Goal: Task Accomplishment & Management: Manage account settings

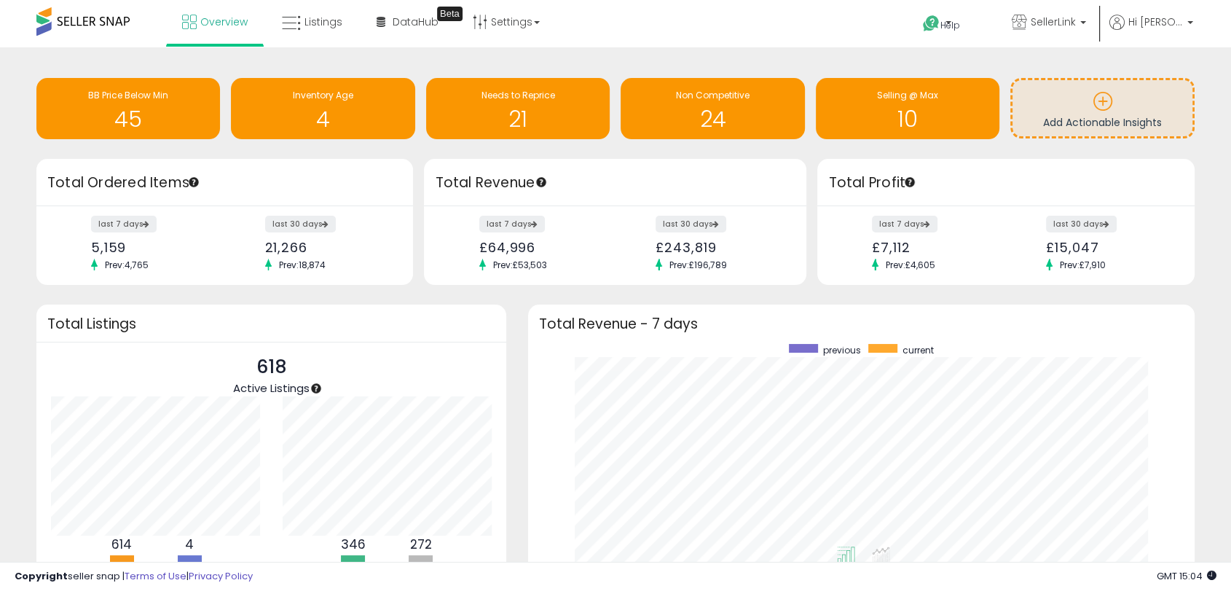
scroll to position [275, 636]
click at [326, 34] on link "Listings" at bounding box center [312, 22] width 82 height 44
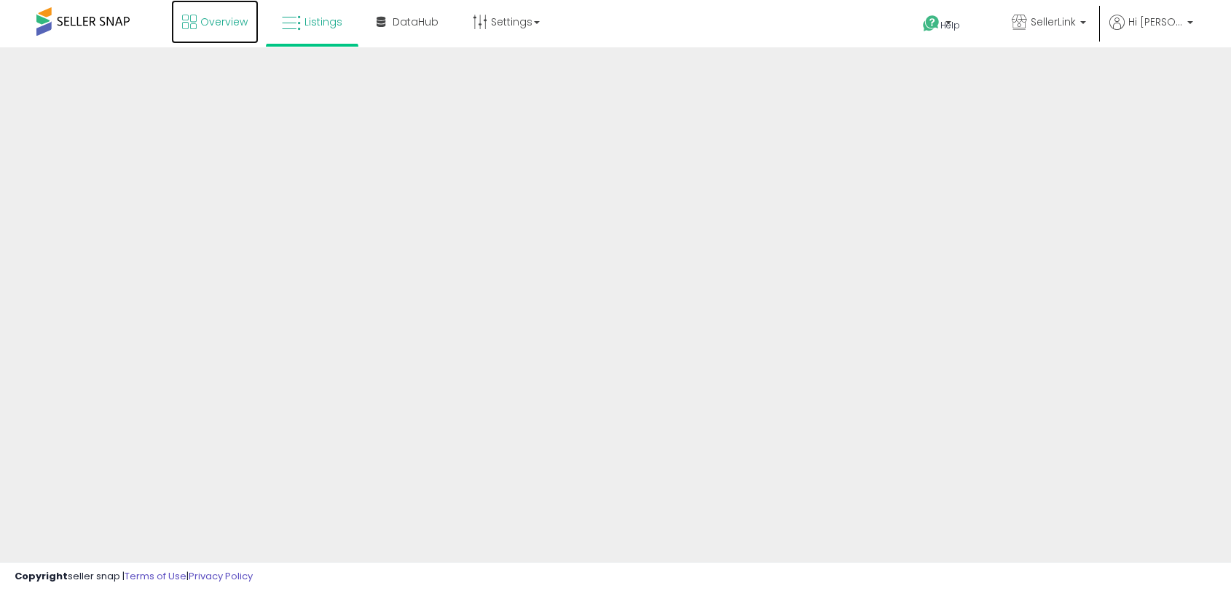
click at [216, 23] on span "Overview" at bounding box center [223, 22] width 47 height 15
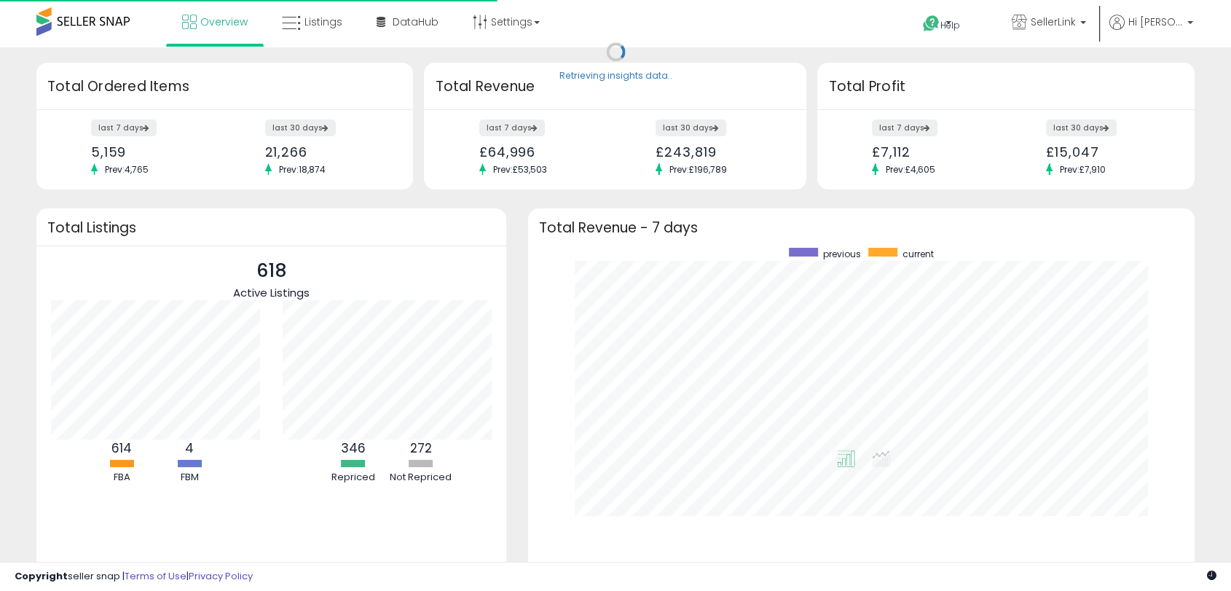
scroll to position [275, 636]
click at [198, 26] on link "Overview" at bounding box center [214, 22] width 87 height 44
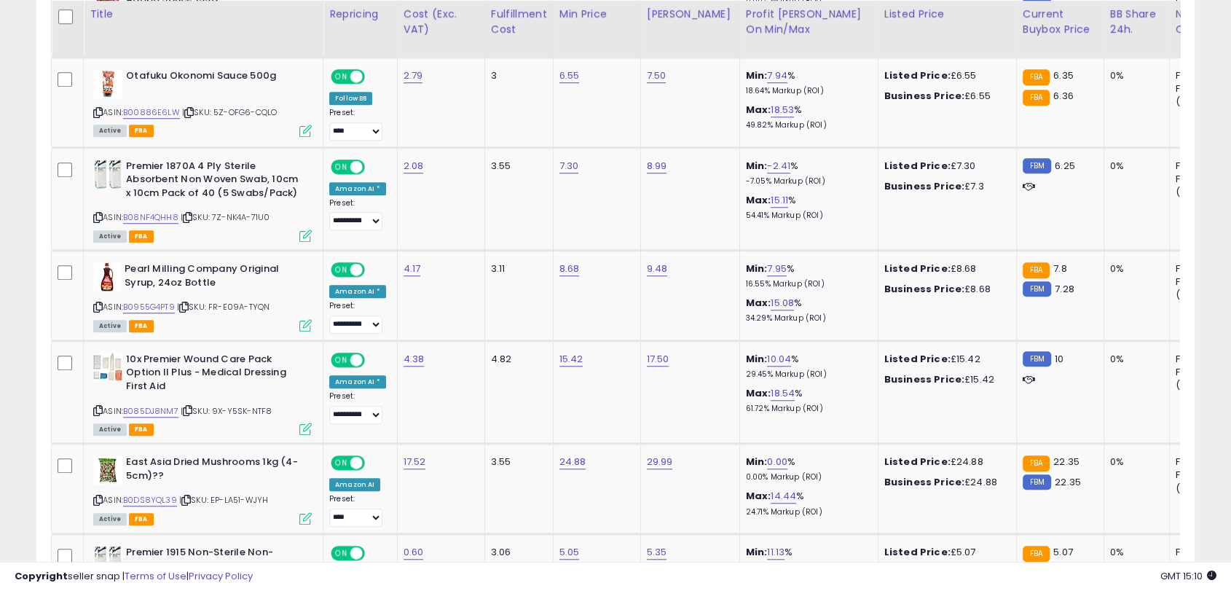
scroll to position [1126, 0]
click at [767, 261] on link "7.95" at bounding box center [777, 268] width 20 height 15
drag, startPoint x: 765, startPoint y: 223, endPoint x: 664, endPoint y: 223, distance: 100.5
click at [664, 223] on input "****" at bounding box center [720, 221] width 130 height 25
type input "*"
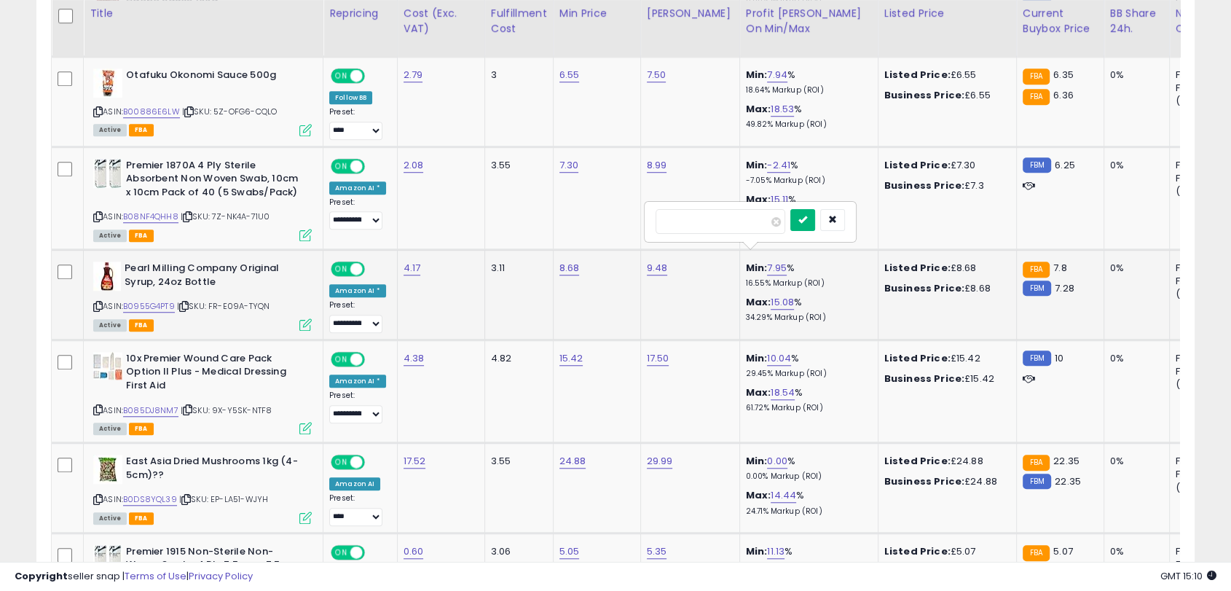
click at [807, 215] on icon "submit" at bounding box center [802, 219] width 9 height 9
click at [111, 261] on img at bounding box center [107, 275] width 28 height 29
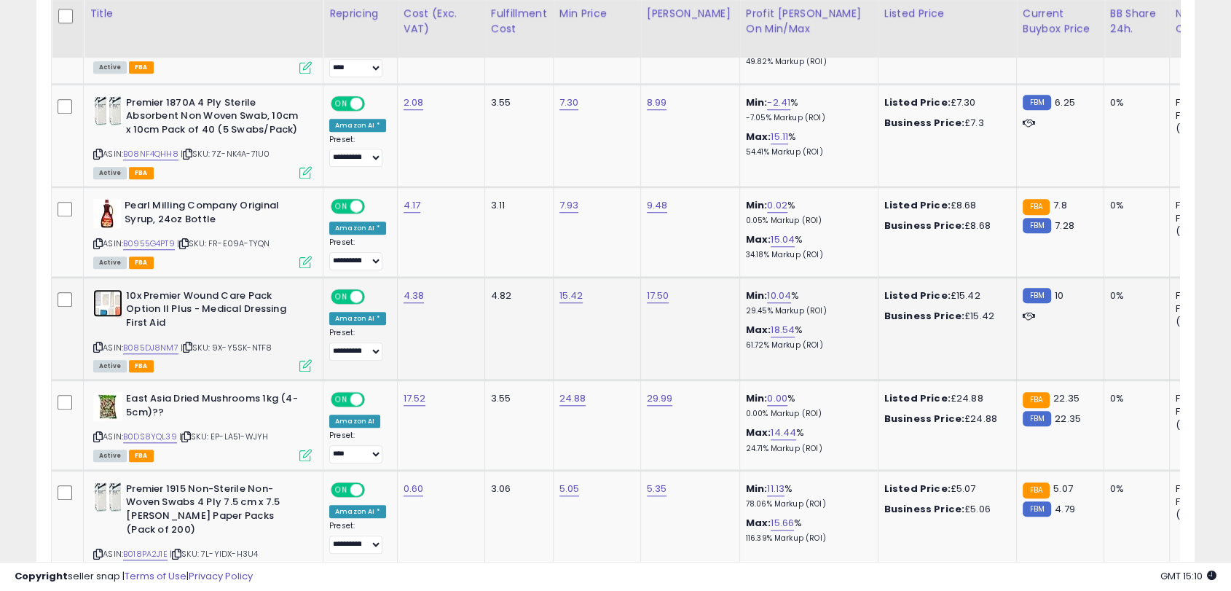
click at [105, 299] on img at bounding box center [107, 303] width 29 height 28
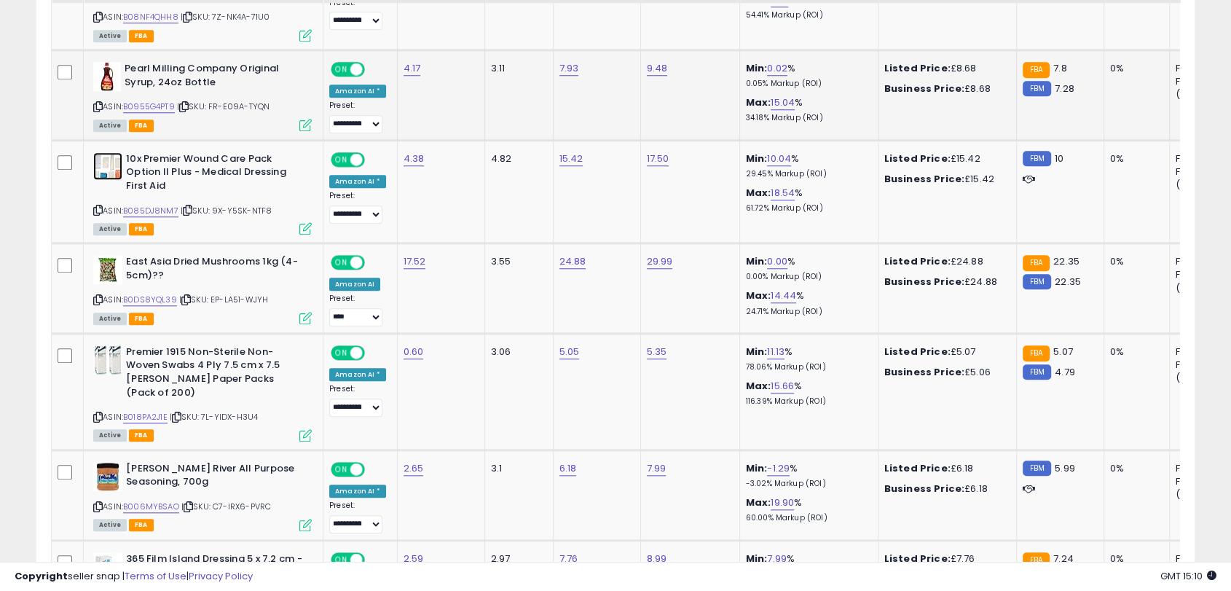
scroll to position [1327, 0]
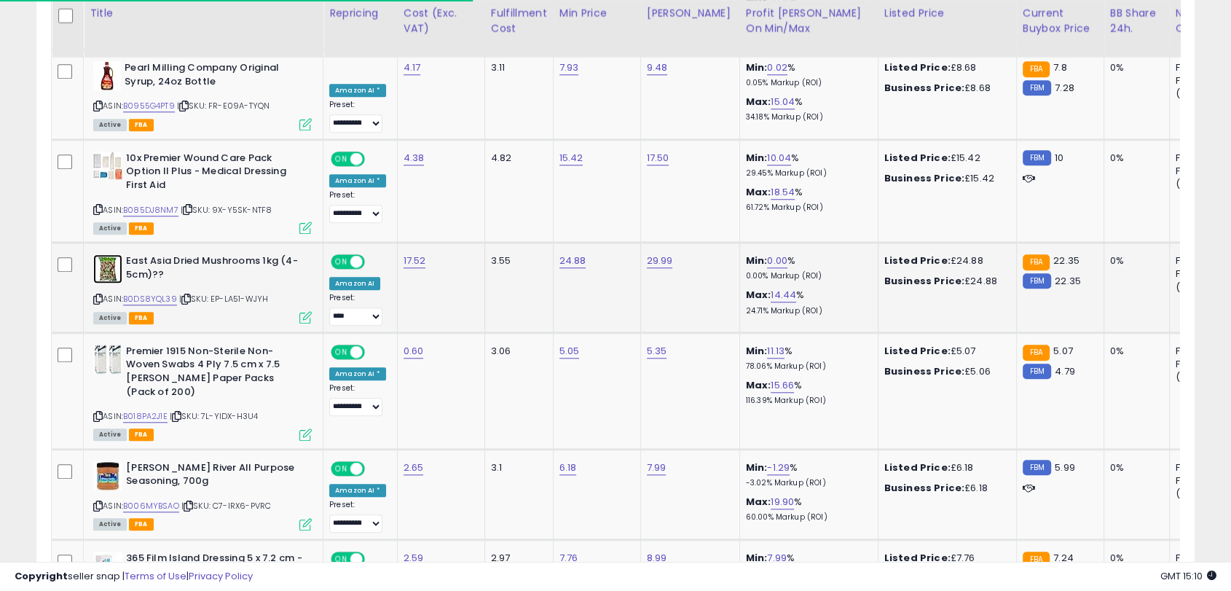
click at [111, 254] on img at bounding box center [107, 268] width 29 height 29
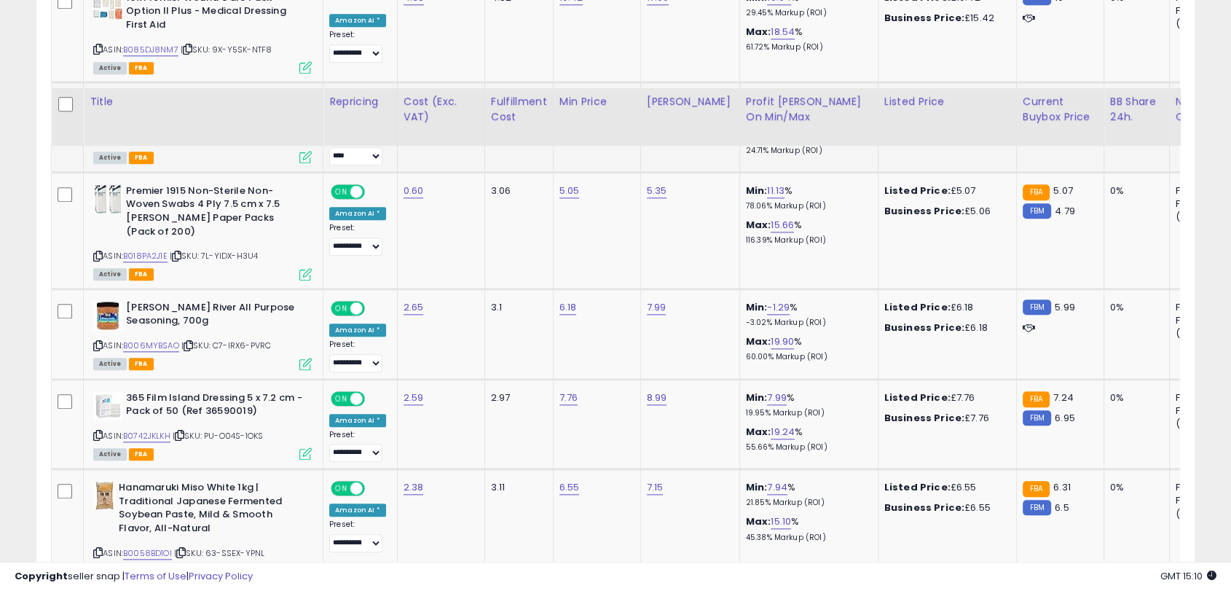
scroll to position [1601, 0]
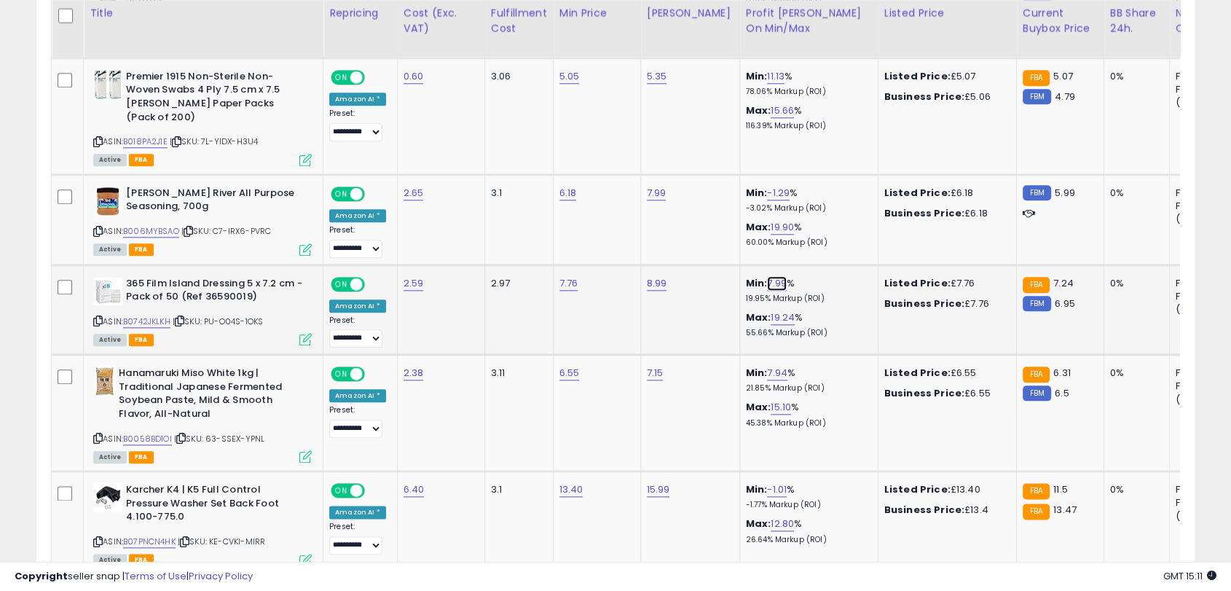
click at [767, 276] on link "7.99" at bounding box center [777, 283] width 20 height 15
click at [571, 276] on link "7.76" at bounding box center [568, 283] width 19 height 15
click at [115, 277] on img at bounding box center [107, 291] width 29 height 28
click at [542, 214] on input "****" at bounding box center [522, 220] width 130 height 25
type input "****"
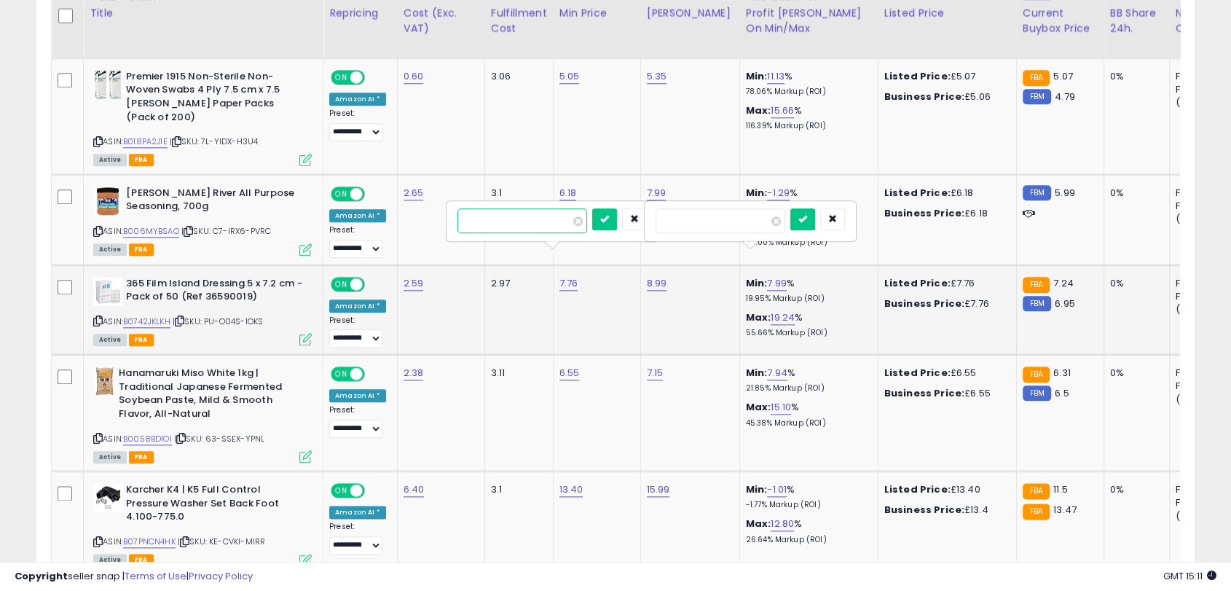
click button "submit" at bounding box center [604, 219] width 25 height 22
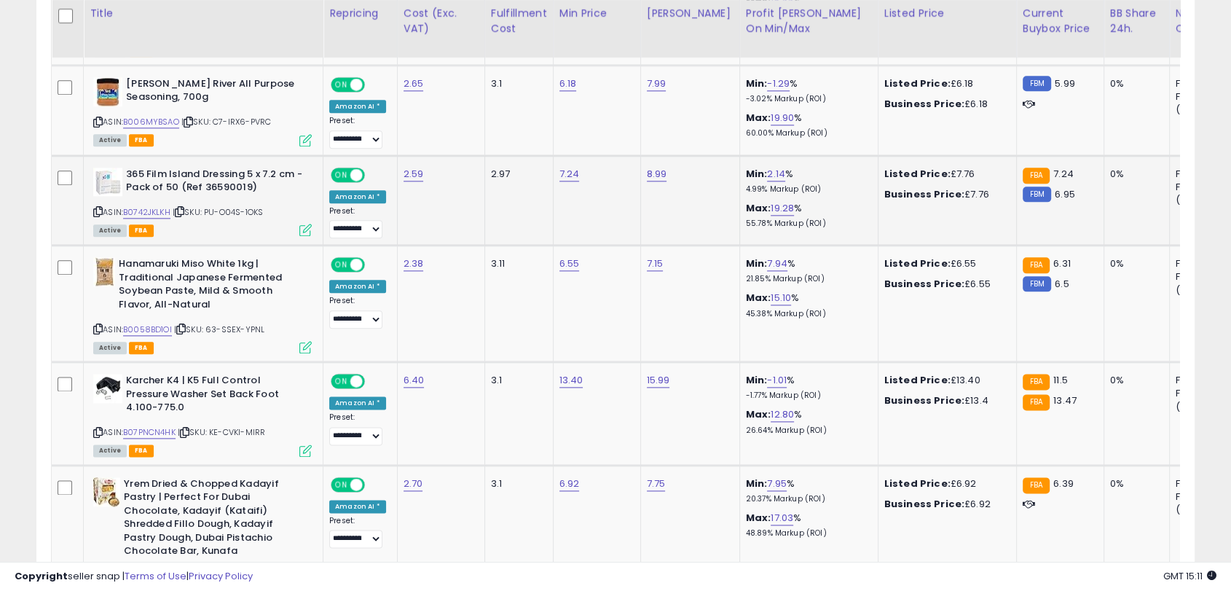
scroll to position [1711, 0]
click at [570, 166] on link "7.24" at bounding box center [569, 173] width 20 height 15
type input "****"
click button "submit" at bounding box center [604, 109] width 25 height 22
click at [115, 256] on div "Hanamaruki Miso White 1kg | Traditional Japanese Fermented Soybean Paste, Mild …" at bounding box center [202, 285] width 218 height 58
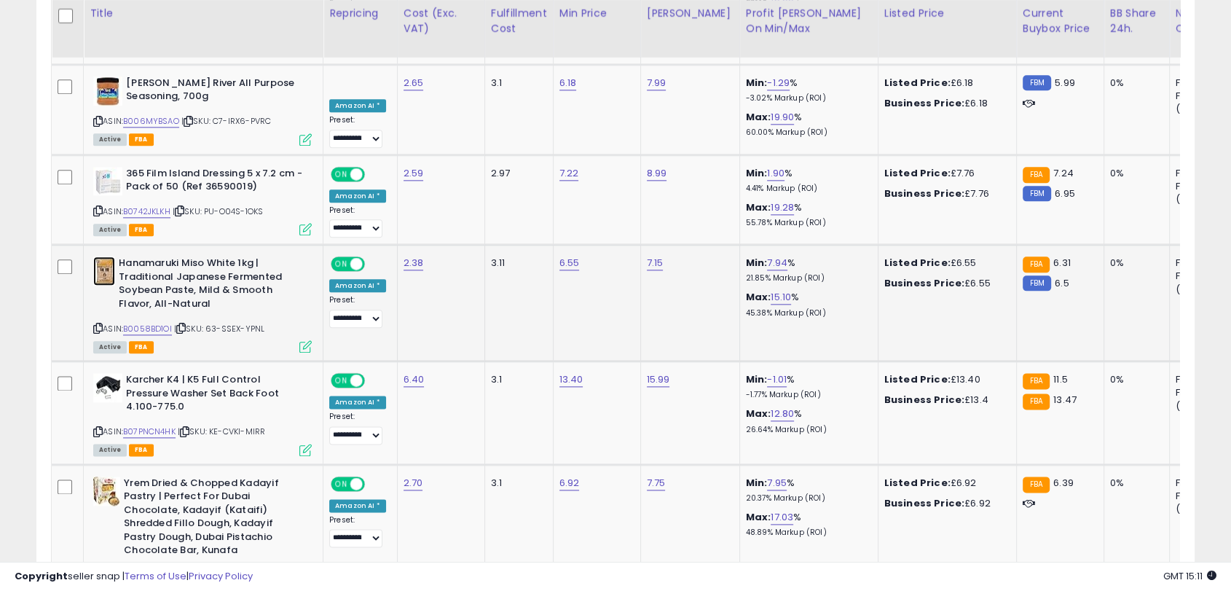
click at [110, 256] on img at bounding box center [104, 270] width 22 height 29
click at [559, 256] on link "6.55" at bounding box center [569, 263] width 20 height 15
type input "****"
click button "submit" at bounding box center [605, 200] width 25 height 22
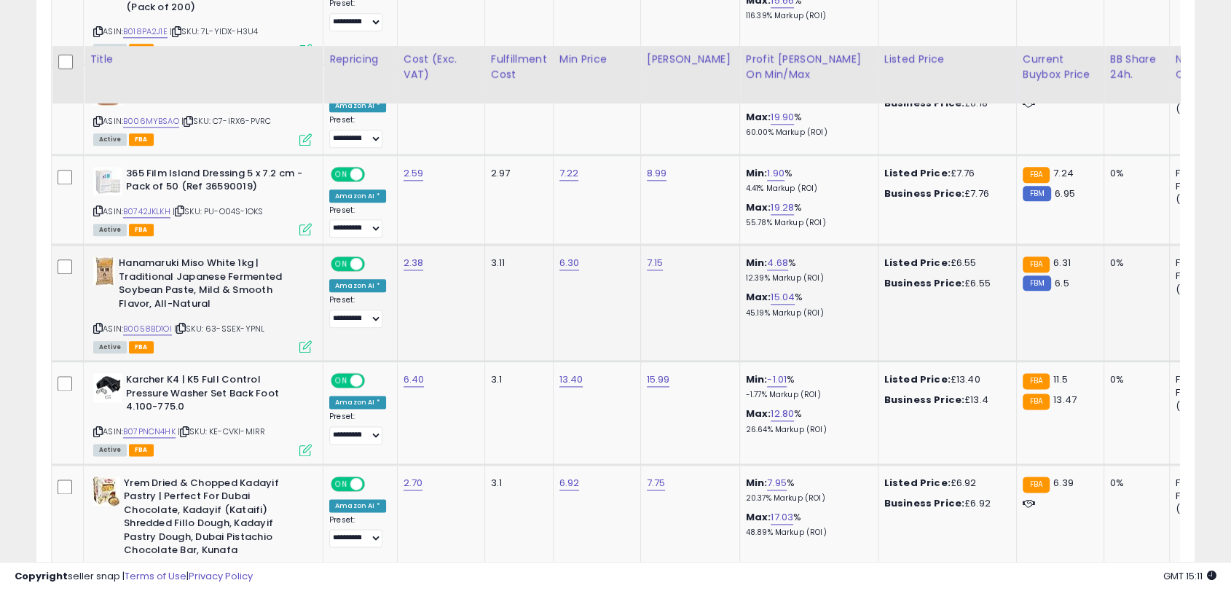
scroll to position [1788, 0]
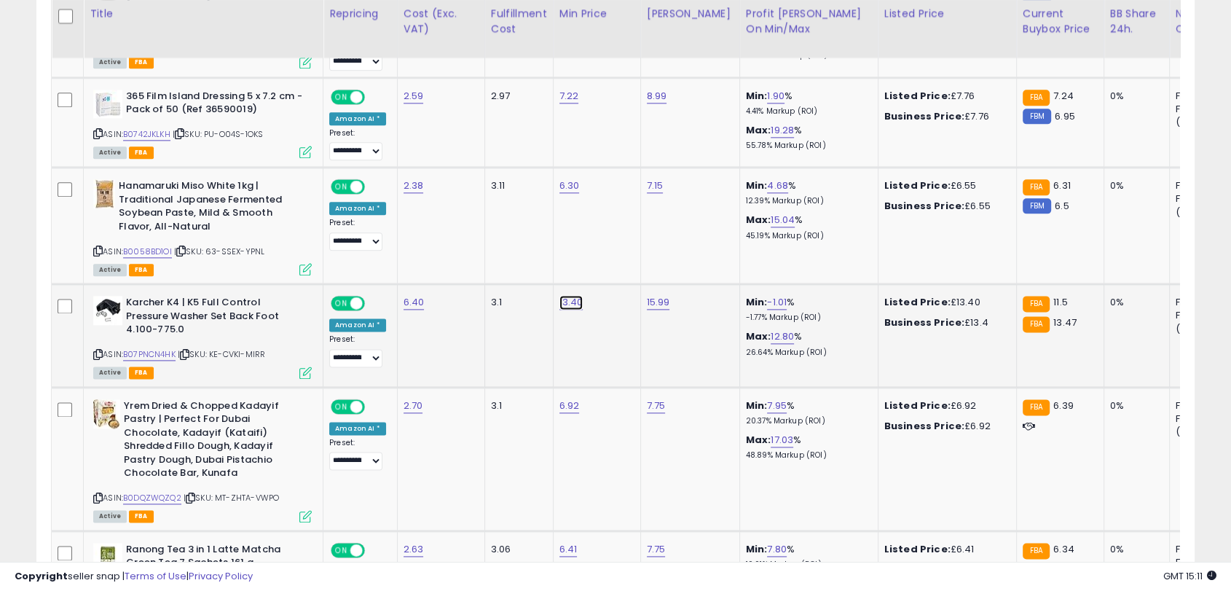
click at [575, 295] on link "13.40" at bounding box center [571, 302] width 24 height 15
type input "*****"
click button "submit" at bounding box center [606, 238] width 25 height 22
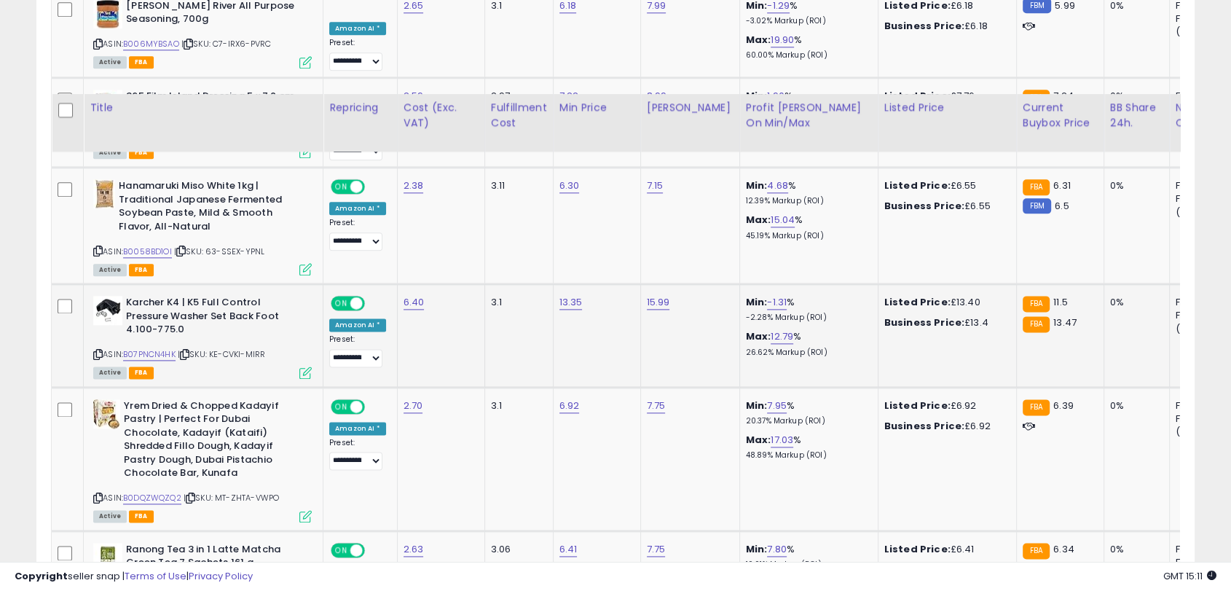
scroll to position [1902, 0]
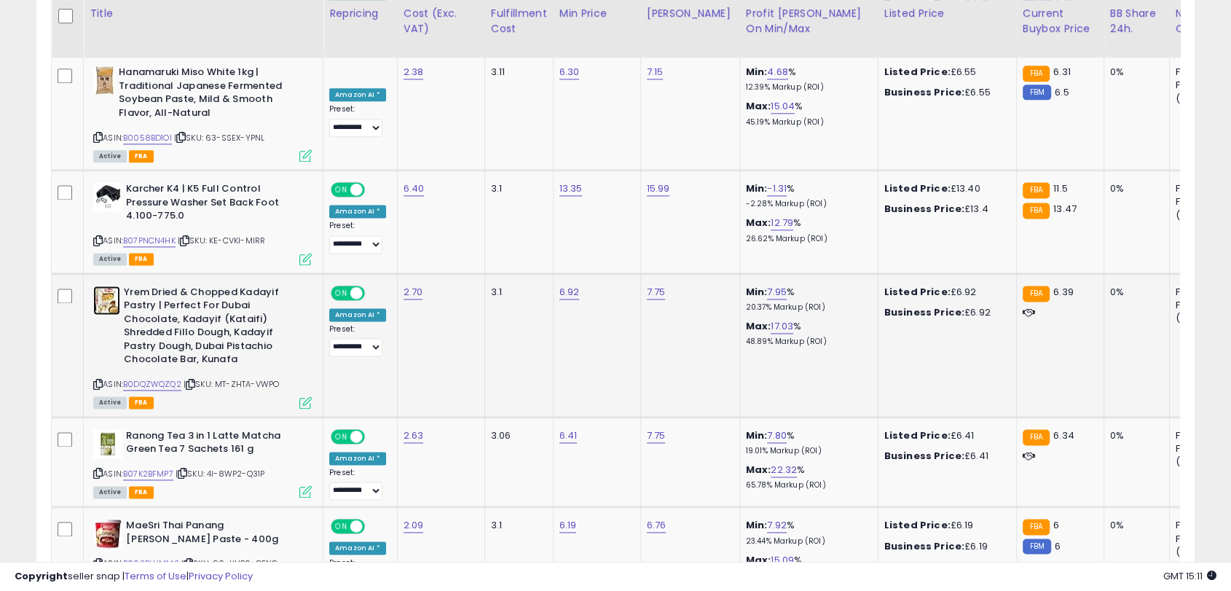
click at [115, 285] on img at bounding box center [106, 299] width 27 height 29
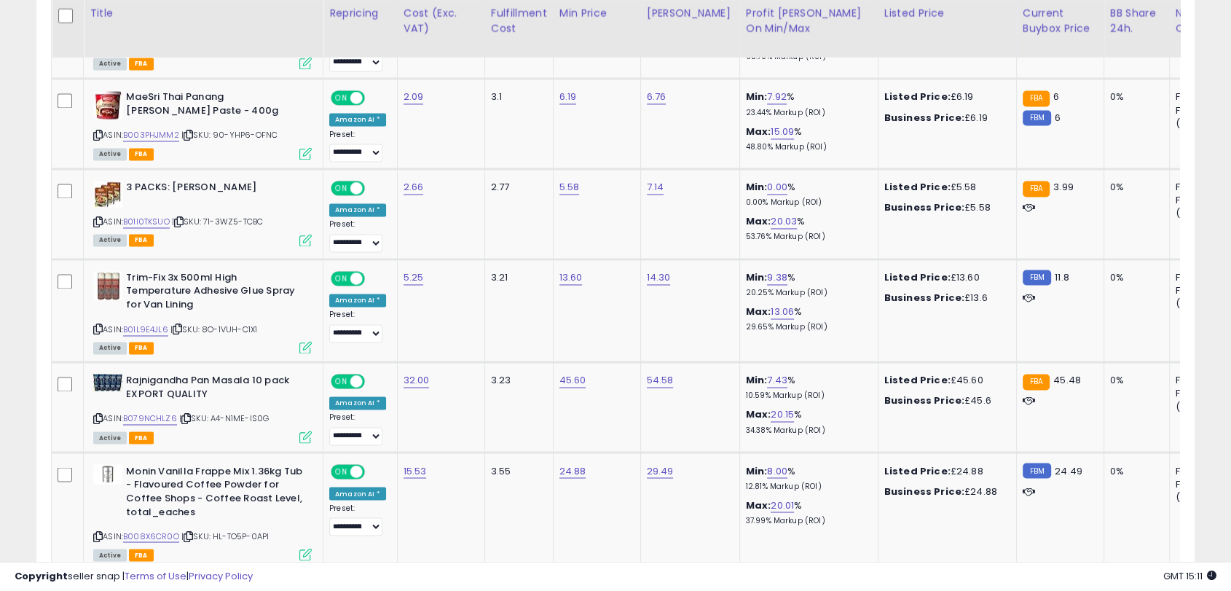
scroll to position [2330, 0]
click at [115, 271] on img at bounding box center [107, 285] width 29 height 29
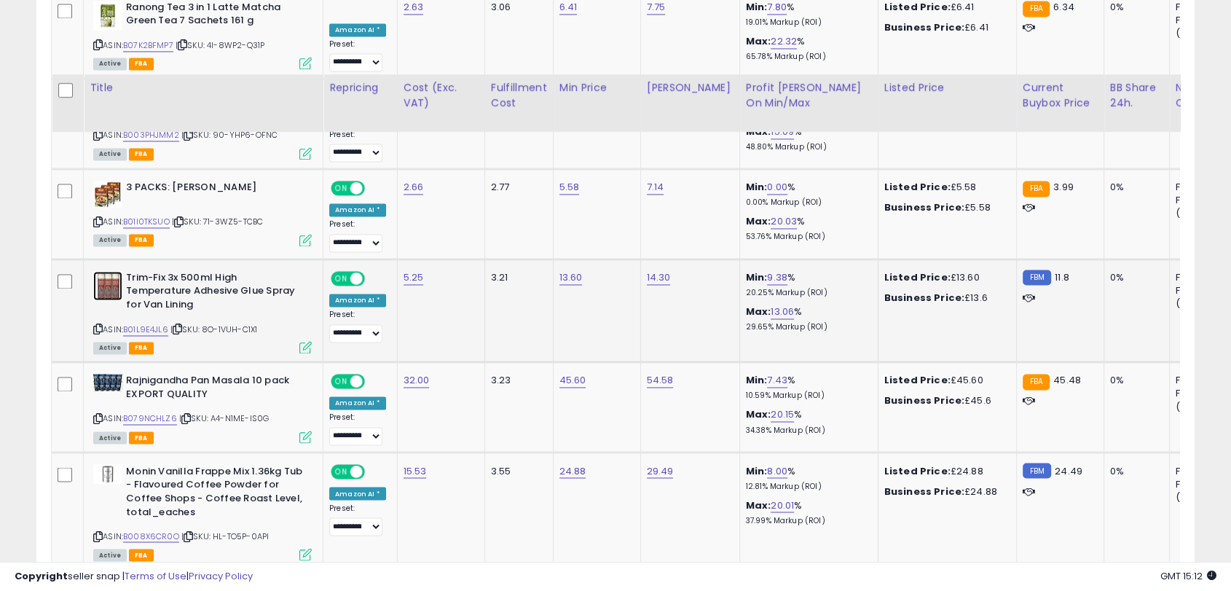
scroll to position [2404, 0]
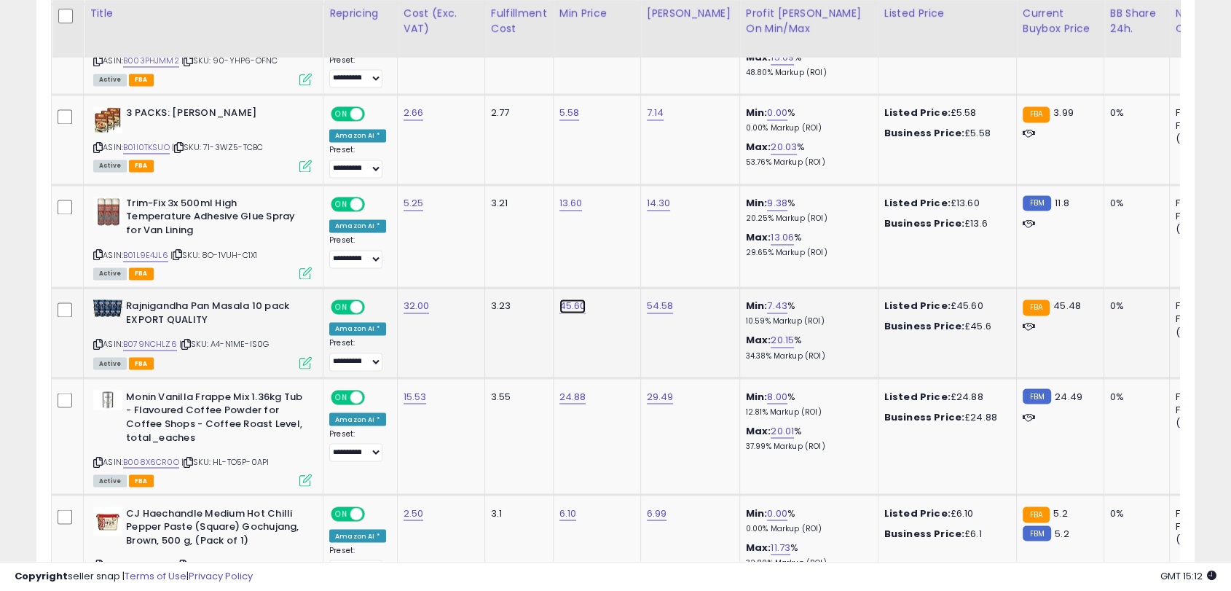
click at [575, 299] on link "45.60" at bounding box center [572, 306] width 27 height 15
type input "*****"
click button "submit" at bounding box center [608, 240] width 25 height 22
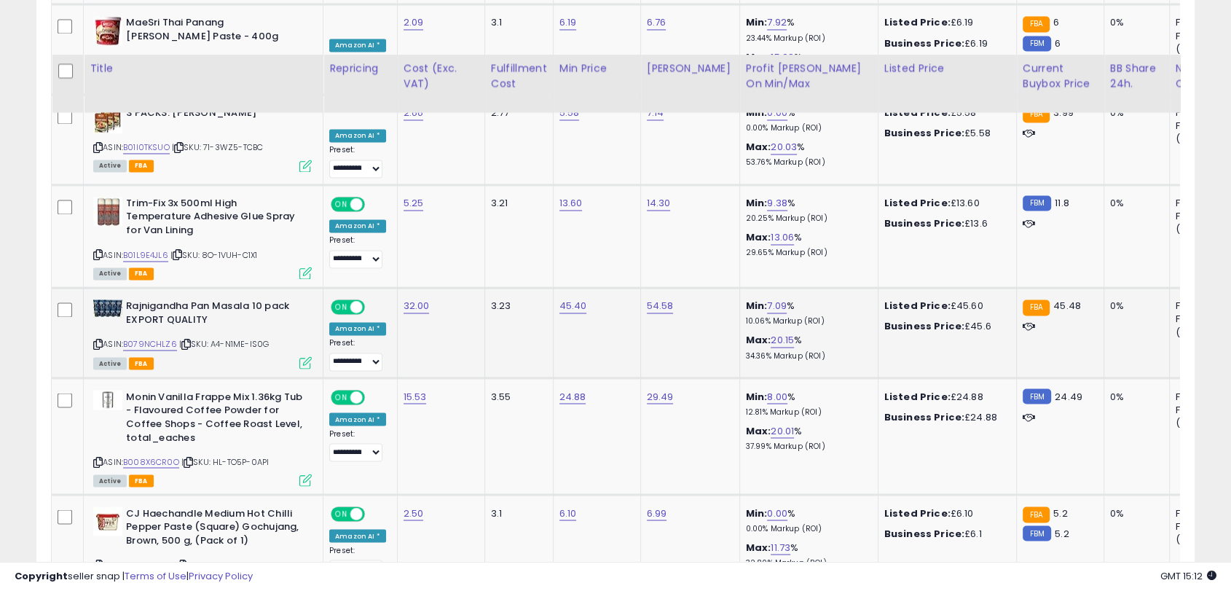
scroll to position [2470, 0]
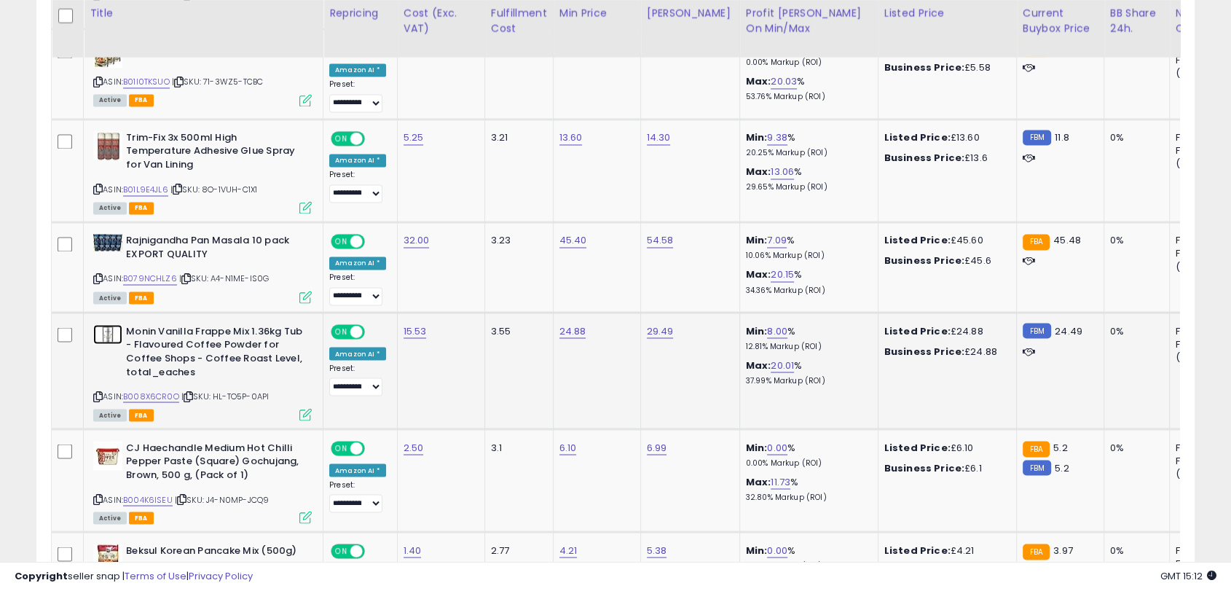
click at [105, 324] on img at bounding box center [107, 334] width 29 height 20
click at [577, 323] on link "24.88" at bounding box center [572, 330] width 27 height 15
type input "*****"
click button "submit" at bounding box center [608, 264] width 25 height 22
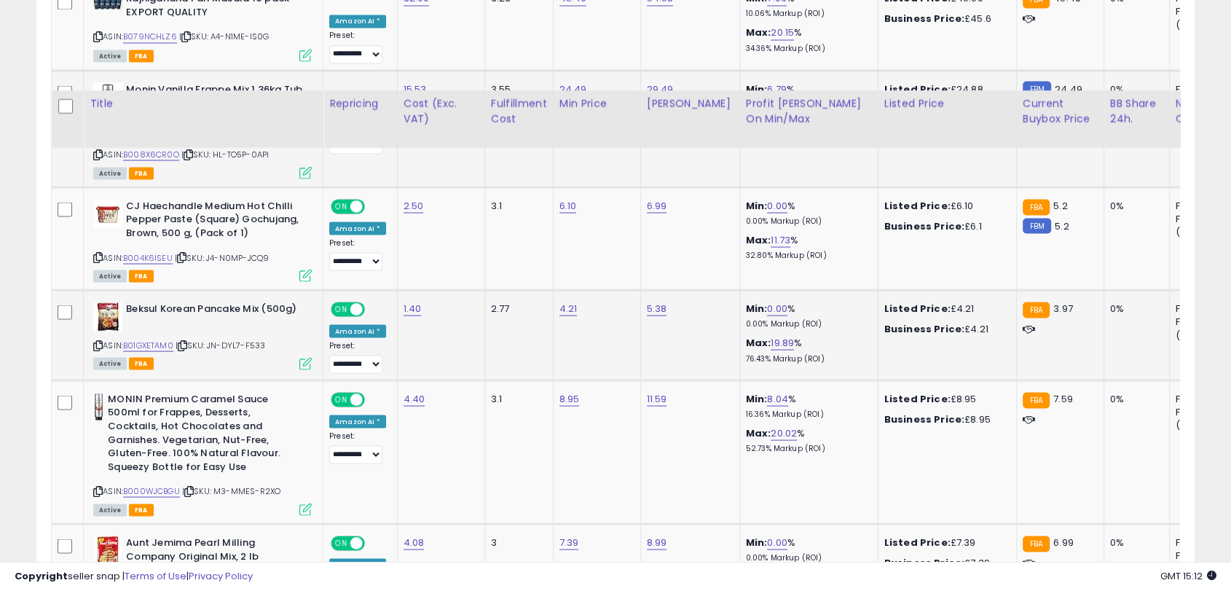
scroll to position [2802, 0]
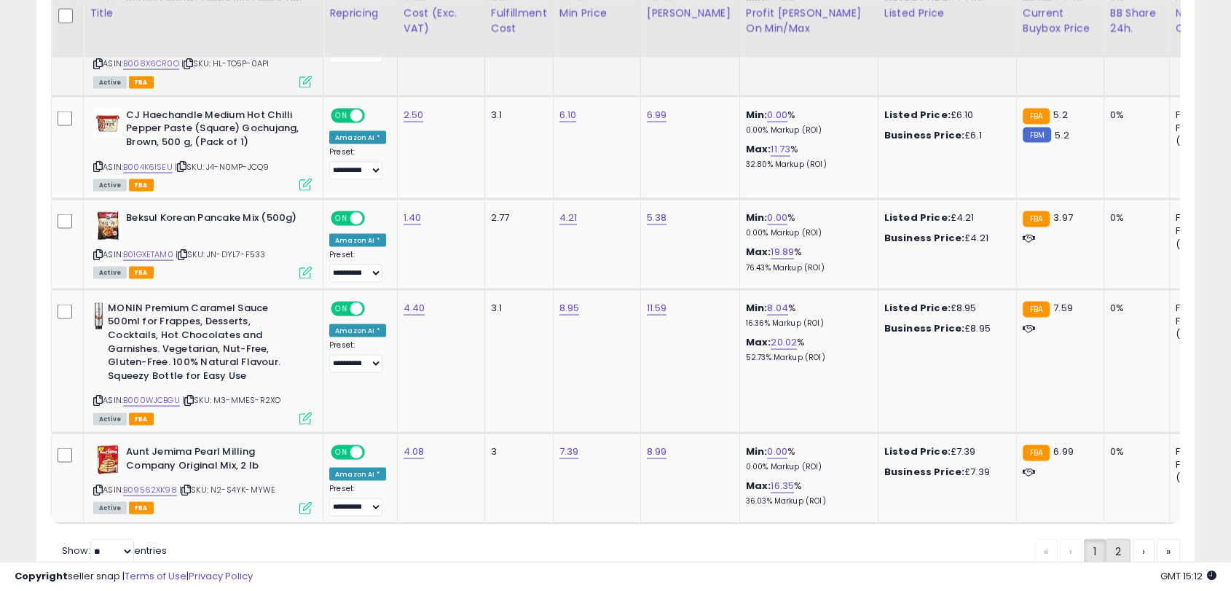
click at [1108, 539] on link "2" at bounding box center [1117, 551] width 25 height 25
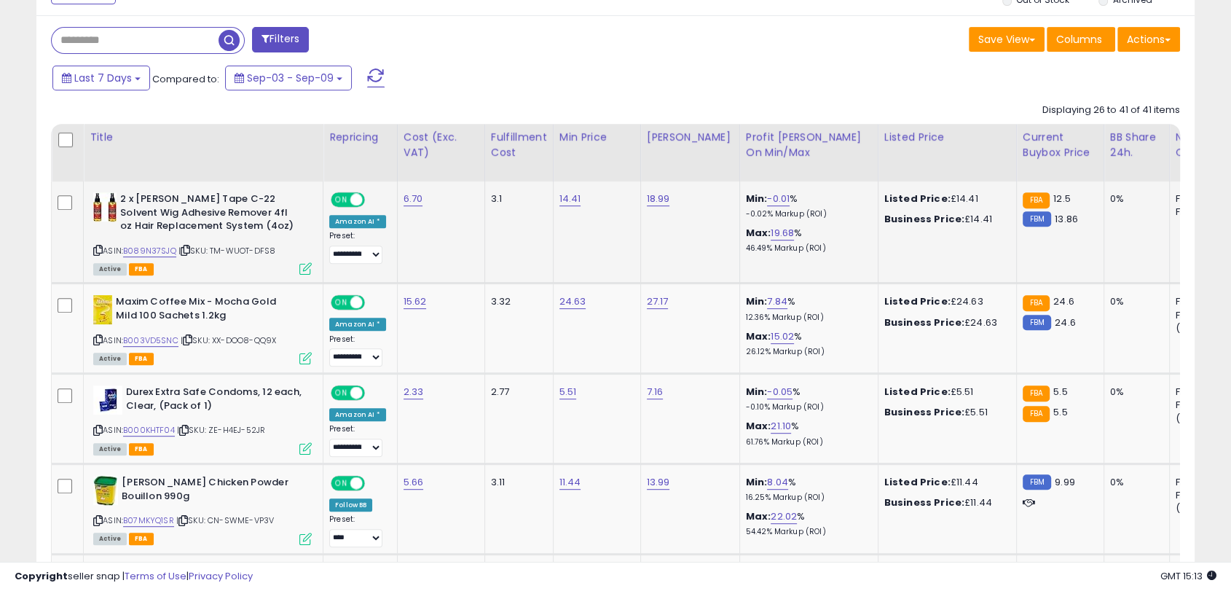
scroll to position [623, 0]
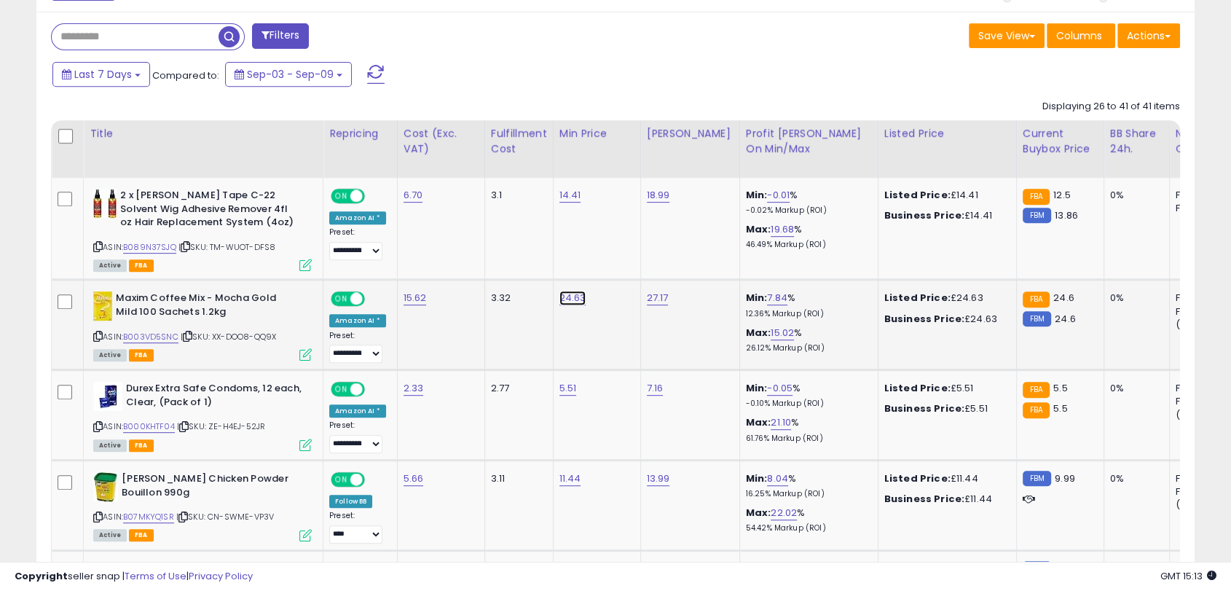
click at [577, 299] on link "24.63" at bounding box center [572, 298] width 27 height 15
type input "*****"
click button "submit" at bounding box center [608, 261] width 25 height 22
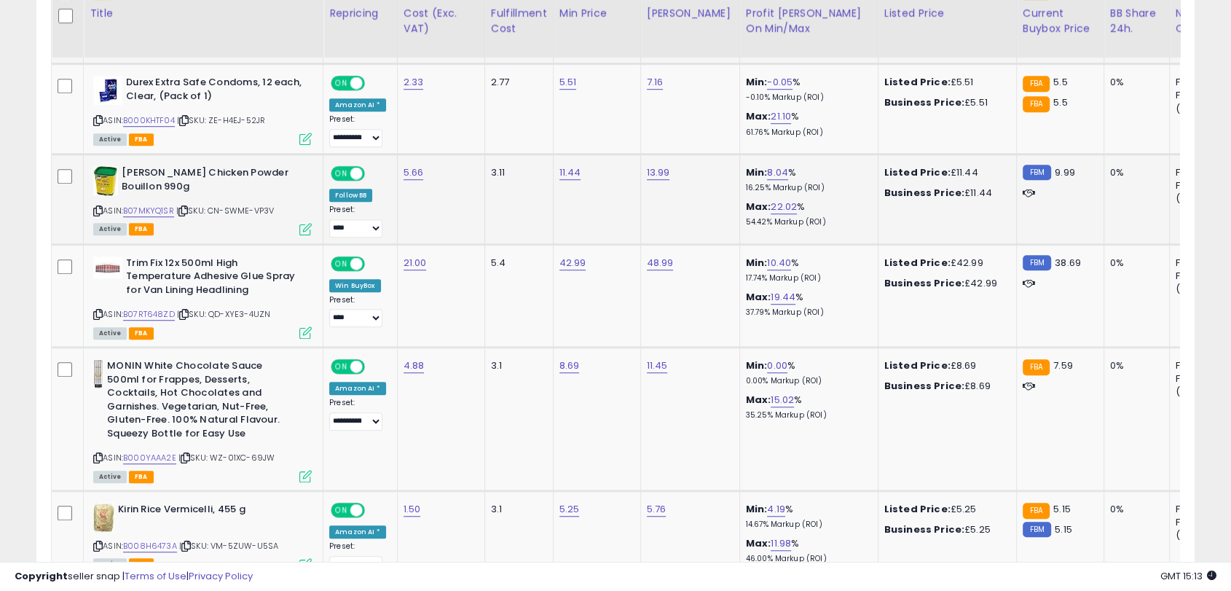
scroll to position [1030, 0]
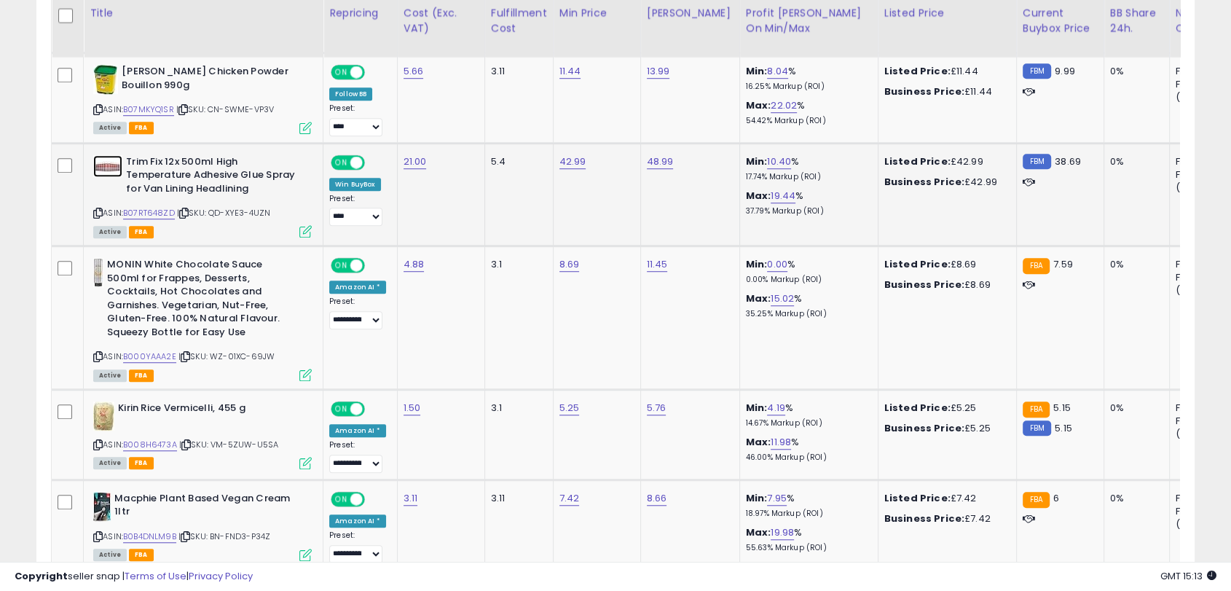
click at [116, 162] on img at bounding box center [107, 166] width 29 height 22
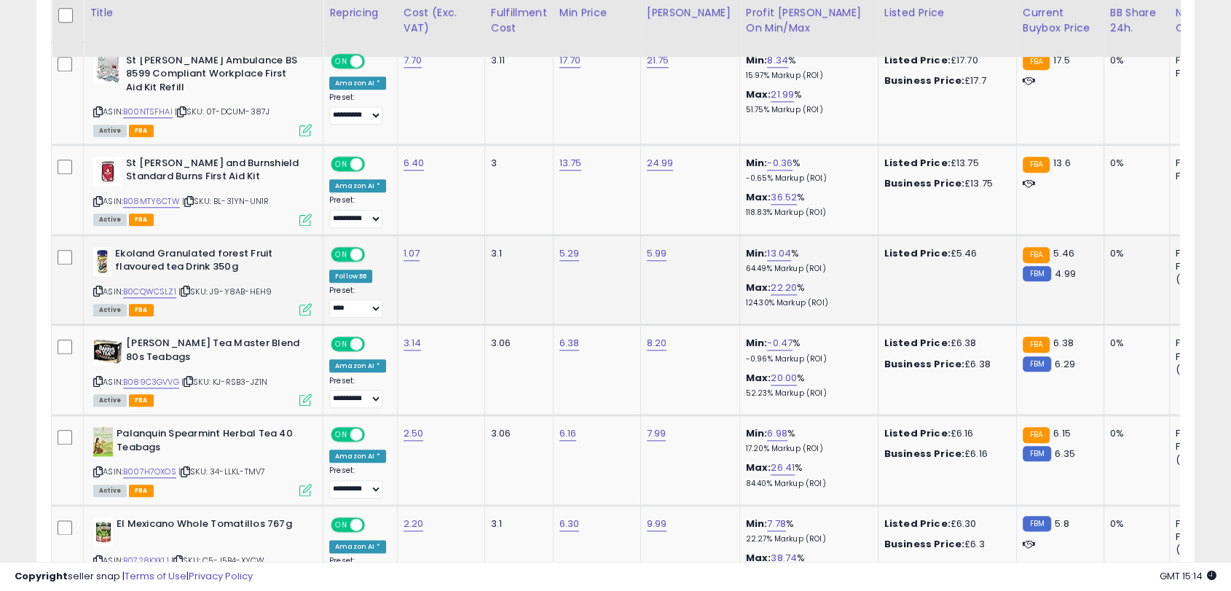
scroll to position [1560, 0]
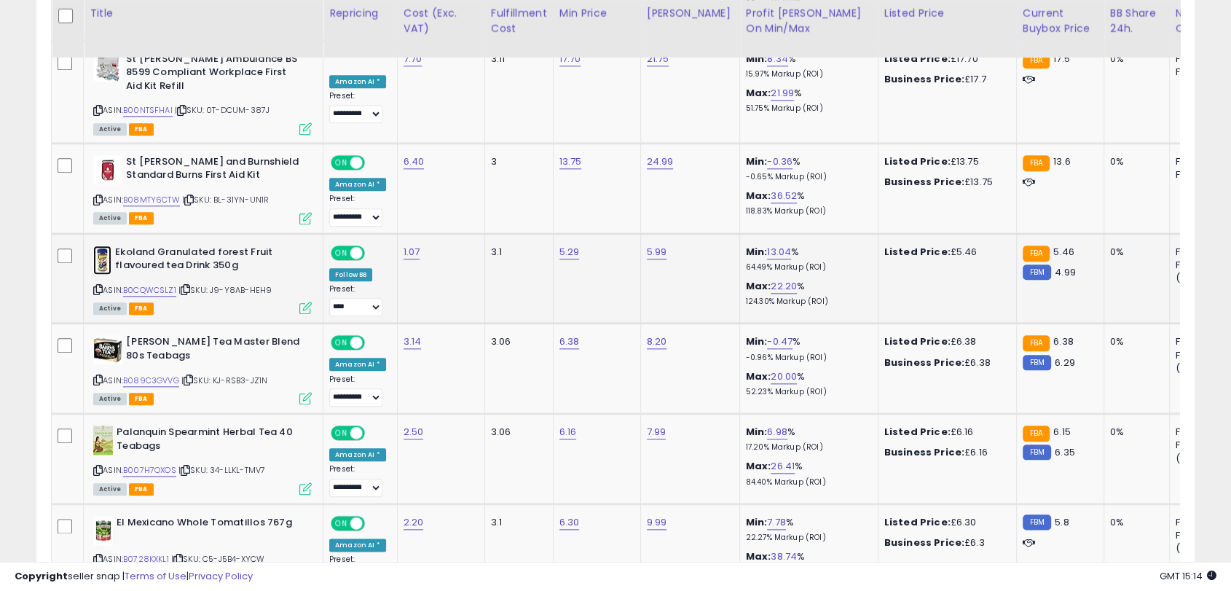
click at [108, 256] on img at bounding box center [102, 259] width 18 height 29
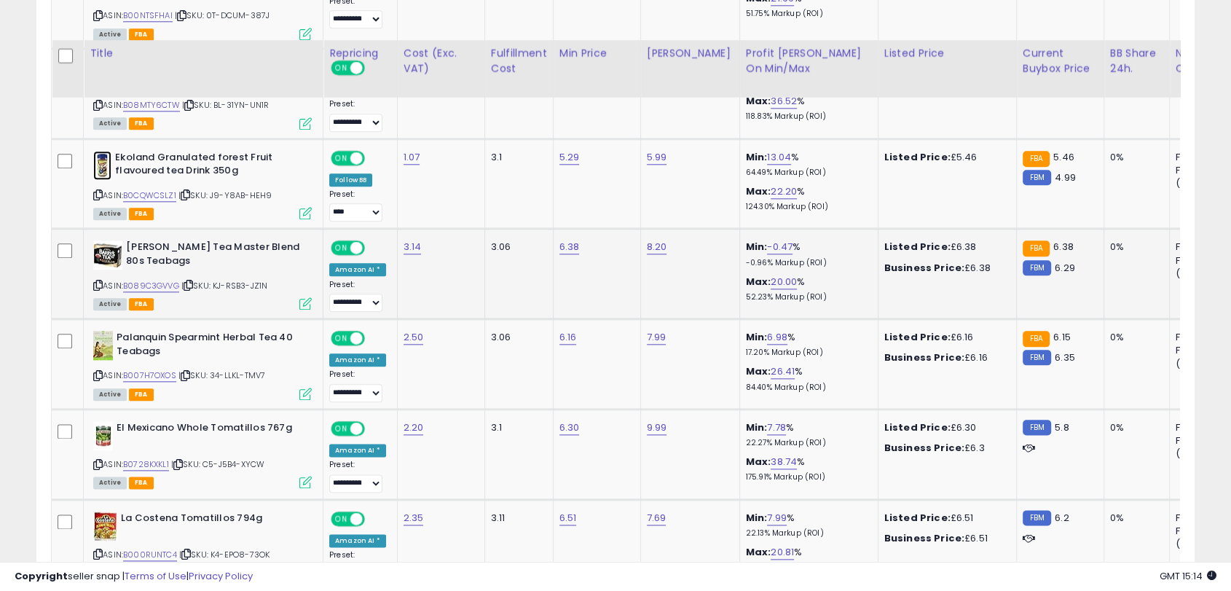
scroll to position [1736, 0]
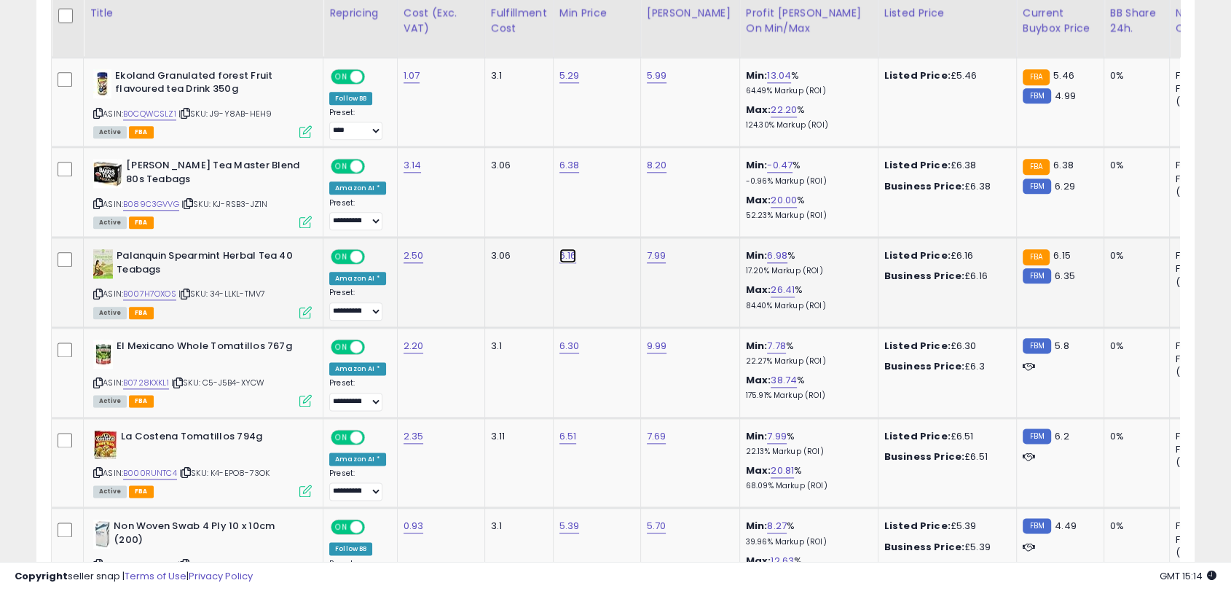
click at [564, 254] on link "6.16" at bounding box center [567, 255] width 17 height 15
type input "****"
click button "submit" at bounding box center [603, 215] width 25 height 22
click at [97, 259] on img at bounding box center [103, 263] width 20 height 29
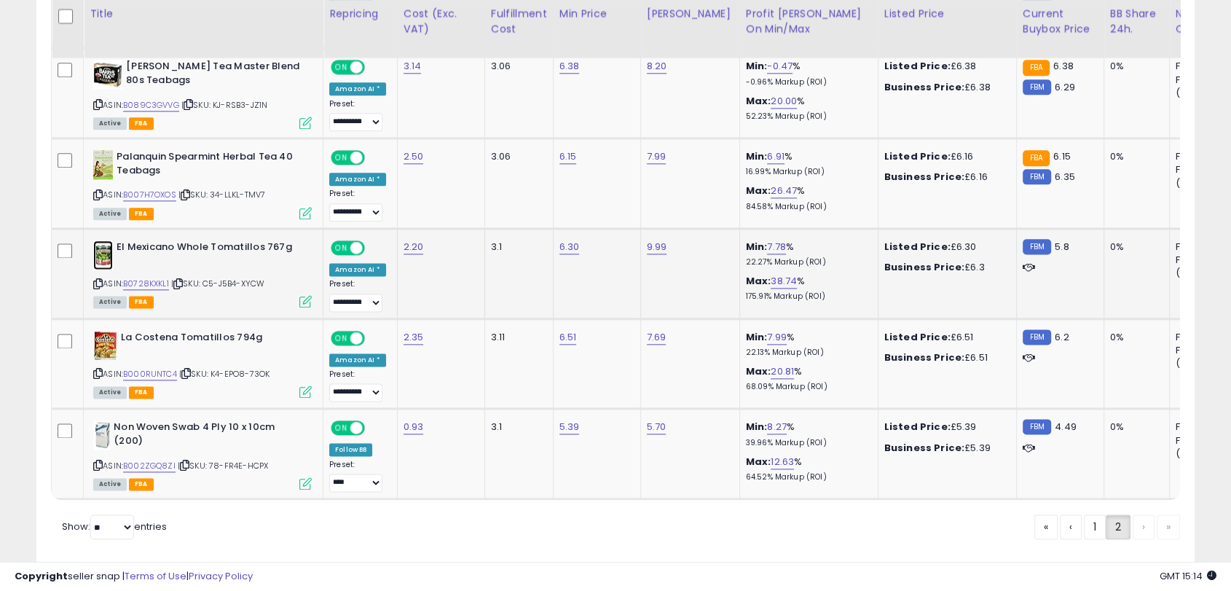
click at [106, 248] on img at bounding box center [103, 254] width 20 height 29
click at [767, 242] on link "7.78" at bounding box center [776, 247] width 19 height 15
type input "****"
click button "submit" at bounding box center [802, 206] width 25 height 22
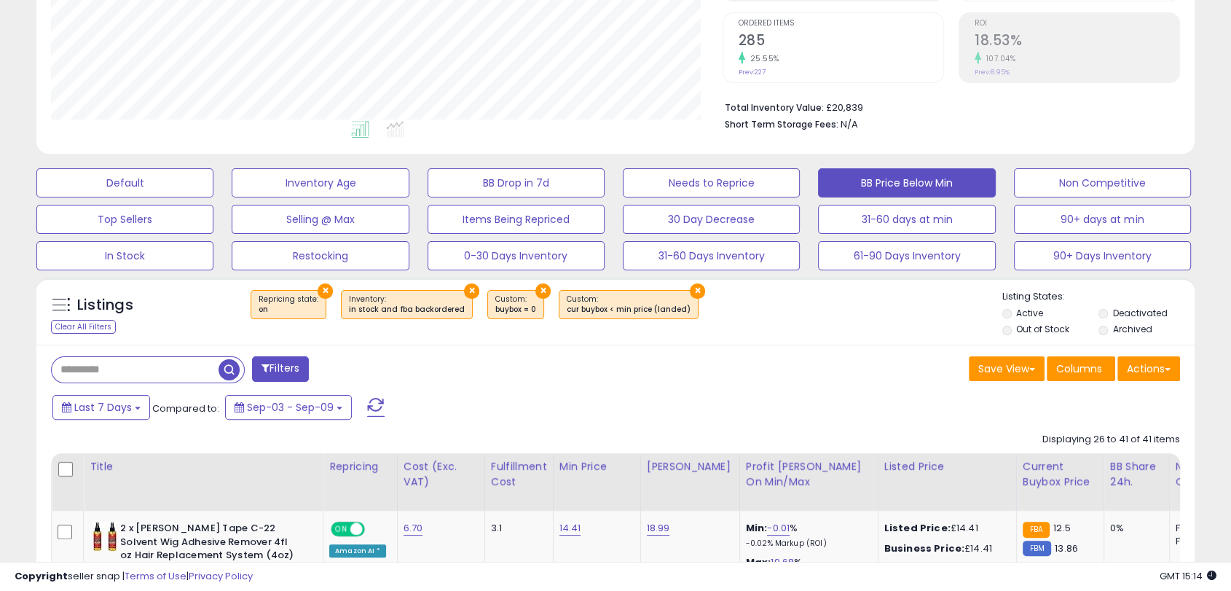
scroll to position [0, 0]
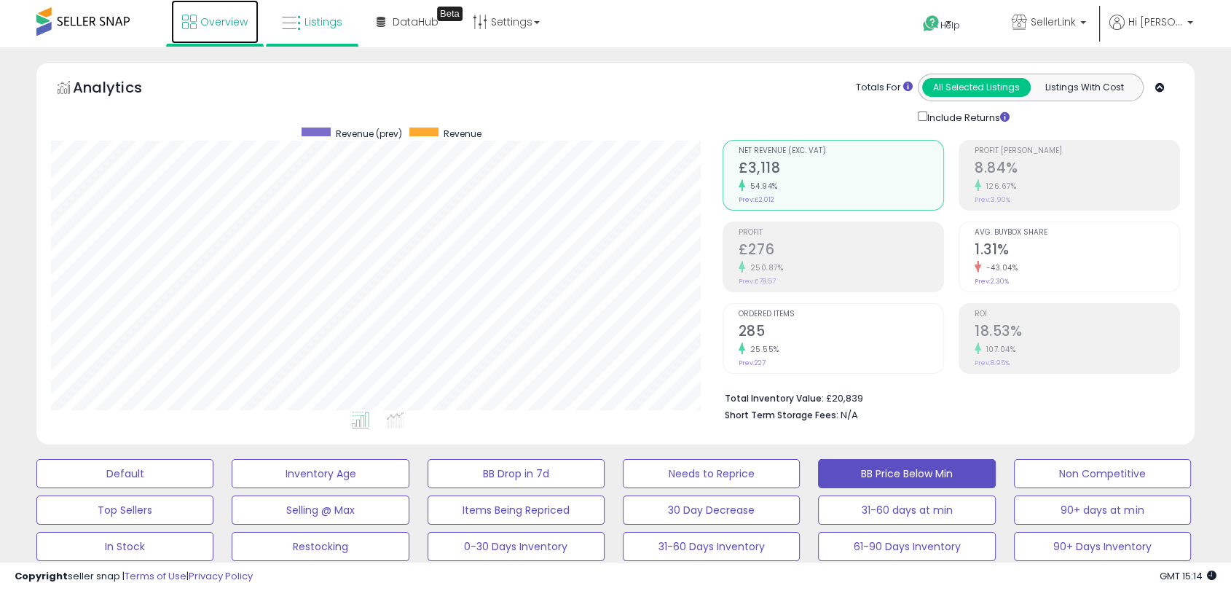
click at [196, 30] on link "Overview" at bounding box center [214, 22] width 87 height 44
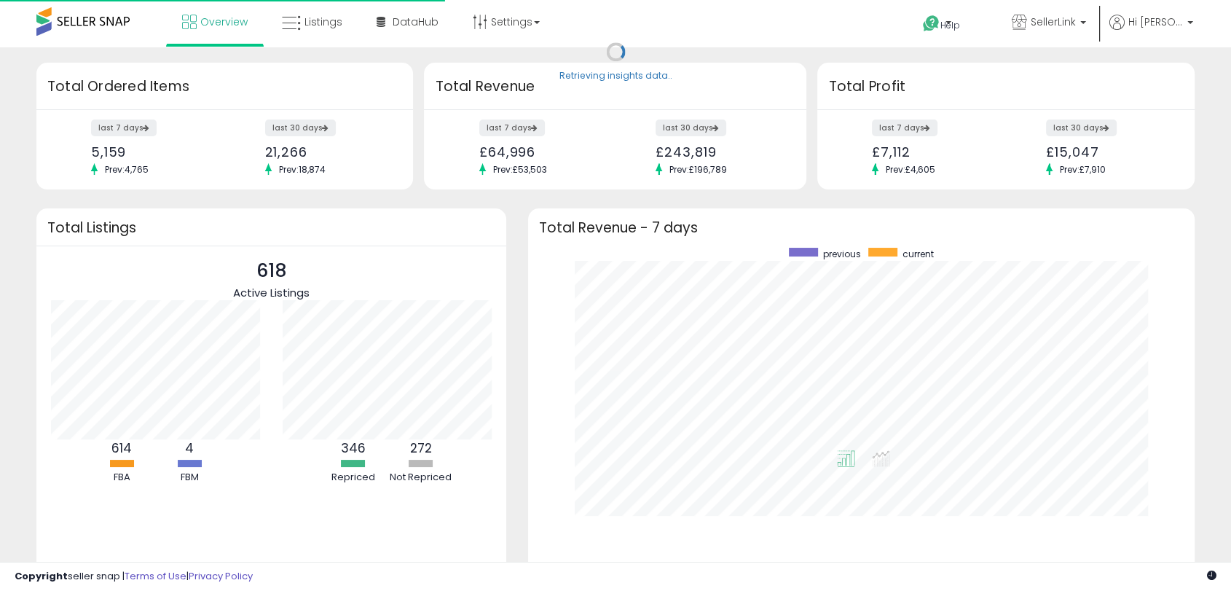
scroll to position [275, 636]
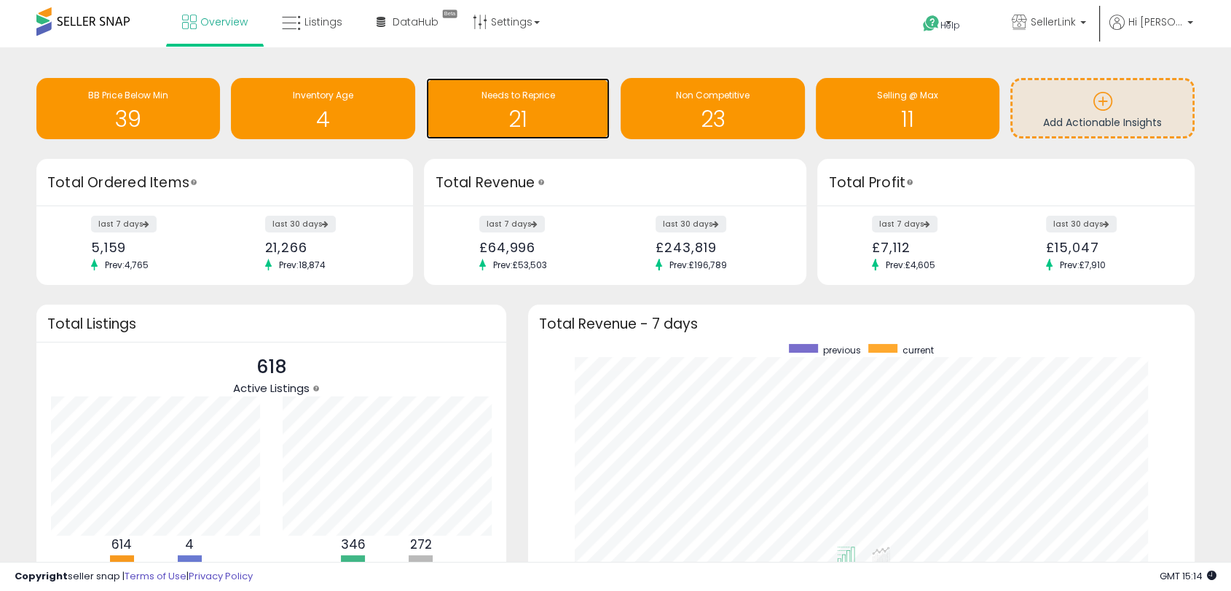
click at [546, 104] on div "21" at bounding box center [517, 110] width 169 height 42
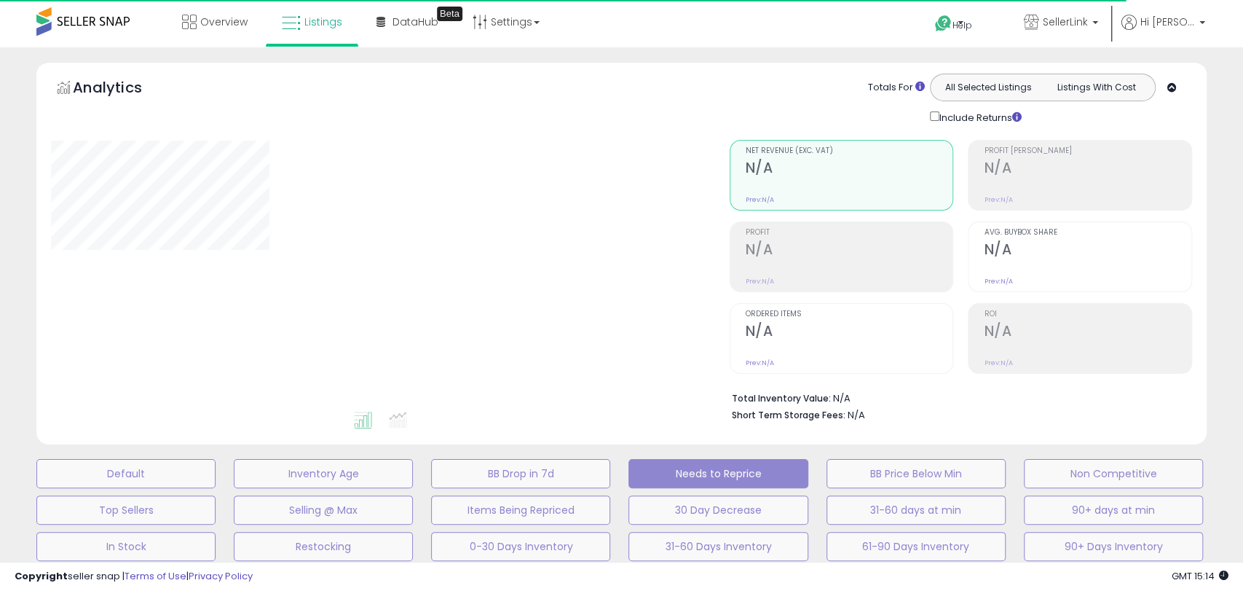
select select "**"
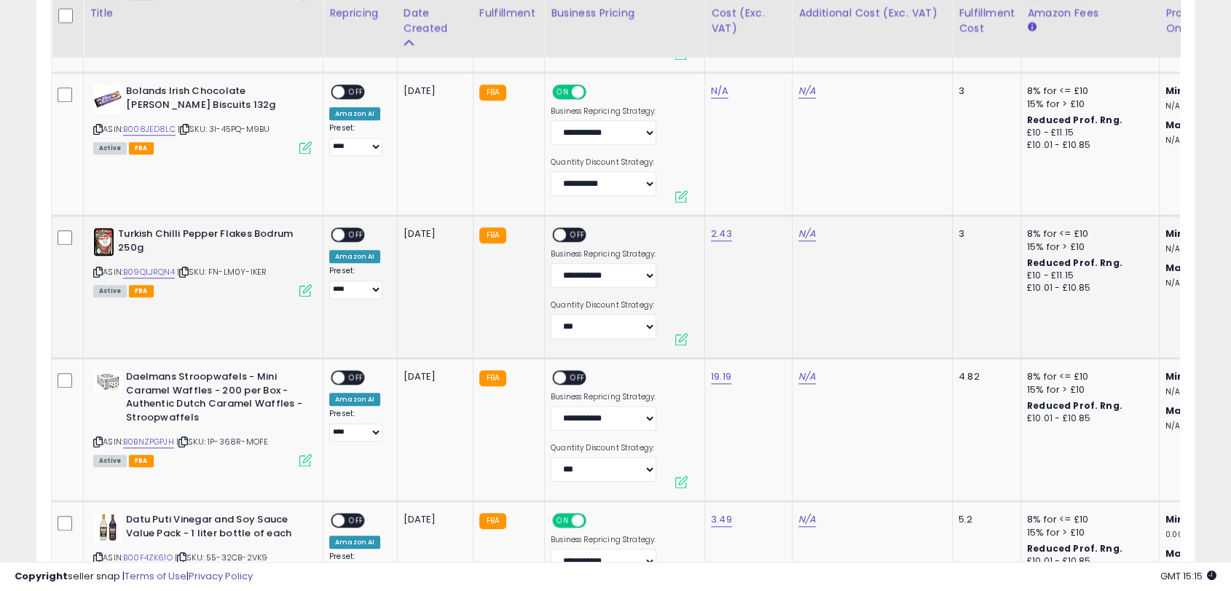
click at [99, 240] on img at bounding box center [103, 241] width 21 height 29
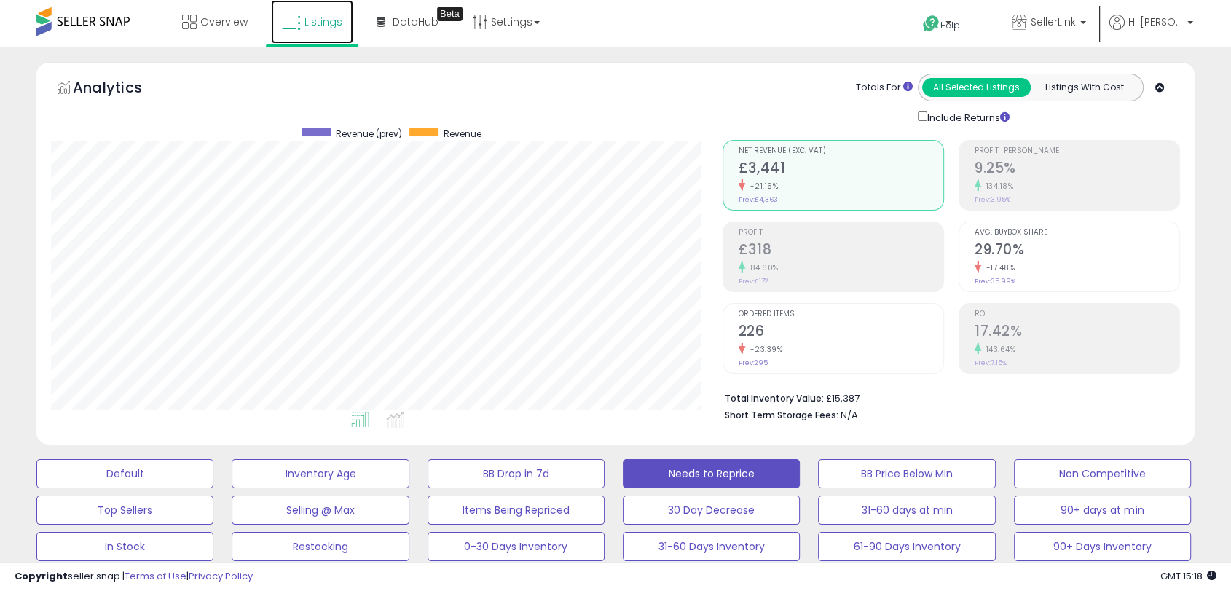
click at [312, 27] on span "Listings" at bounding box center [323, 22] width 38 height 15
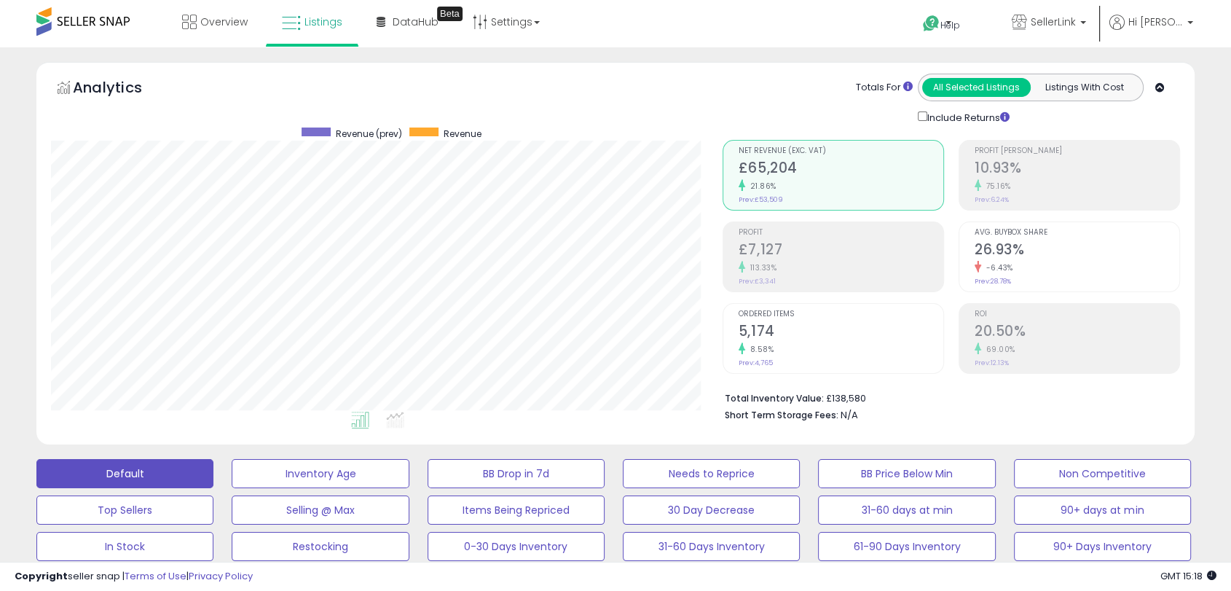
scroll to position [299, 670]
click at [26, 141] on div "Analytics Totals For All Selected Listings Listings With Cost Include Returns" at bounding box center [615, 257] width 1180 height 390
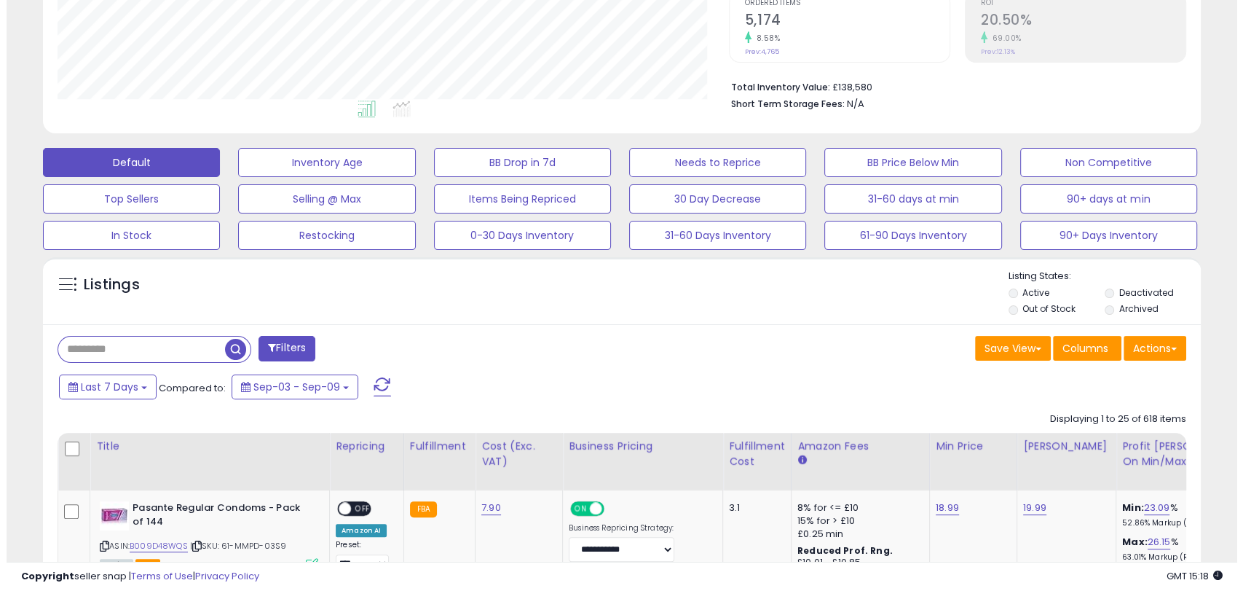
scroll to position [277, 0]
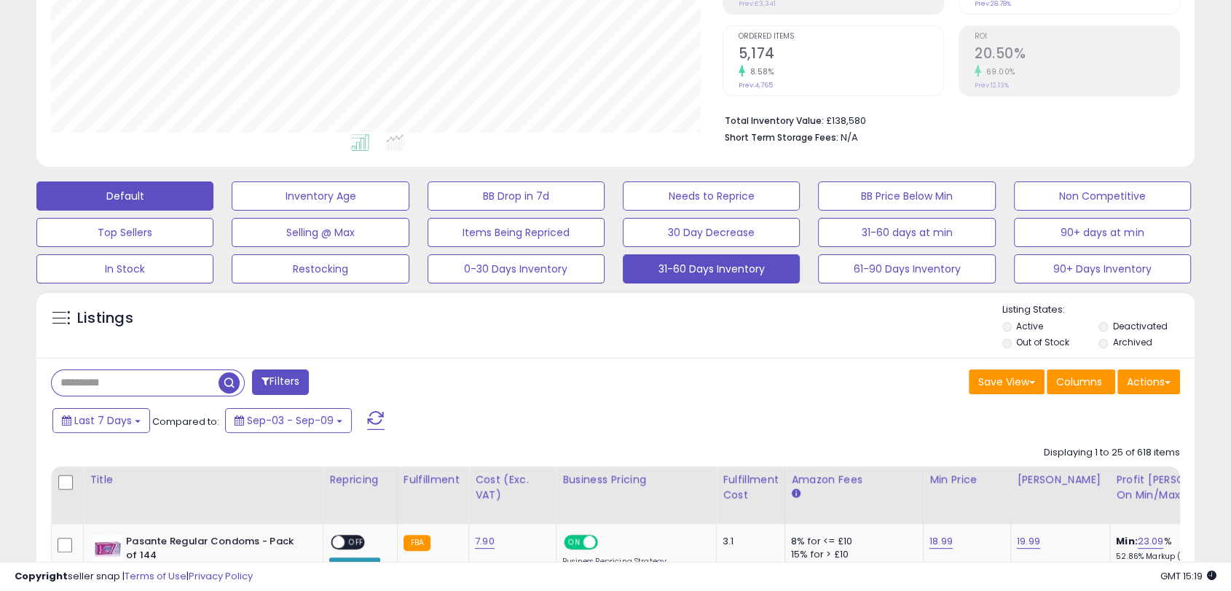
click at [693, 272] on button "31-60 Days Inventory" at bounding box center [711, 268] width 177 height 29
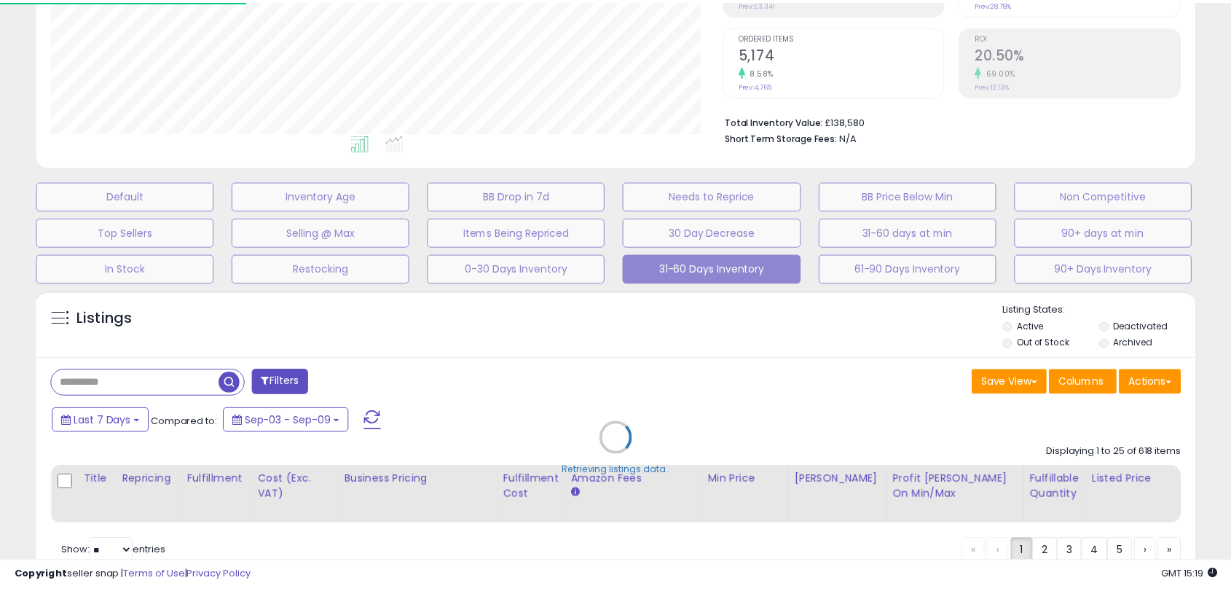
scroll to position [299, 678]
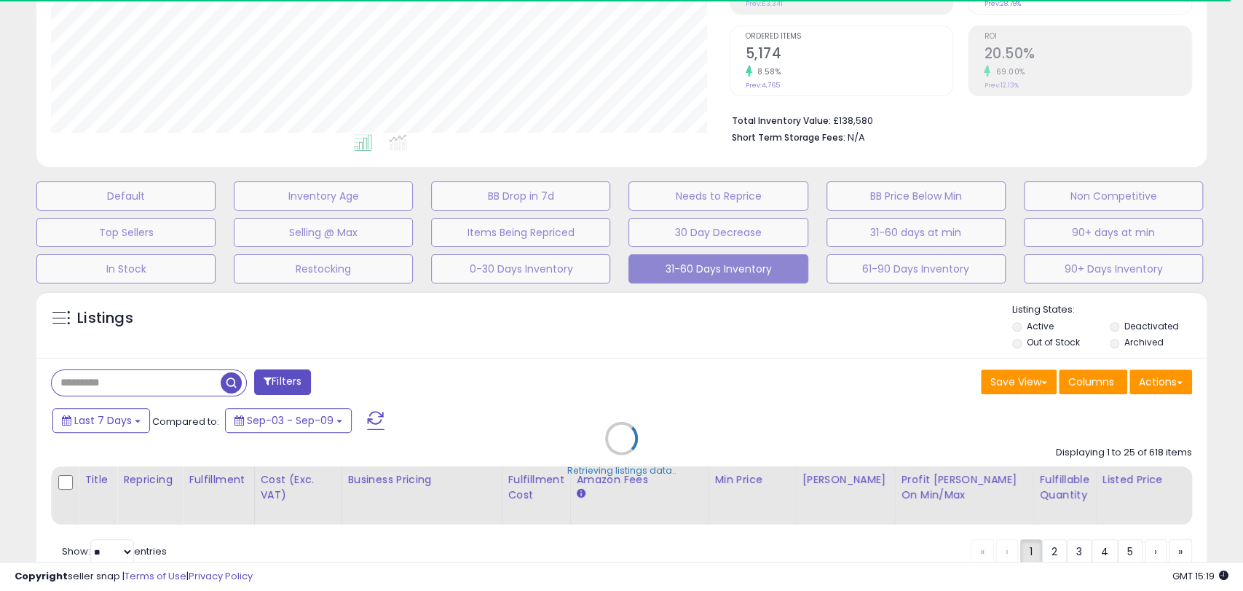
select select "**"
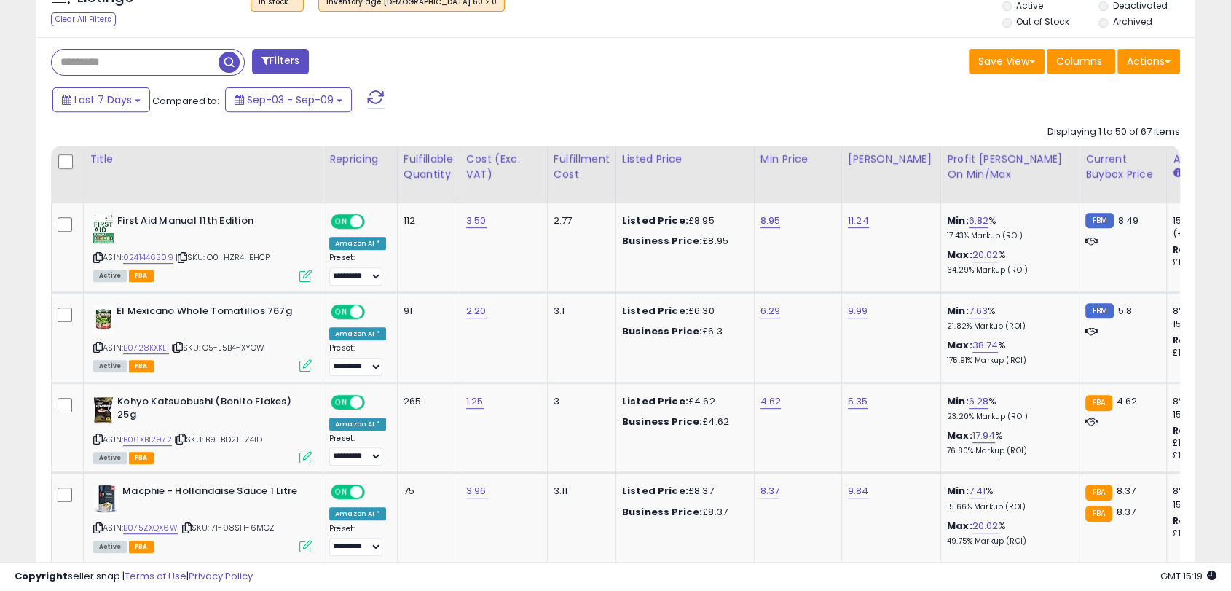
scroll to position [759, 0]
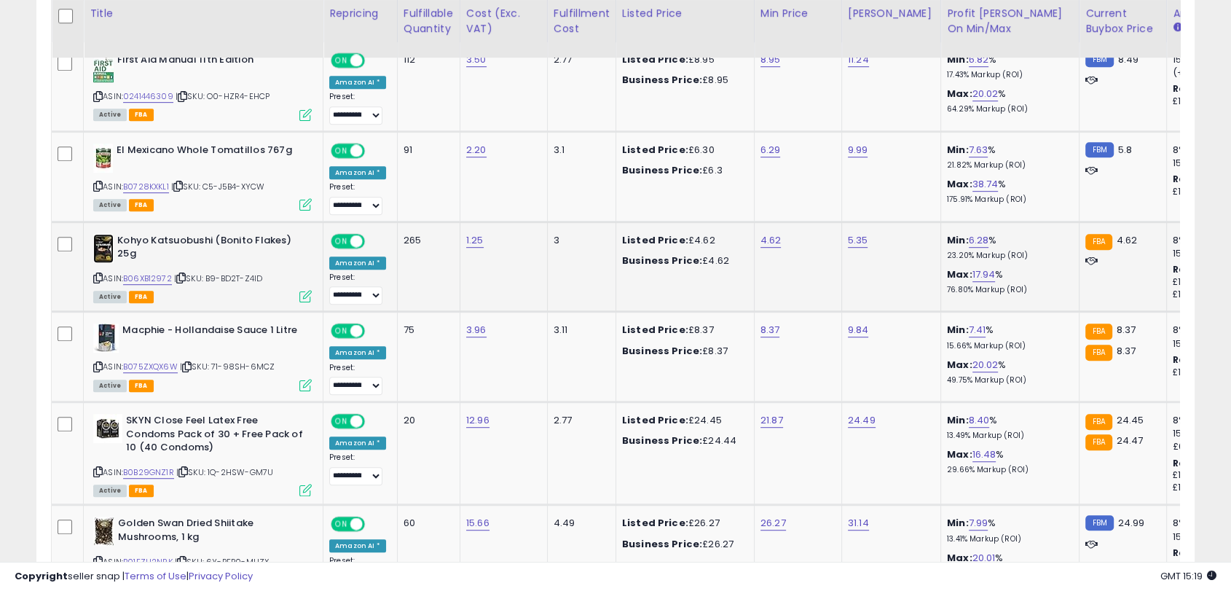
click at [112, 251] on img at bounding box center [103, 248] width 20 height 29
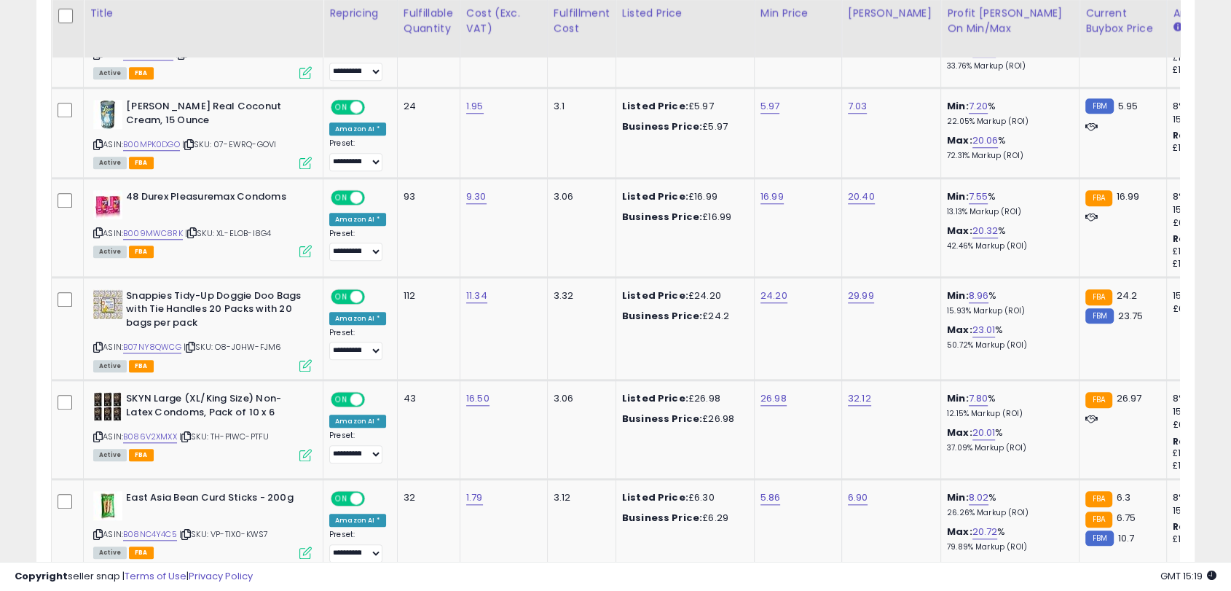
scroll to position [1466, 0]
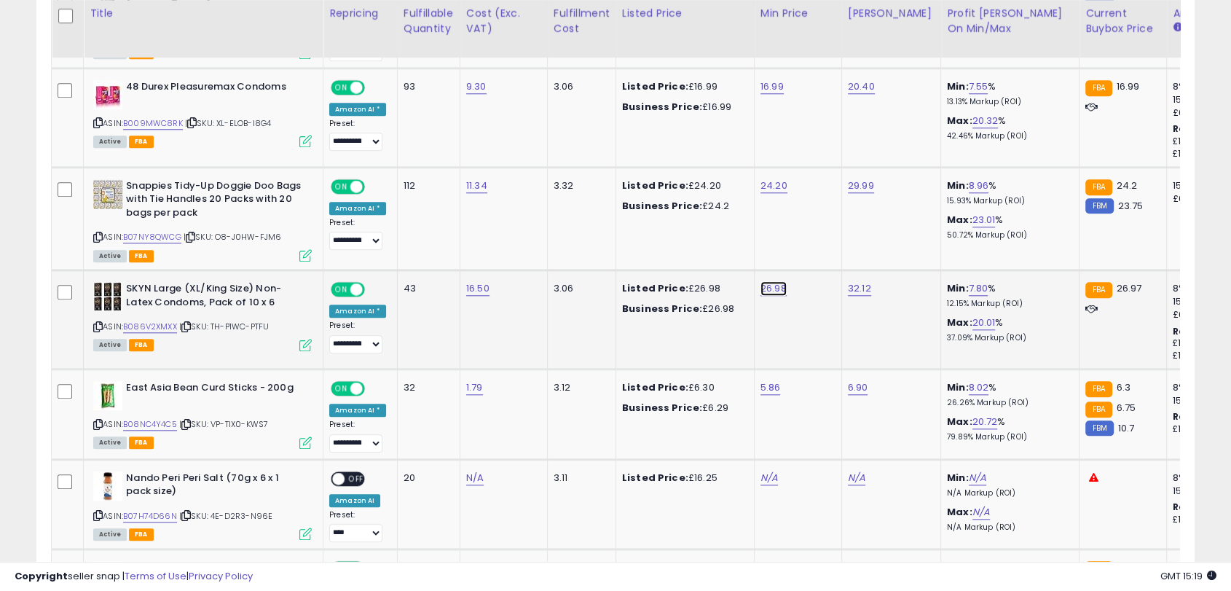
click at [774, 283] on link "26.98" at bounding box center [773, 288] width 26 height 15
type input "*****"
click button "submit" at bounding box center [809, 248] width 25 height 22
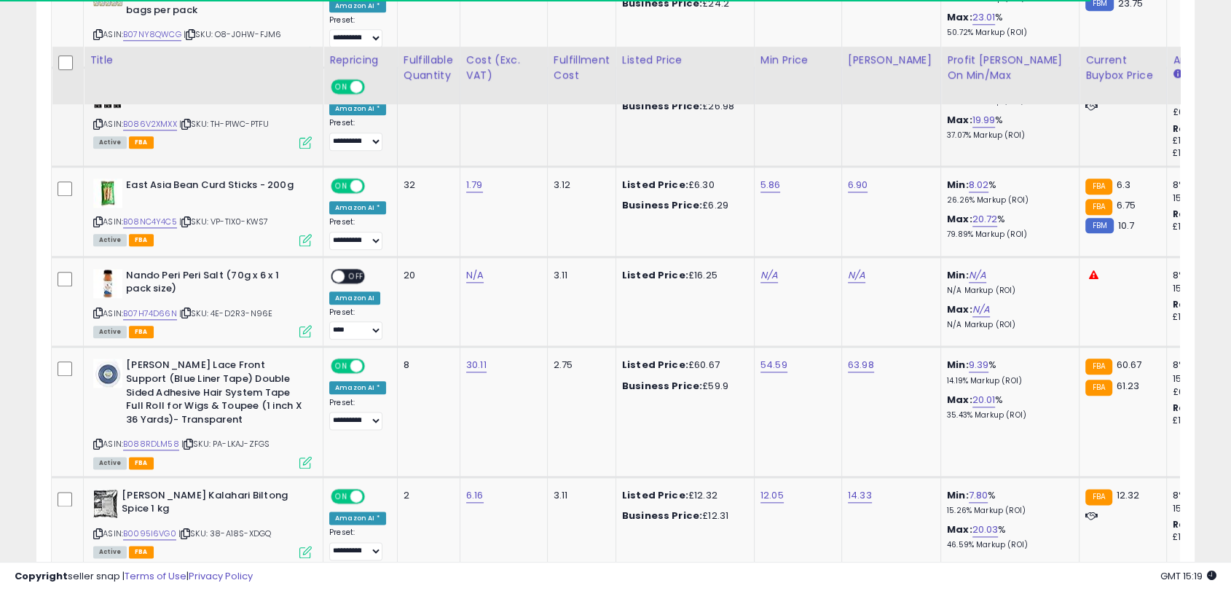
scroll to position [1759, 0]
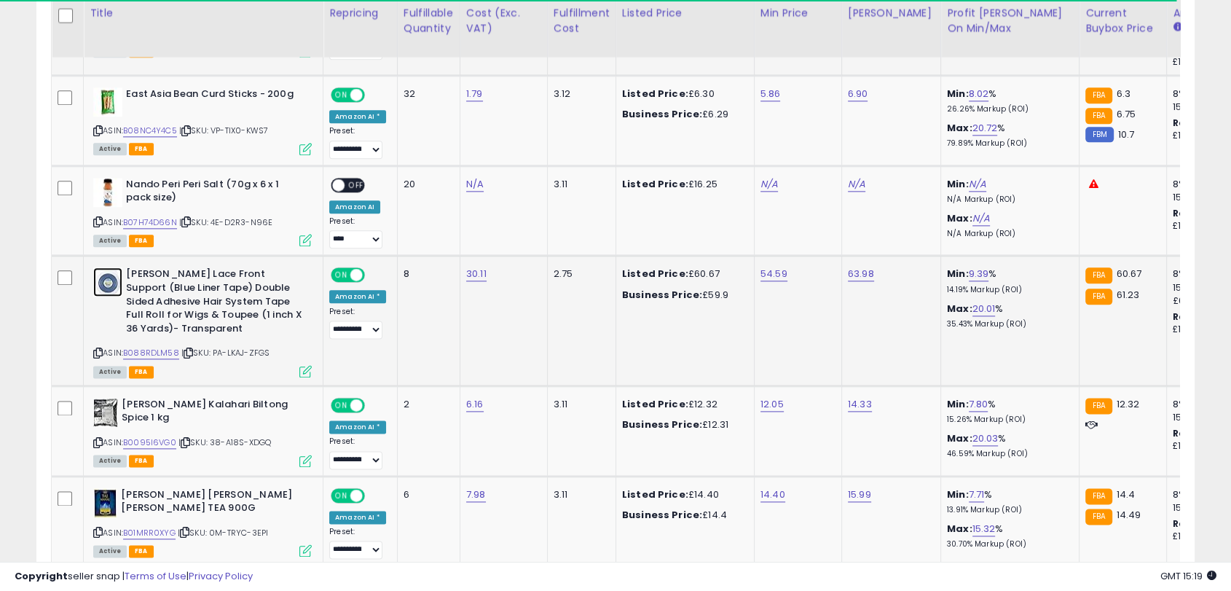
click at [106, 280] on img at bounding box center [107, 281] width 29 height 29
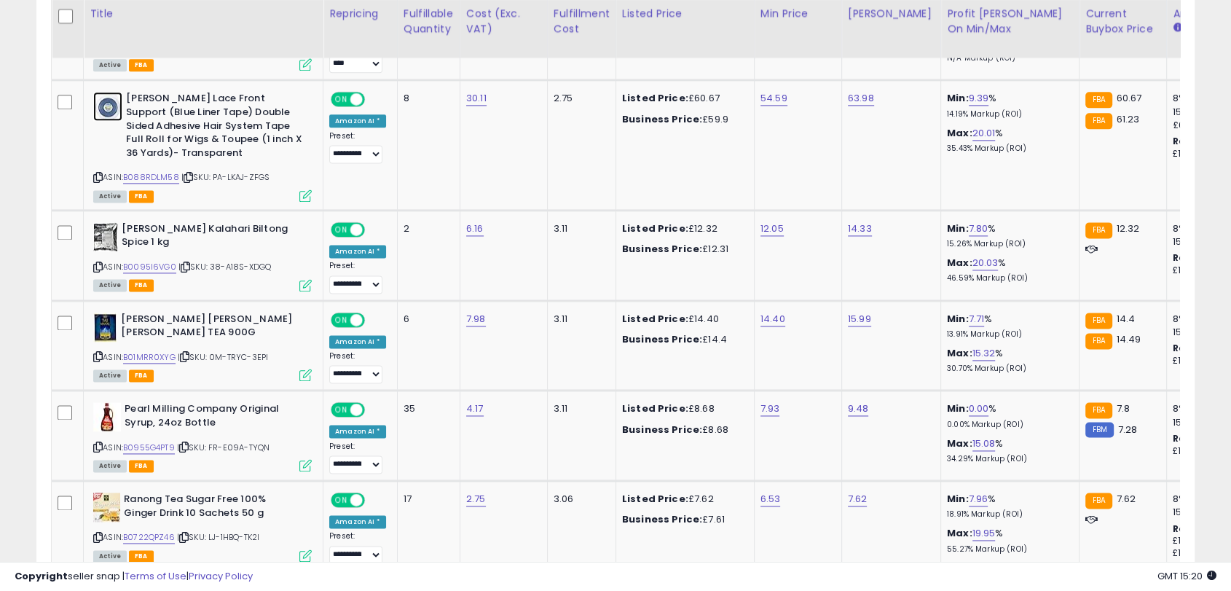
scroll to position [1987, 0]
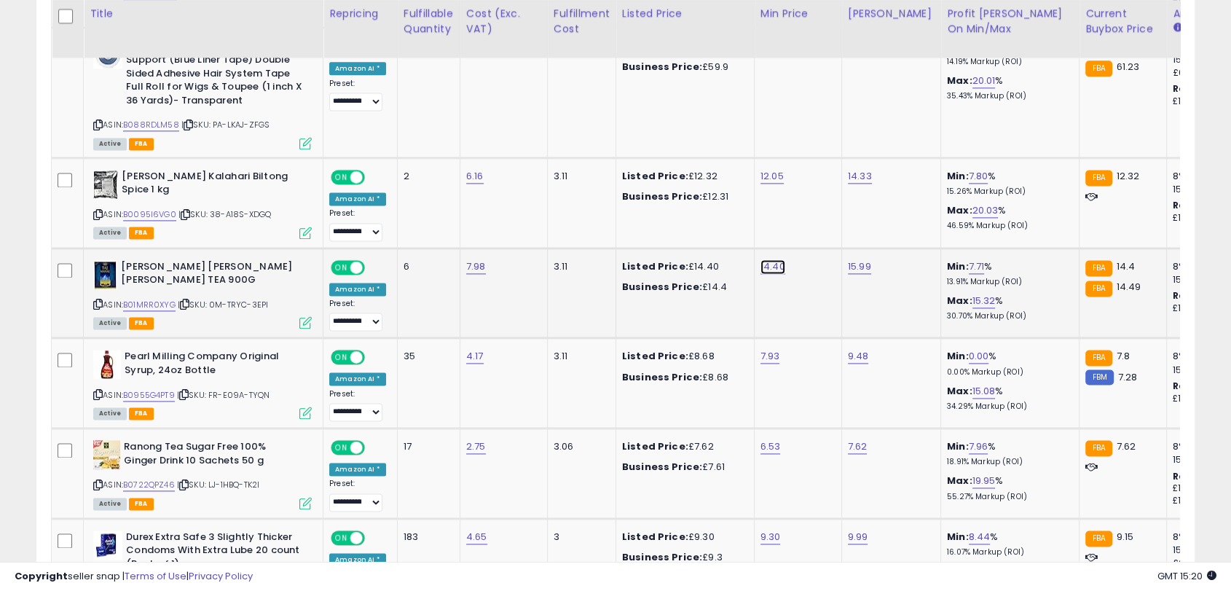
click at [770, 259] on link "14.40" at bounding box center [772, 266] width 25 height 15
type input "****"
click button "submit" at bounding box center [807, 224] width 25 height 22
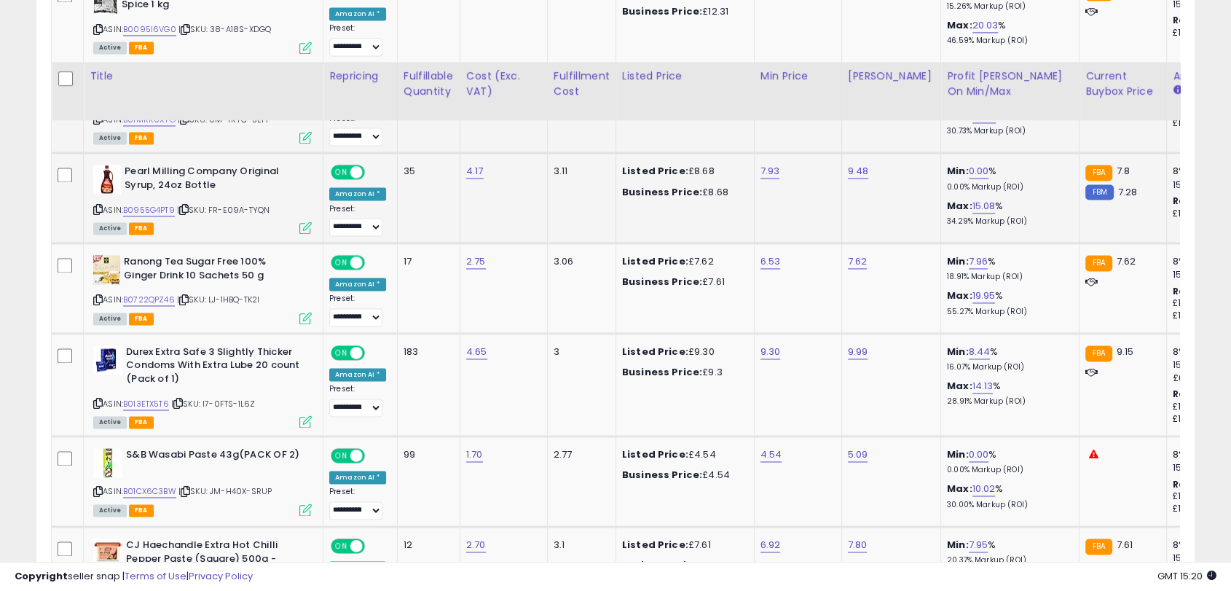
scroll to position [2296, 0]
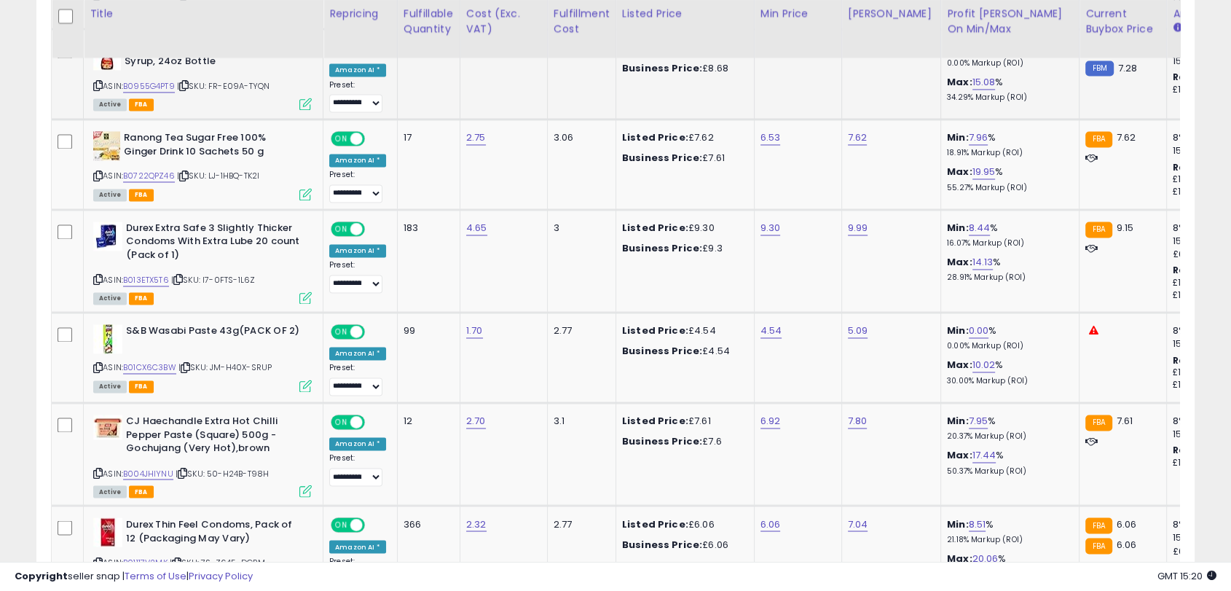
click at [794, 268] on td "9.30" at bounding box center [797, 260] width 87 height 103
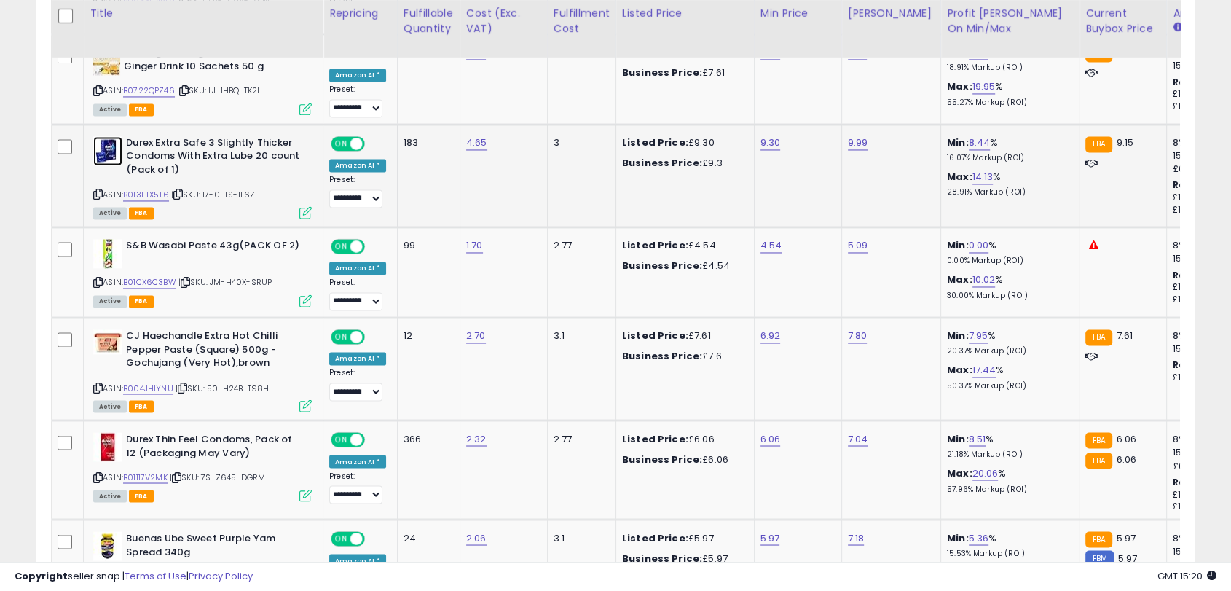
click at [115, 136] on img at bounding box center [107, 150] width 29 height 29
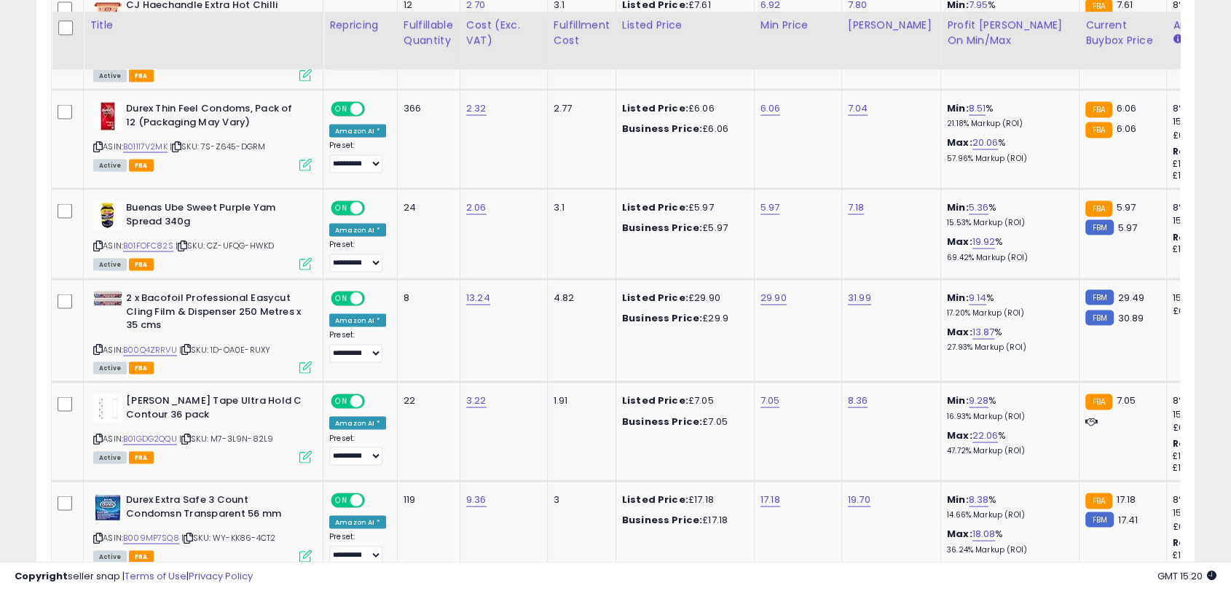
scroll to position [2724, 0]
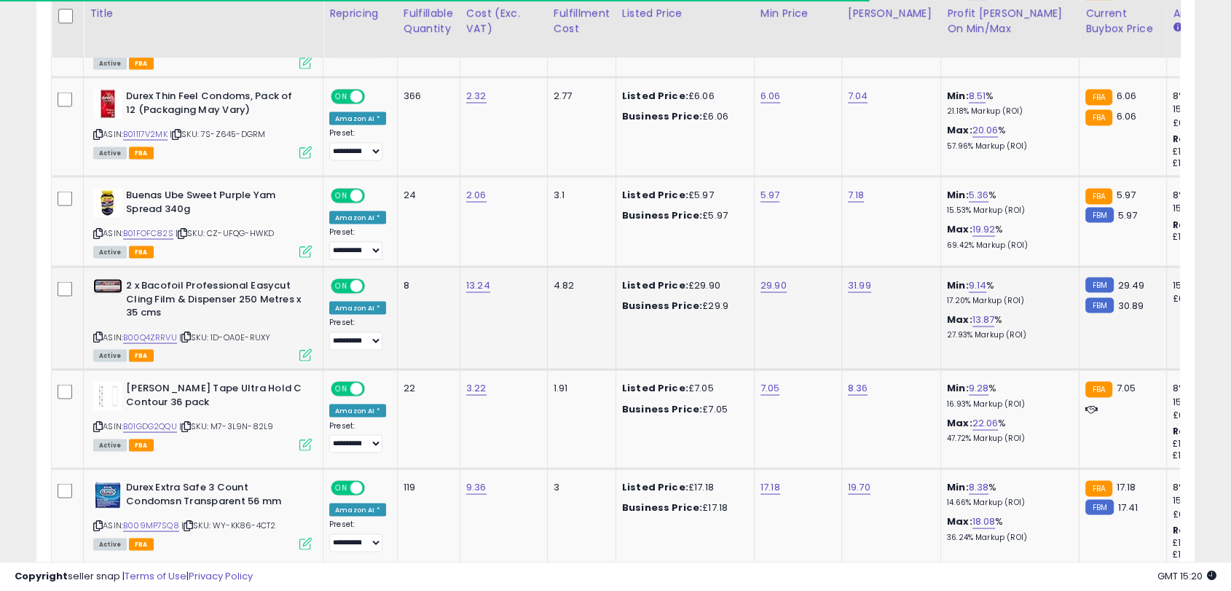
click at [111, 284] on img at bounding box center [107, 285] width 29 height 15
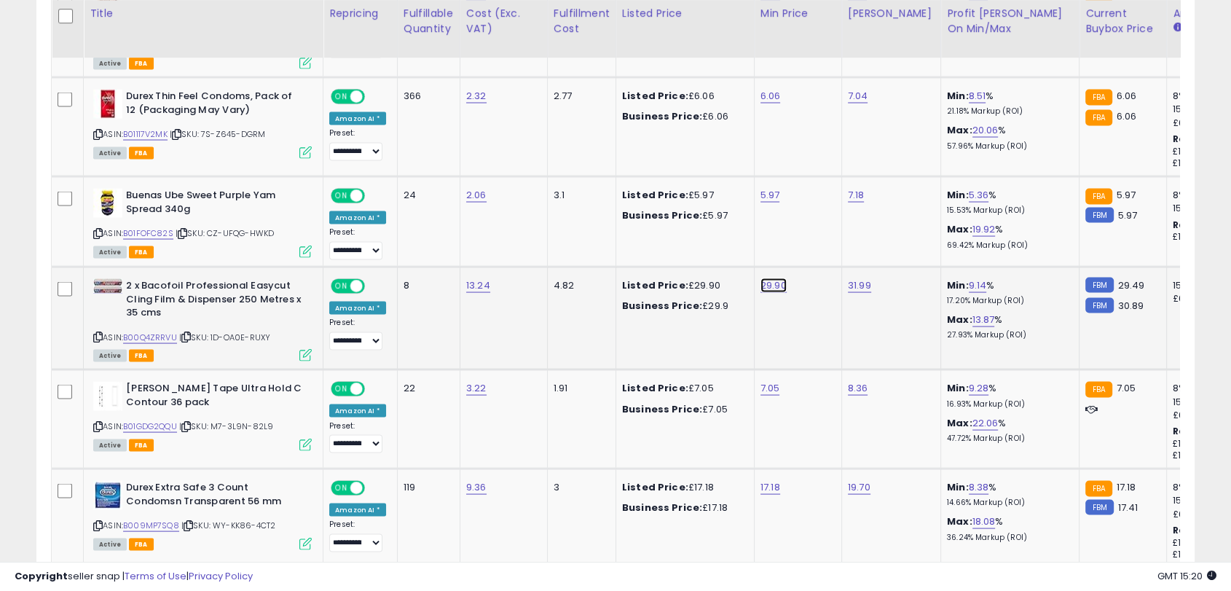
click at [777, 277] on link "29.90" at bounding box center [773, 284] width 26 height 15
type input "*****"
click button "submit" at bounding box center [809, 240] width 25 height 22
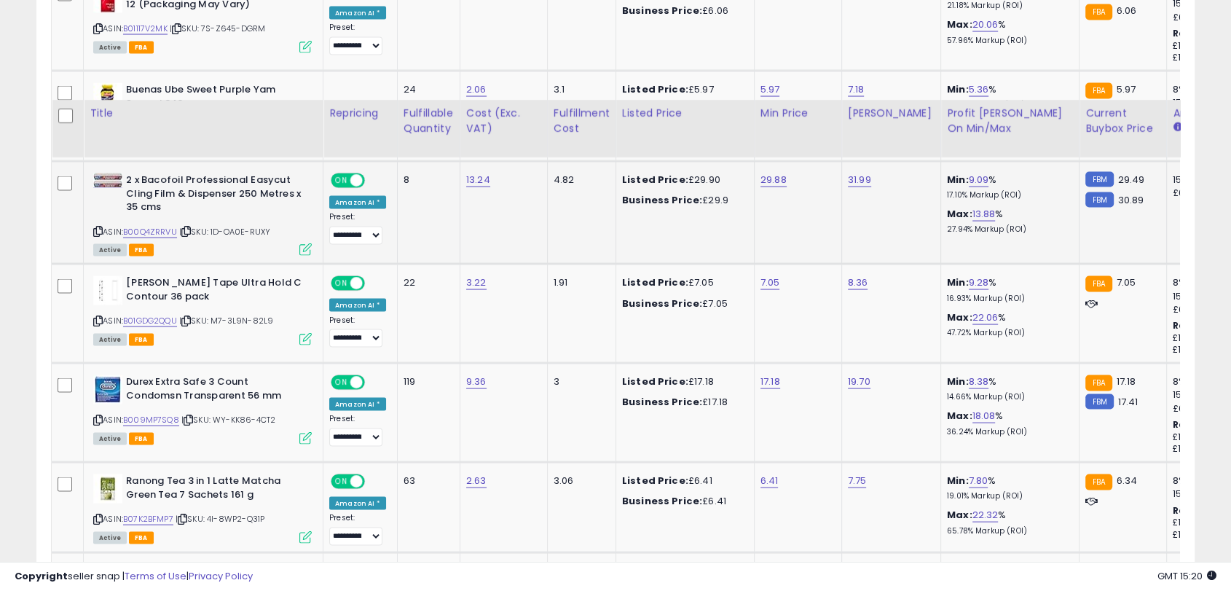
scroll to position [2929, 0]
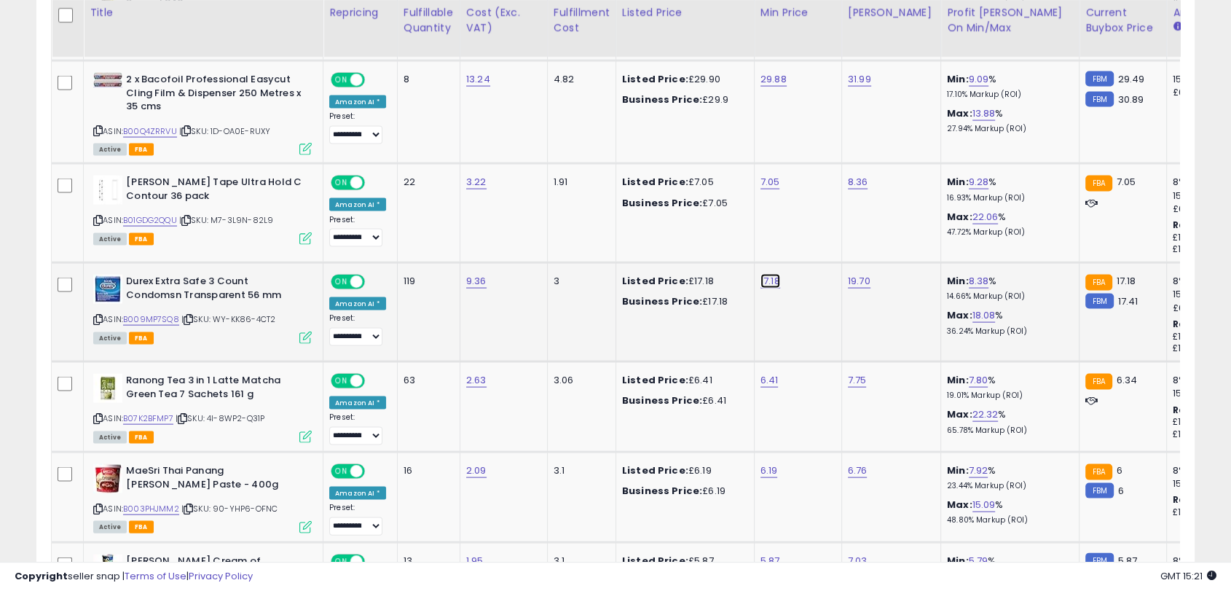
click at [760, 274] on link "17.18" at bounding box center [770, 281] width 20 height 15
type input "****"
click button "submit" at bounding box center [806, 237] width 25 height 22
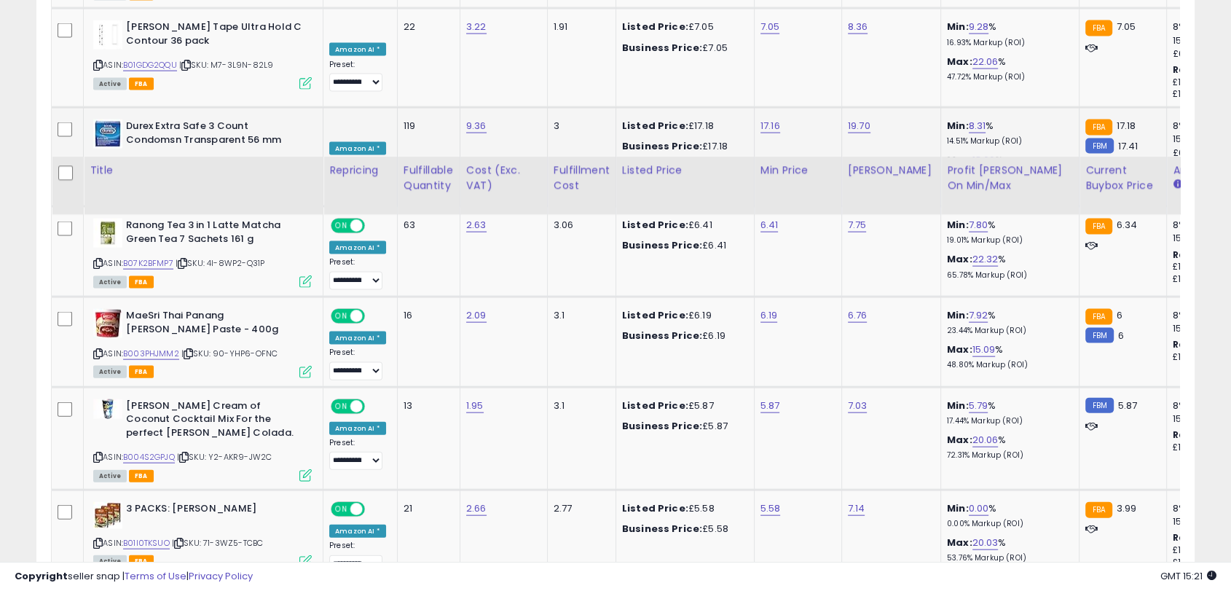
scroll to position [3242, 0]
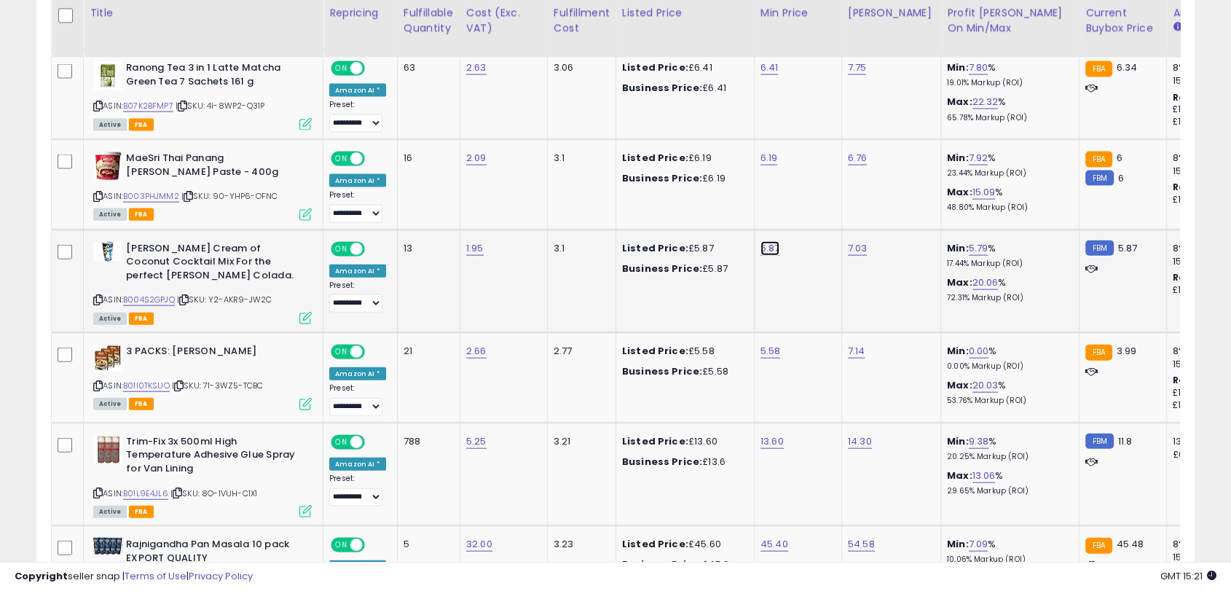
click at [770, 242] on link "5.87" at bounding box center [770, 248] width 20 height 15
type input "****"
click button "submit" at bounding box center [806, 203] width 25 height 22
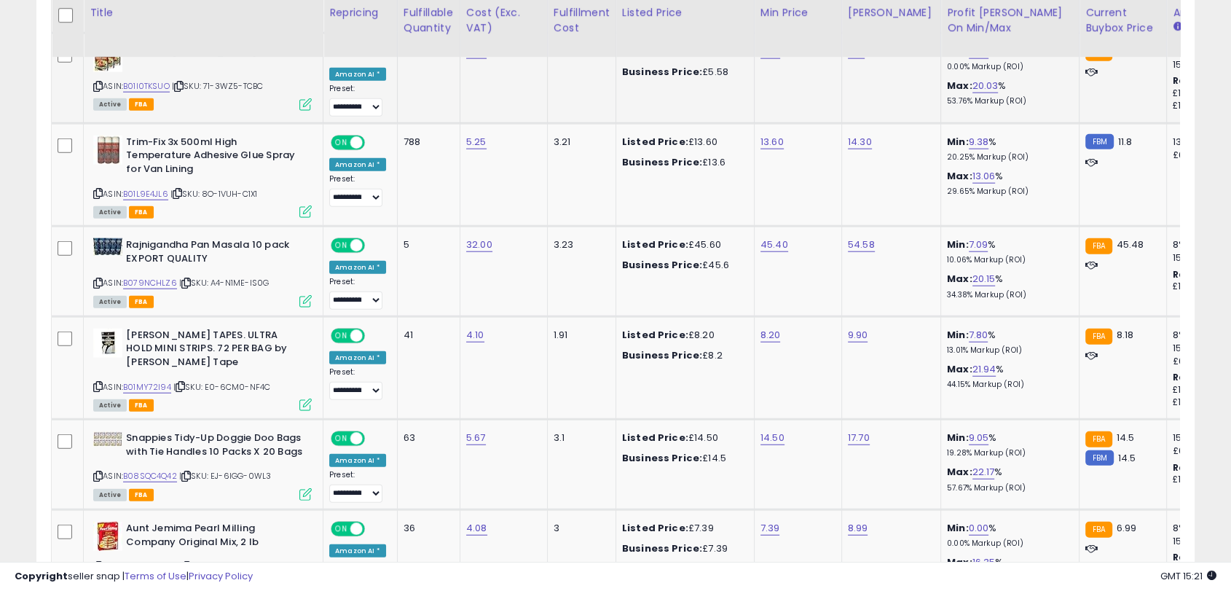
scroll to position [3591, 0]
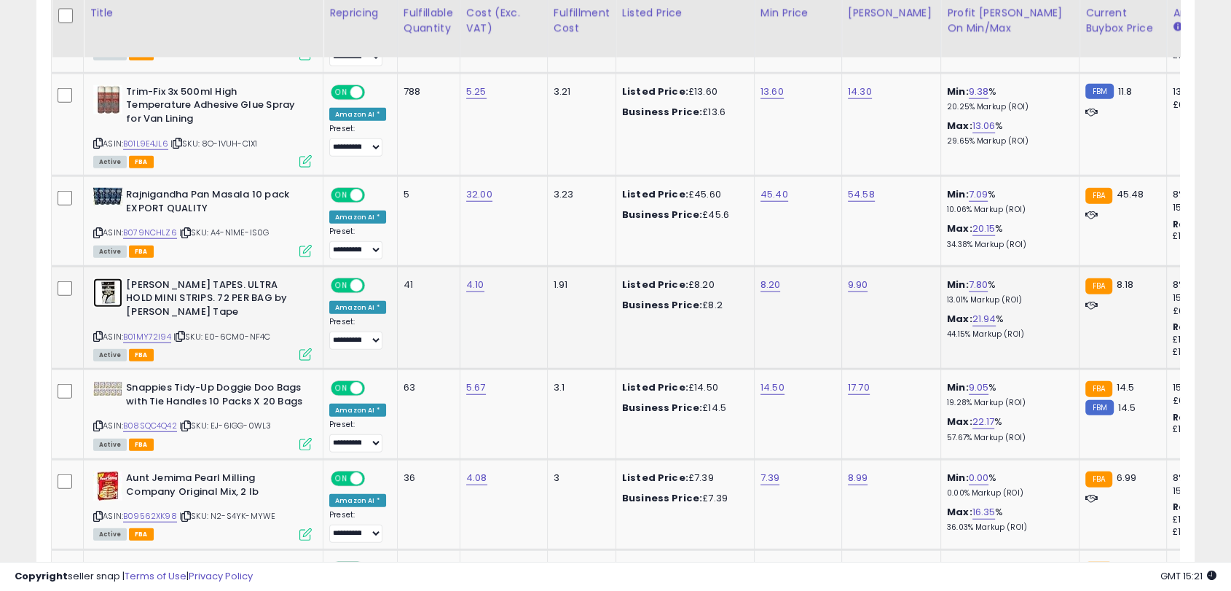
click at [113, 283] on img at bounding box center [107, 292] width 29 height 29
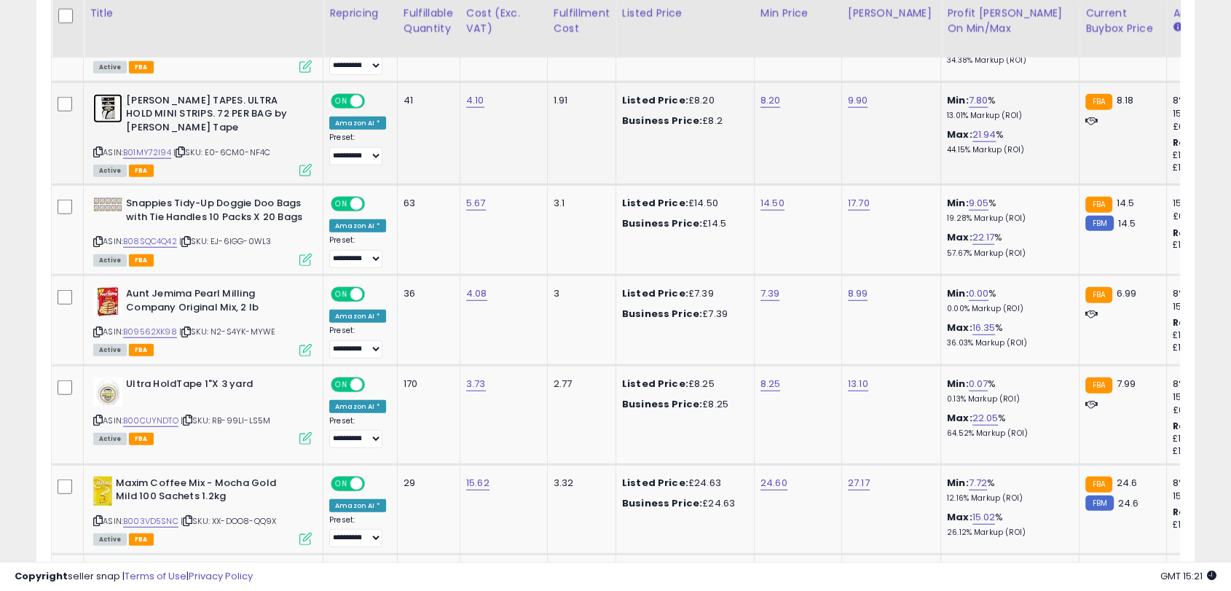
scroll to position [3885, 0]
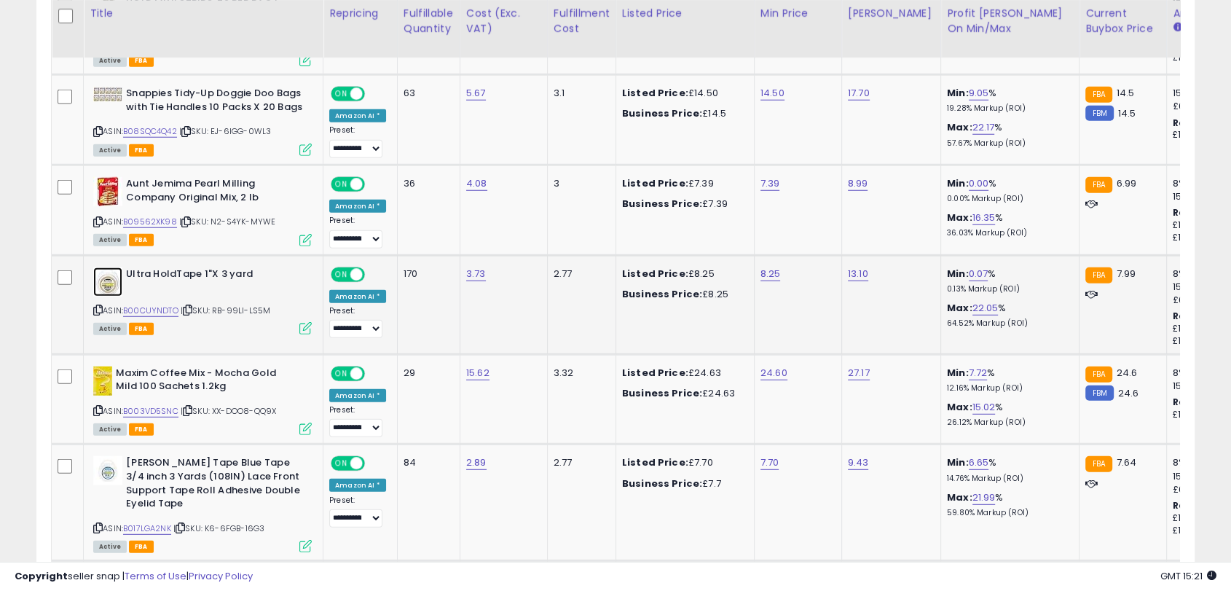
click at [111, 267] on img at bounding box center [107, 281] width 29 height 29
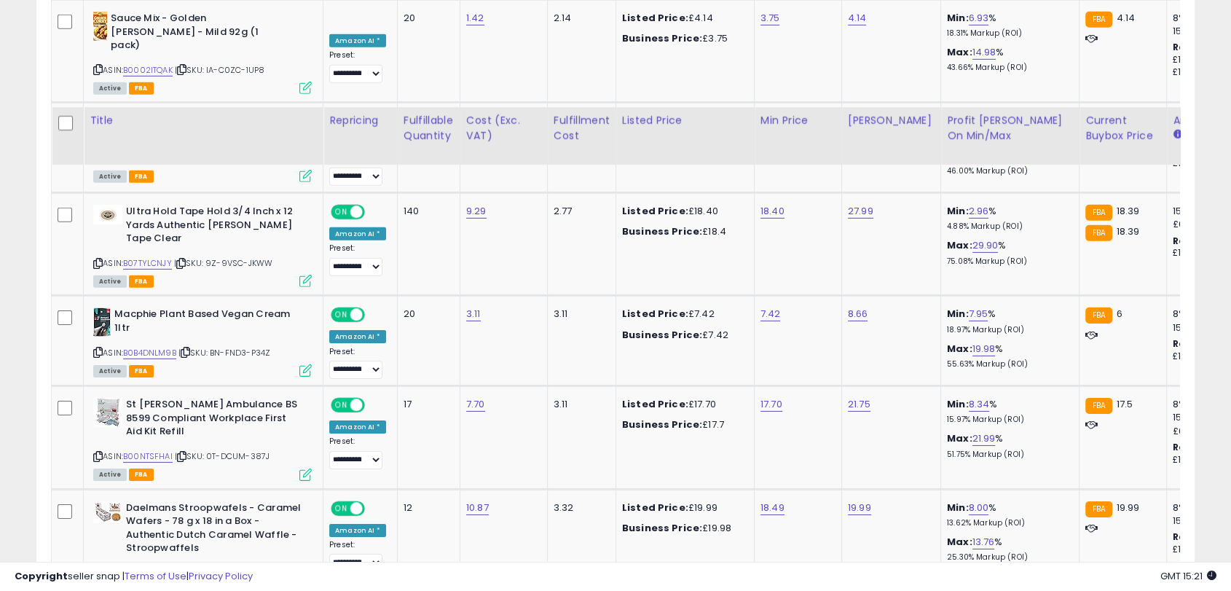
scroll to position [4643, 0]
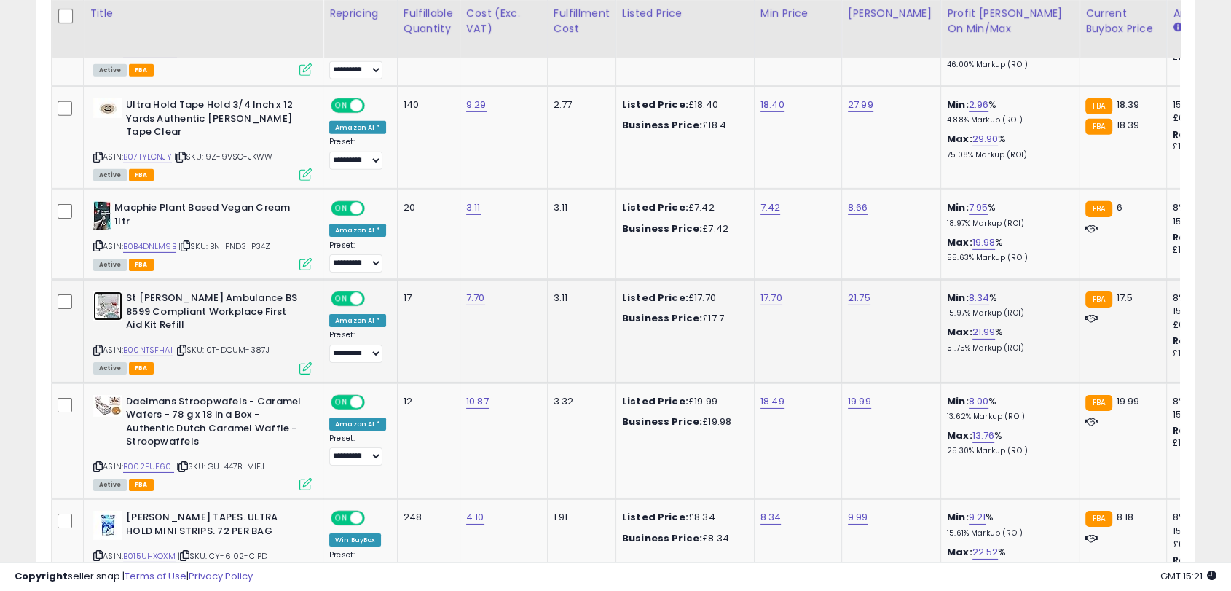
click at [119, 291] on img at bounding box center [107, 305] width 29 height 29
click at [767, 291] on link "17.70" at bounding box center [771, 298] width 22 height 15
type input "****"
click button "submit" at bounding box center [806, 217] width 25 height 22
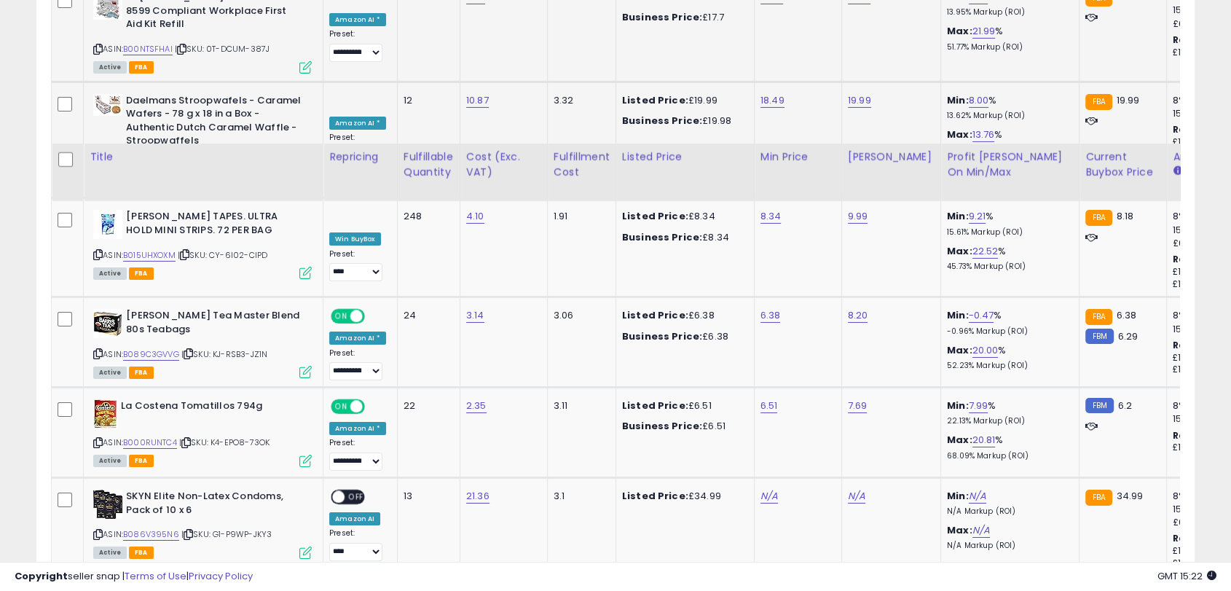
scroll to position [5087, 0]
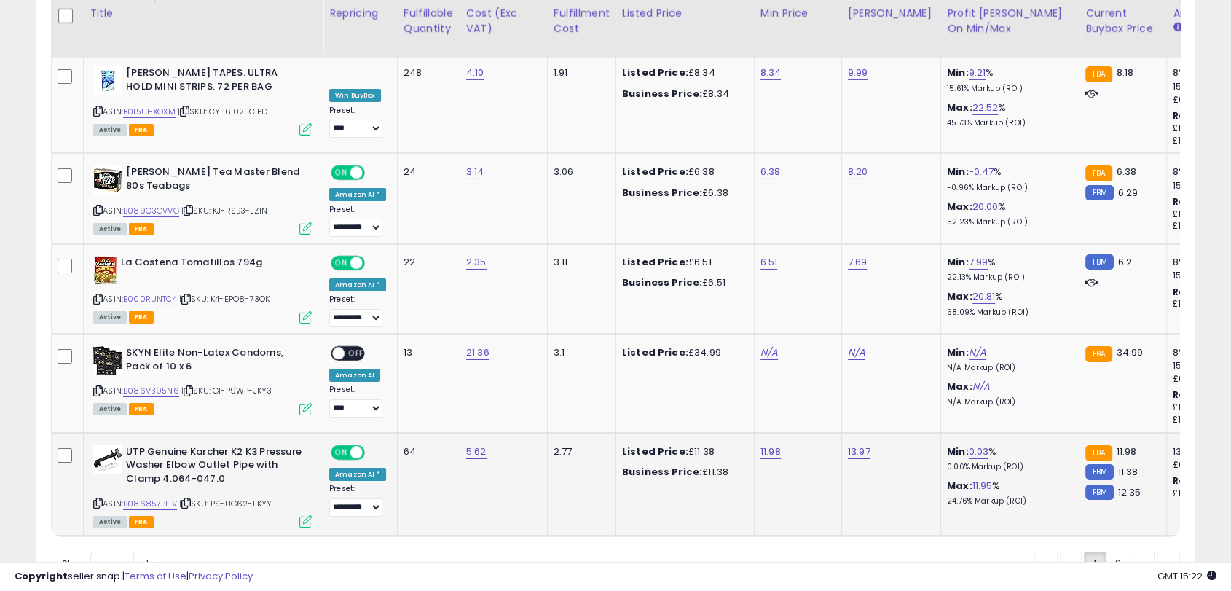
click at [773, 433] on td "11.98" at bounding box center [797, 484] width 87 height 103
click at [770, 444] on link "11.98" at bounding box center [770, 451] width 20 height 15
type input "****"
click button "submit" at bounding box center [806, 369] width 25 height 22
click at [1118, 551] on link "2" at bounding box center [1117, 563] width 25 height 25
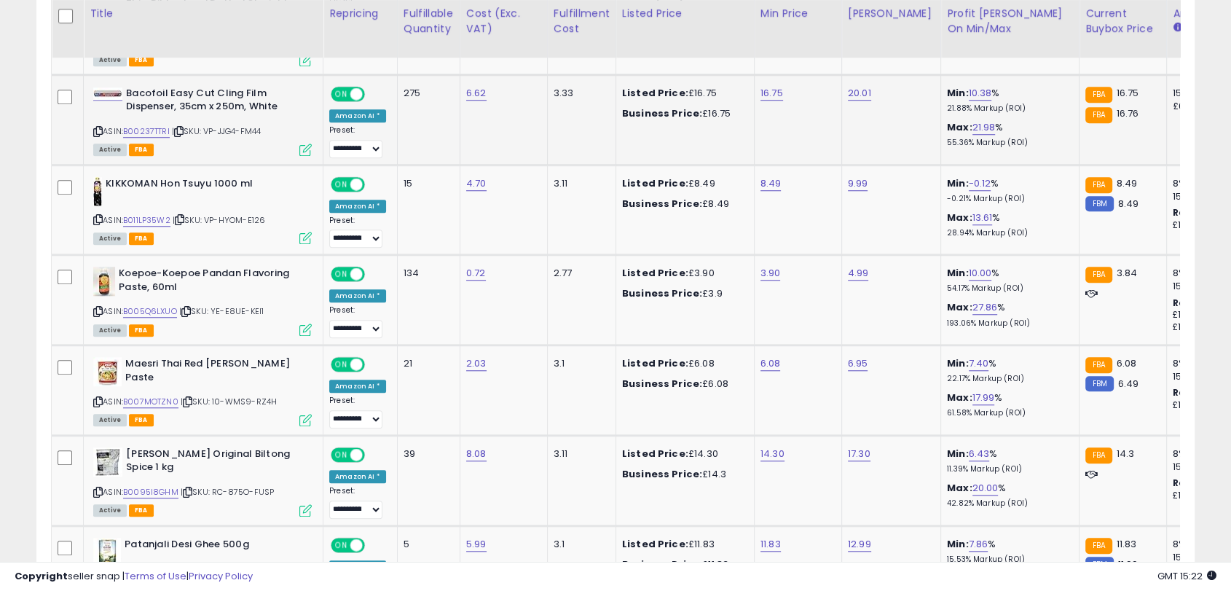
scroll to position [1278, 0]
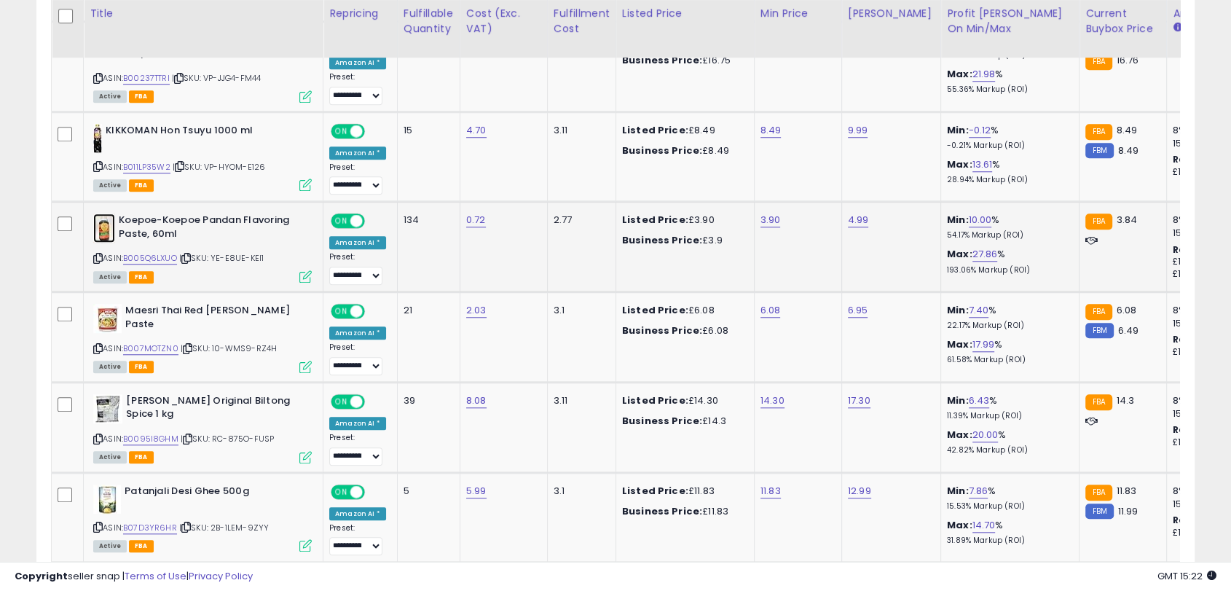
click at [111, 217] on img at bounding box center [104, 227] width 22 height 29
click at [765, 218] on link "3.90" at bounding box center [770, 220] width 20 height 15
type input "****"
click button "submit" at bounding box center [806, 181] width 25 height 22
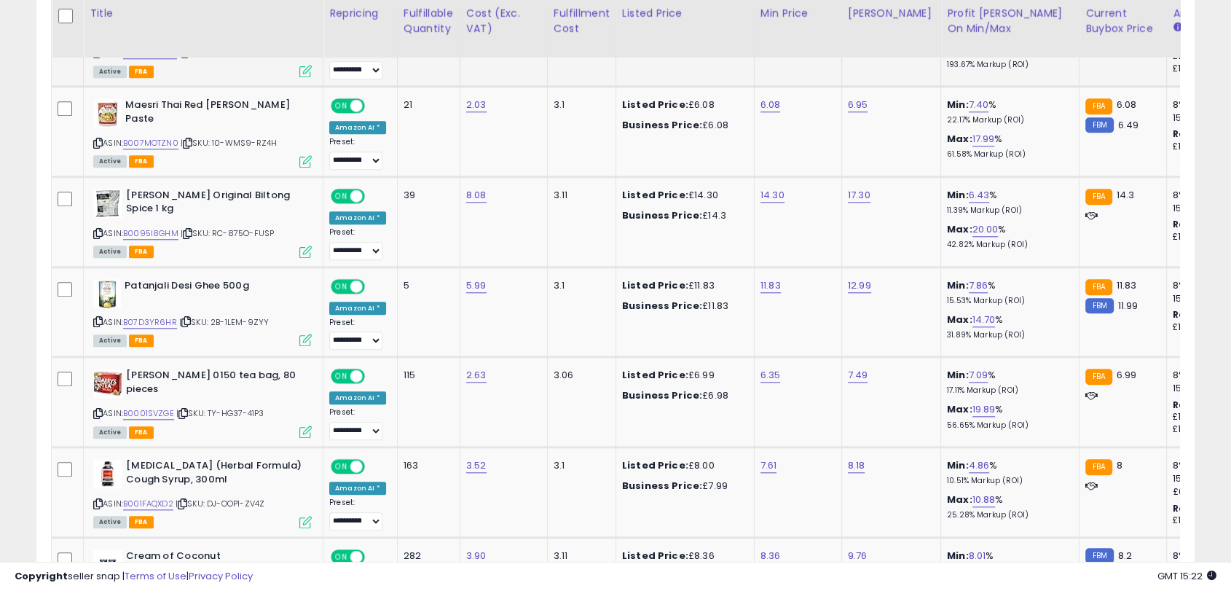
scroll to position [1484, 0]
click at [773, 191] on link "14.30" at bounding box center [772, 194] width 24 height 15
type input "*****"
click button "submit" at bounding box center [807, 154] width 25 height 22
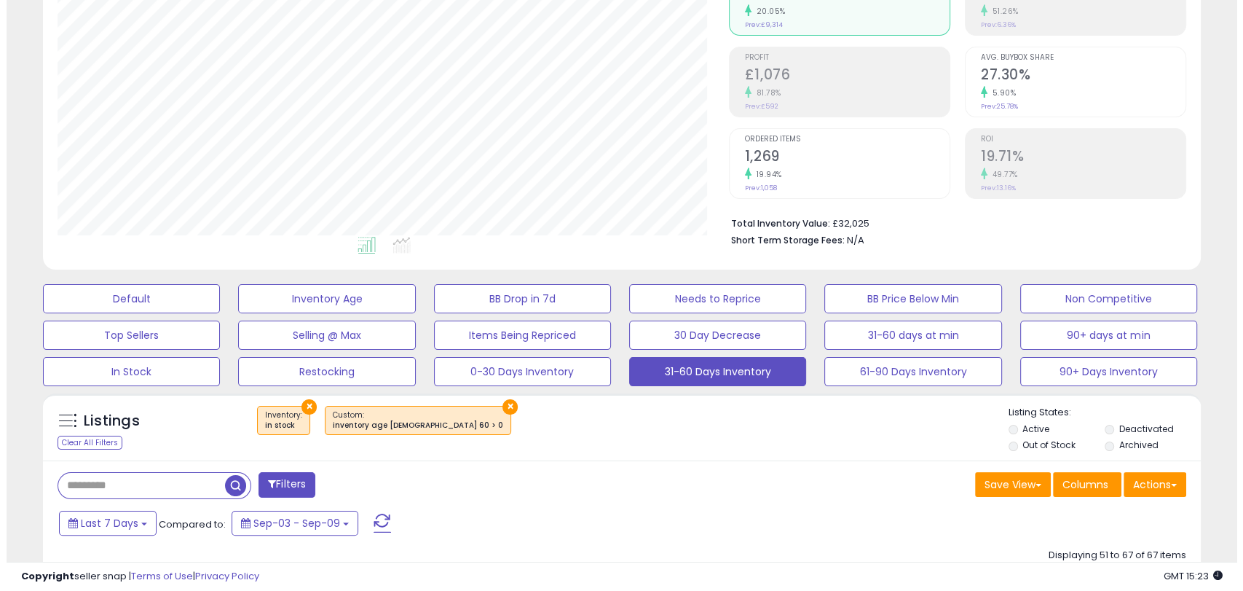
scroll to position [146, 0]
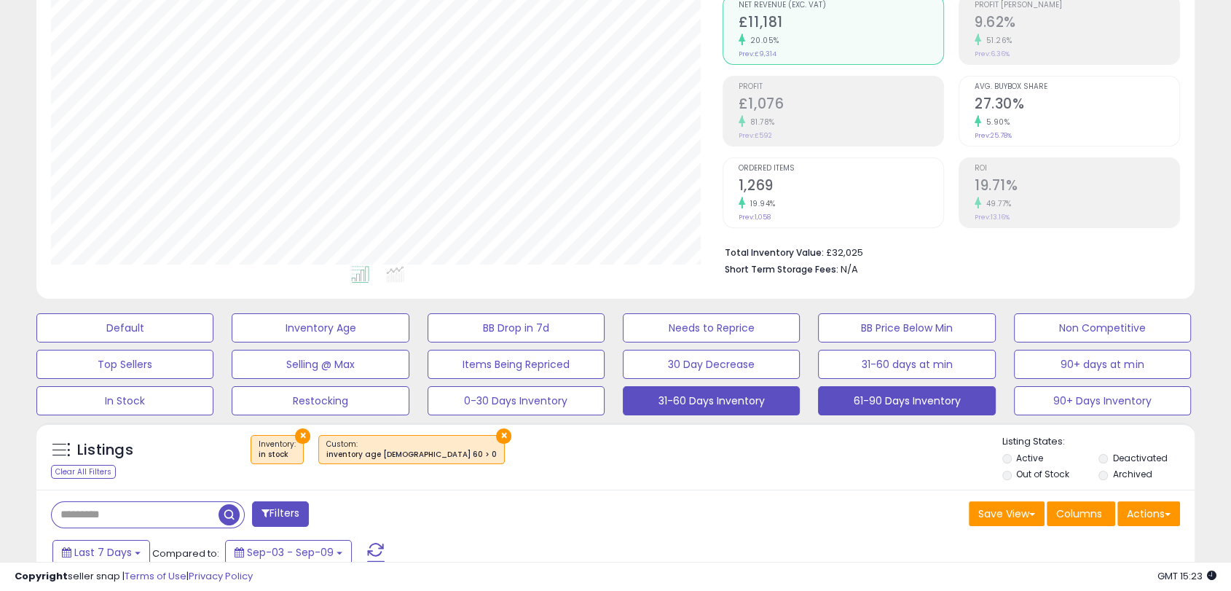
click at [906, 395] on button "61-90 Days Inventory" at bounding box center [906, 400] width 177 height 29
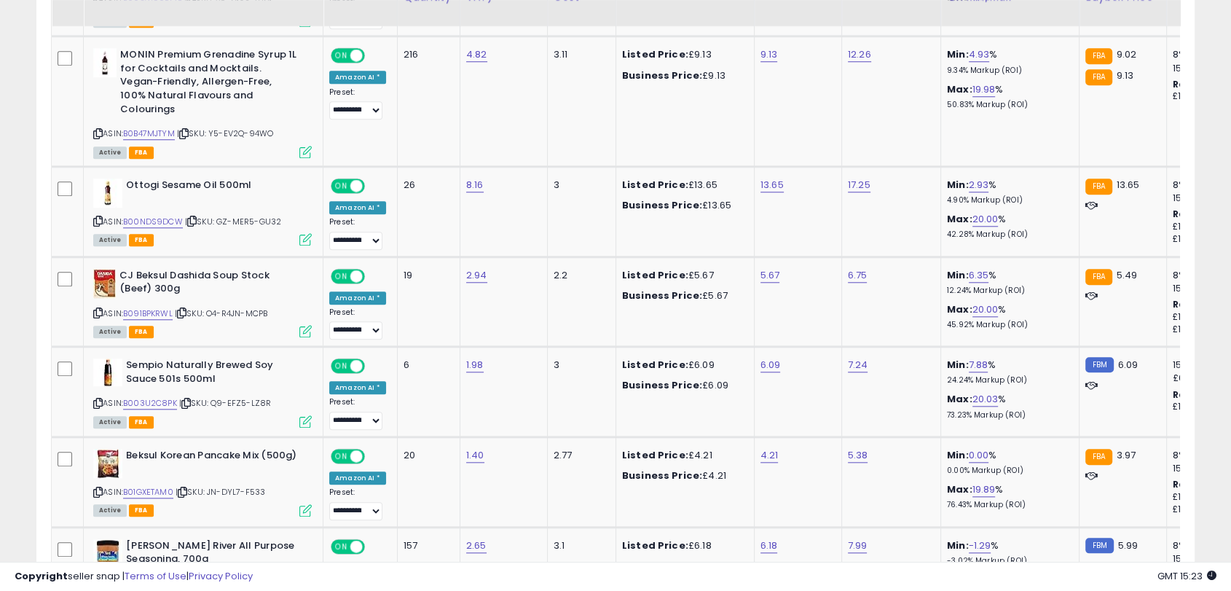
scroll to position [1374, 0]
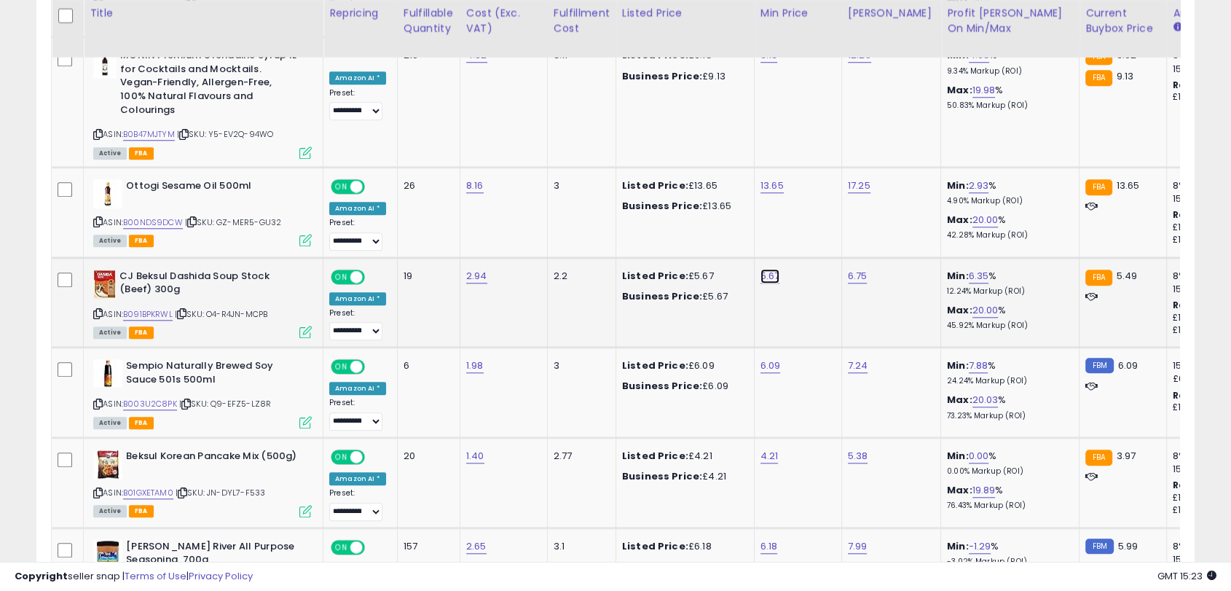
click at [763, 269] on link "5.67" at bounding box center [770, 276] width 20 height 15
click at [81, 269] on td at bounding box center [68, 302] width 32 height 90
click at [119, 269] on b "CJ Beksul Dashida Soup Stock (Beef) 300g" at bounding box center [207, 284] width 177 height 31
click at [116, 269] on div "CJ Beksul Dashida Soup Stock (Beef) 300g" at bounding box center [202, 284] width 218 height 31
click at [108, 269] on img at bounding box center [104, 283] width 23 height 29
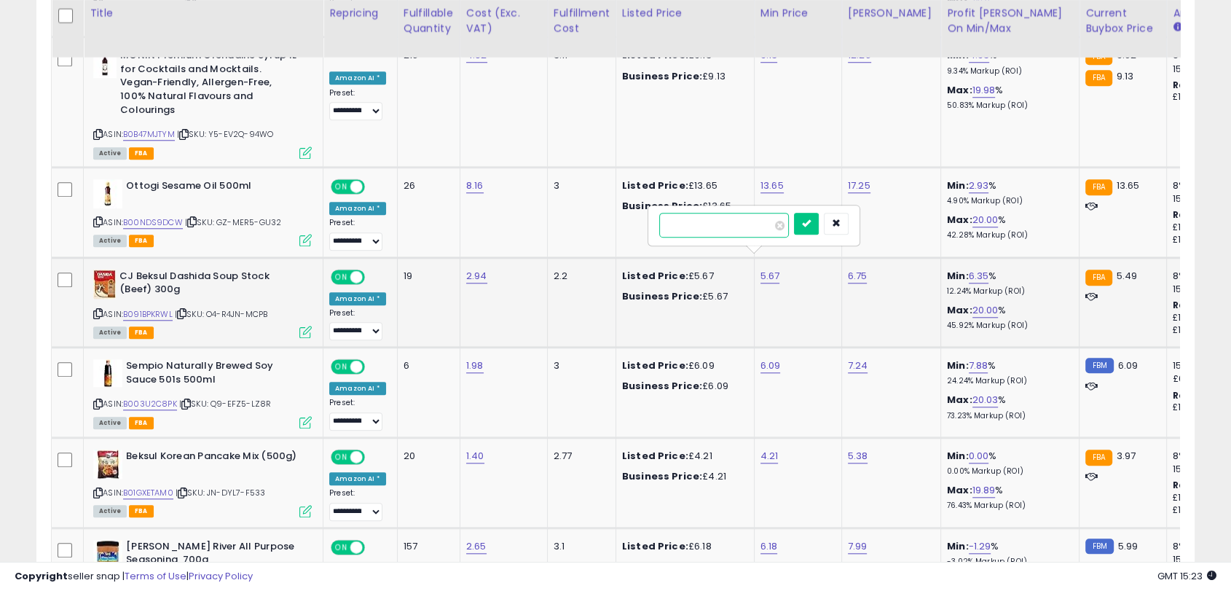
click at [732, 231] on input "****" at bounding box center [724, 225] width 130 height 25
type input "****"
click button "submit" at bounding box center [806, 224] width 25 height 22
click at [968, 178] on link "2.93" at bounding box center [978, 185] width 20 height 15
drag, startPoint x: 942, startPoint y: 139, endPoint x: 767, endPoint y: 153, distance: 176.0
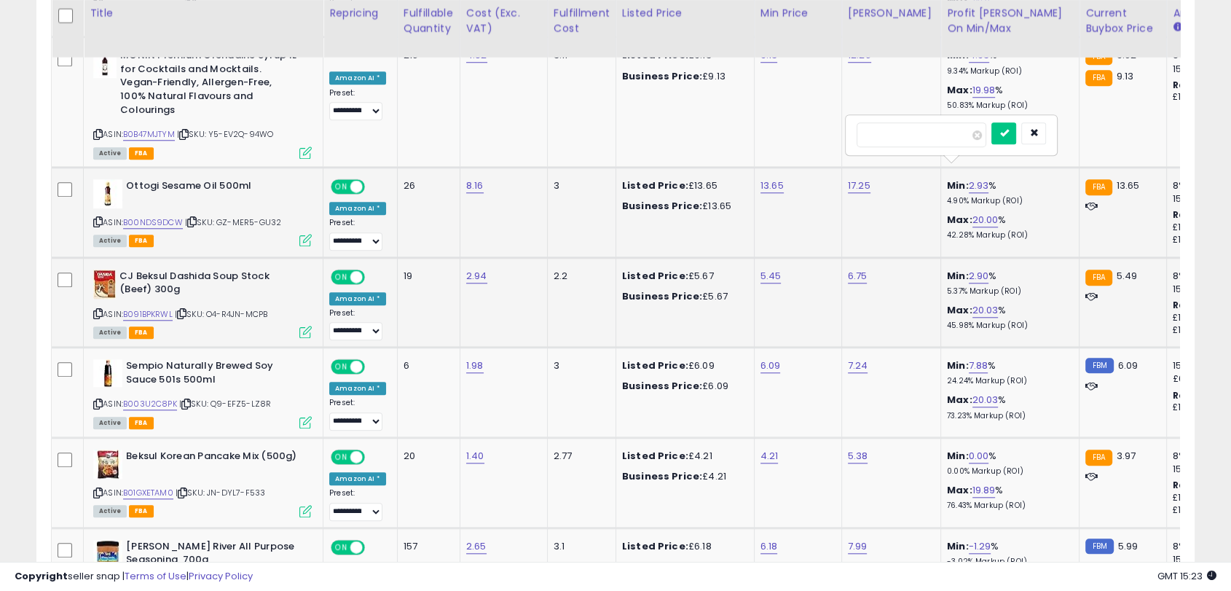
type input "*"
click at [1016, 131] on button "submit" at bounding box center [1003, 133] width 25 height 22
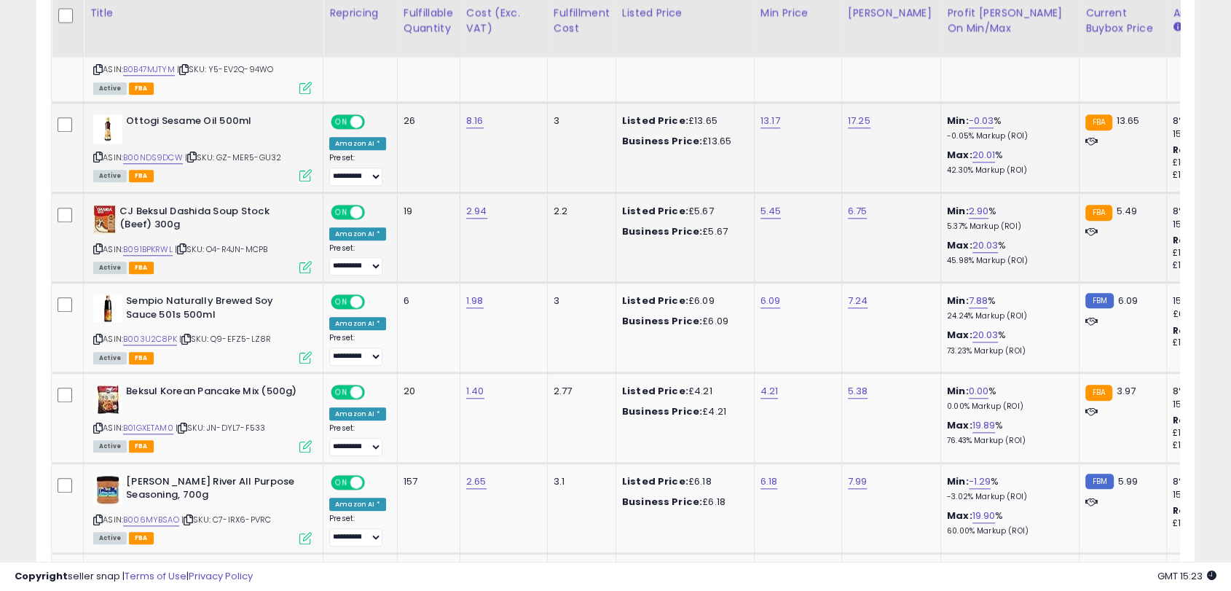
scroll to position [1488, 0]
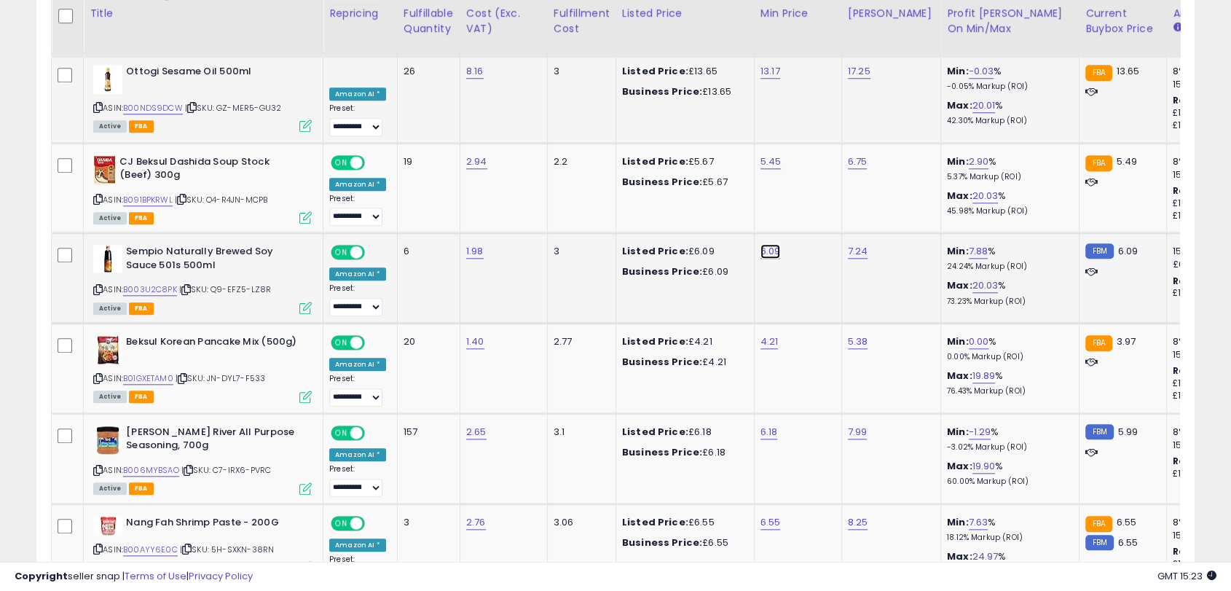
click at [770, 244] on link "6.09" at bounding box center [770, 251] width 20 height 15
type input "****"
click button "submit" at bounding box center [806, 199] width 25 height 22
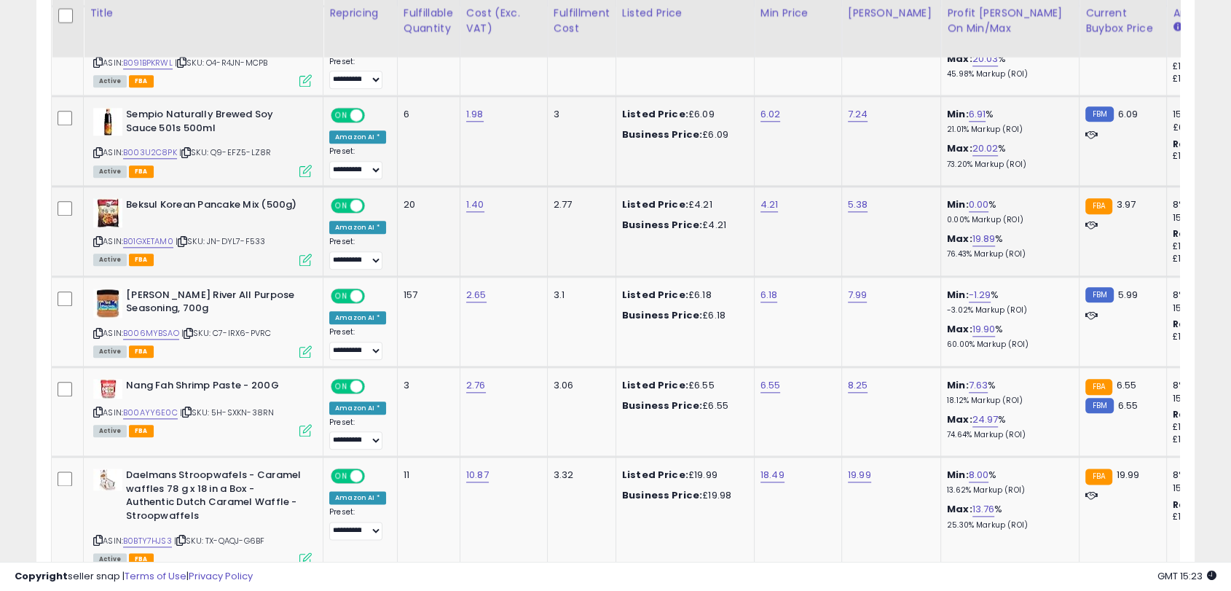
scroll to position [1676, 0]
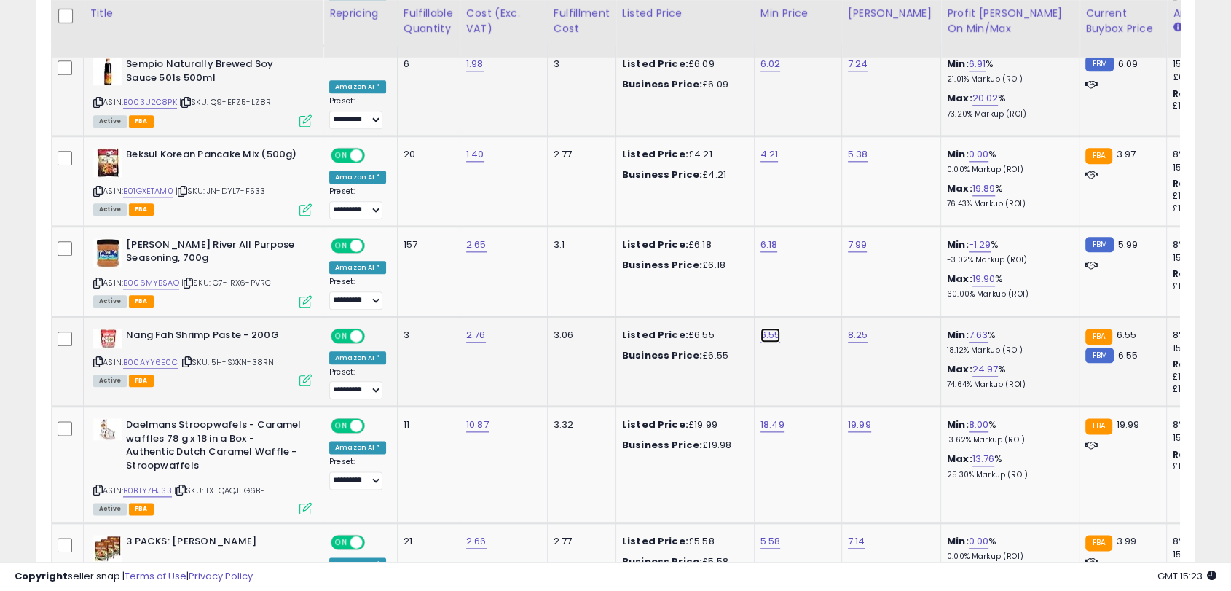
click at [765, 328] on link "6.55" at bounding box center [770, 335] width 20 height 15
type input "****"
click button "submit" at bounding box center [806, 280] width 25 height 22
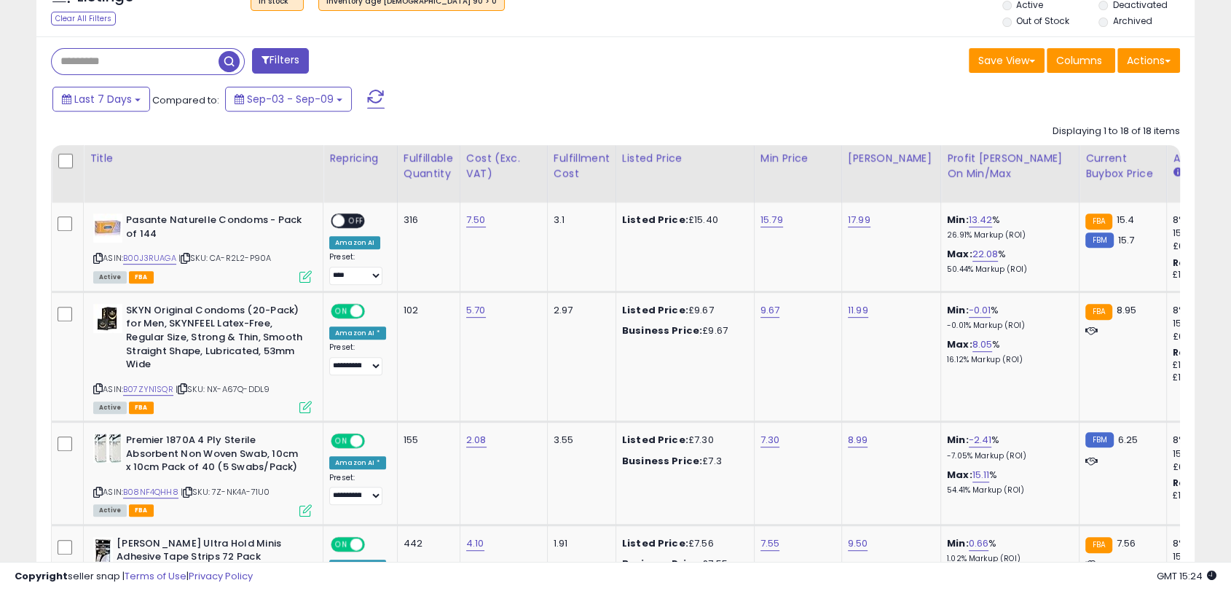
scroll to position [536, 0]
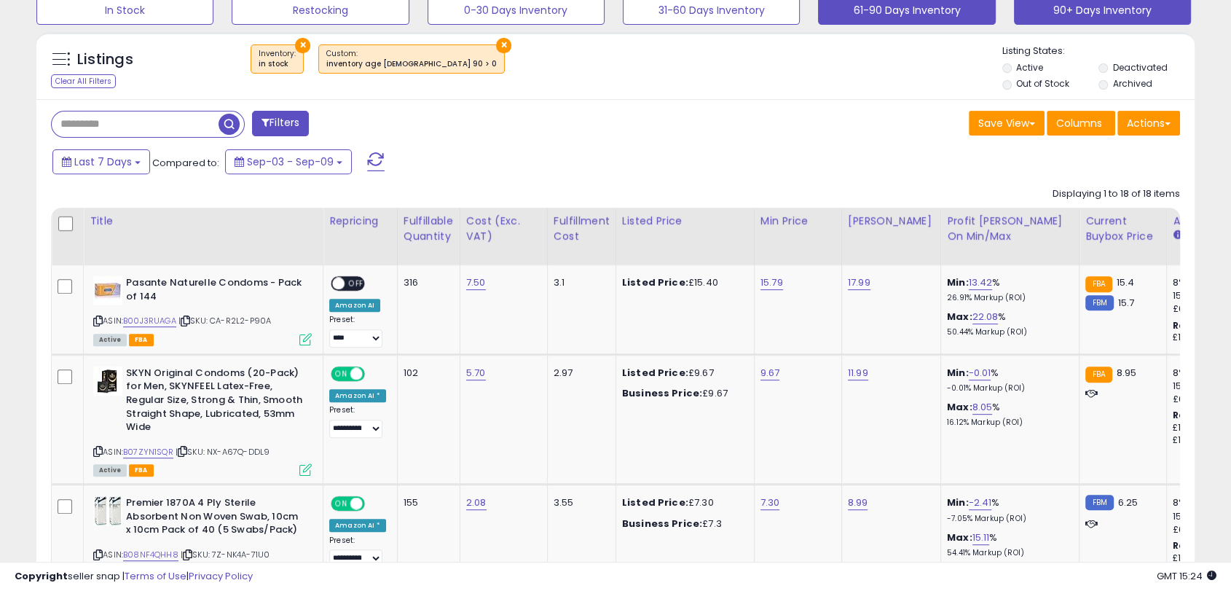
click at [1071, 12] on button "90+ Days Inventory" at bounding box center [1102, 10] width 177 height 29
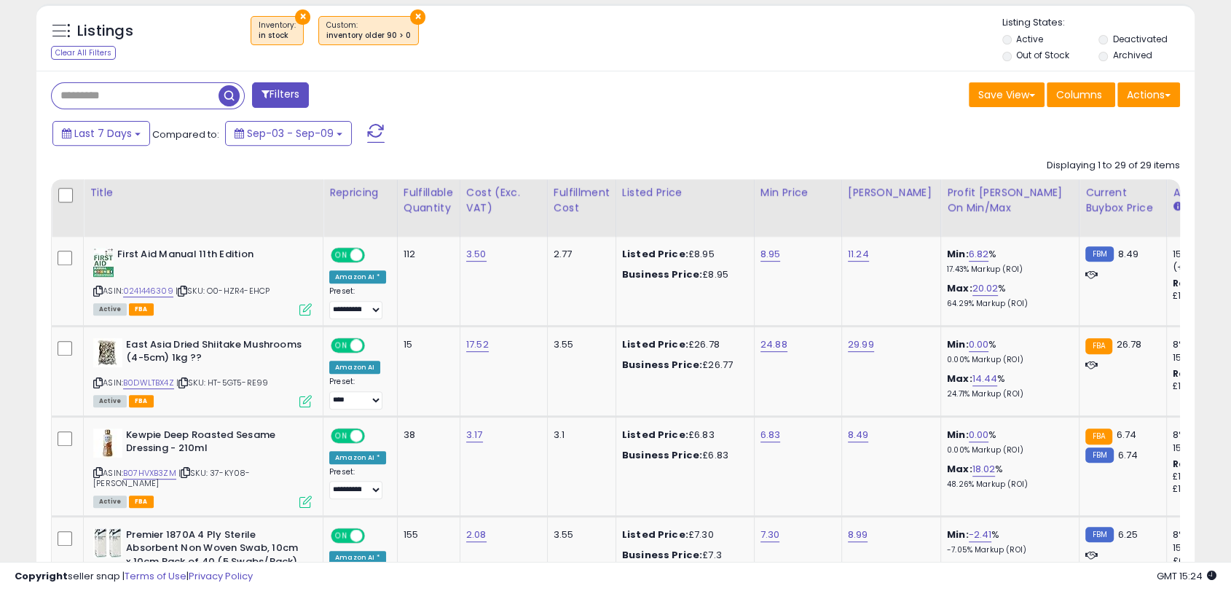
scroll to position [658, 0]
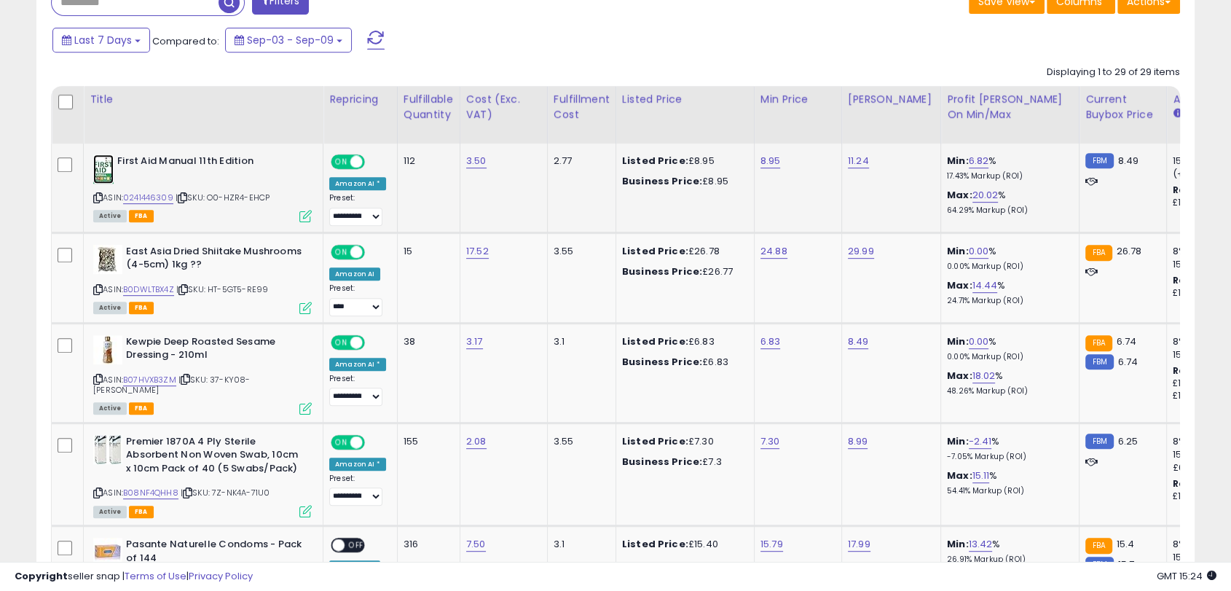
click at [106, 169] on img at bounding box center [103, 168] width 20 height 29
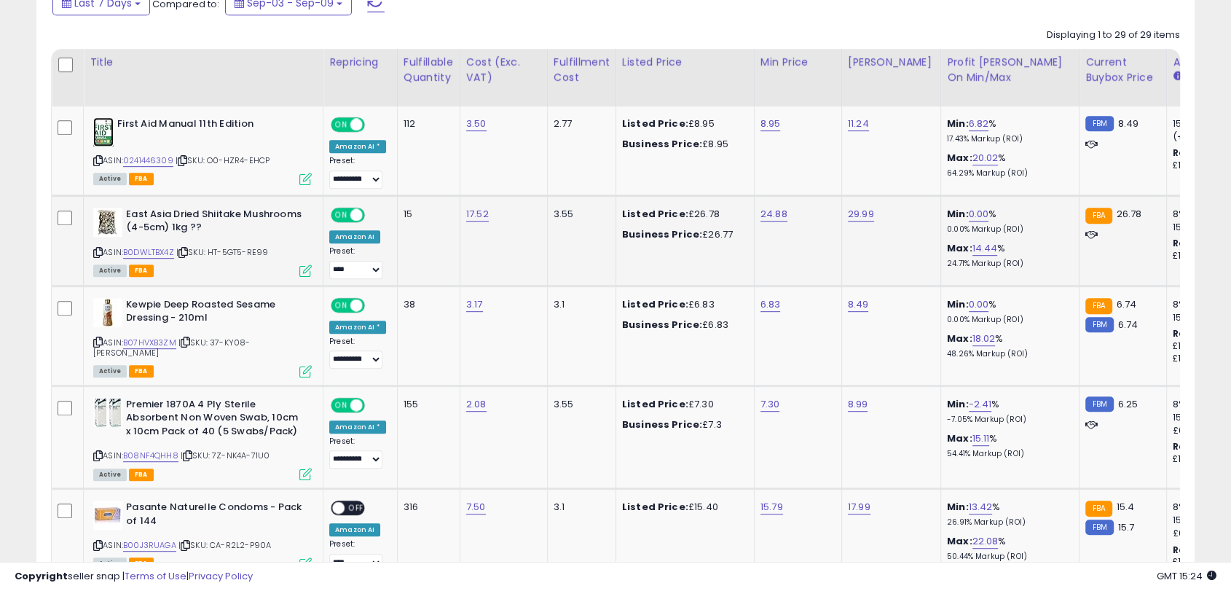
scroll to position [746, 0]
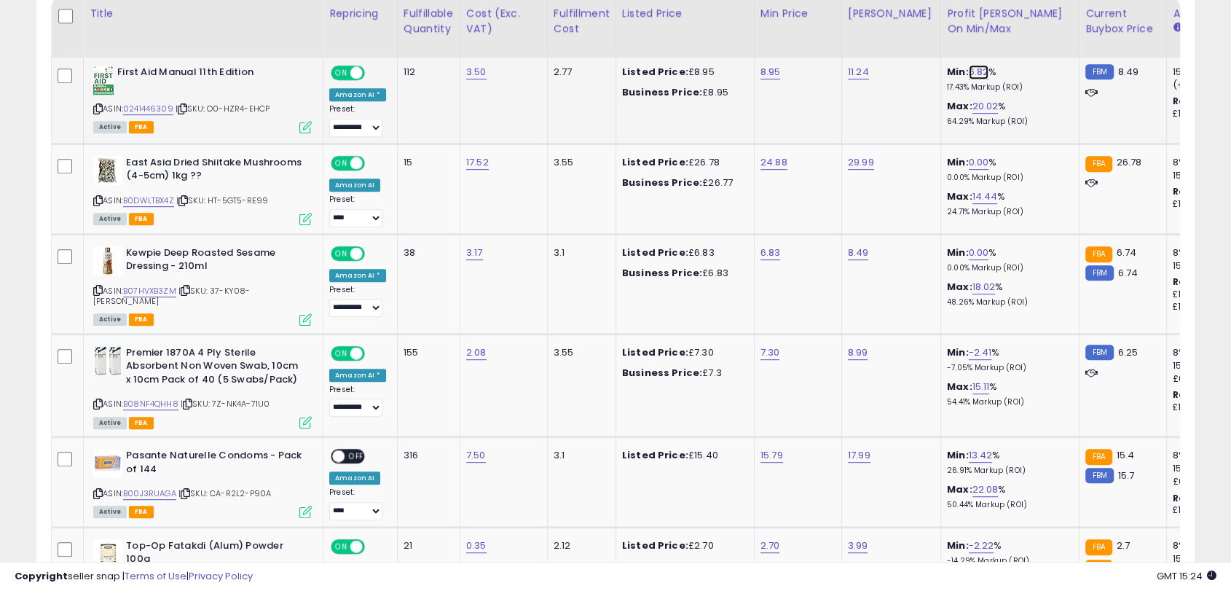
click at [968, 66] on link "6.82" at bounding box center [978, 72] width 20 height 15
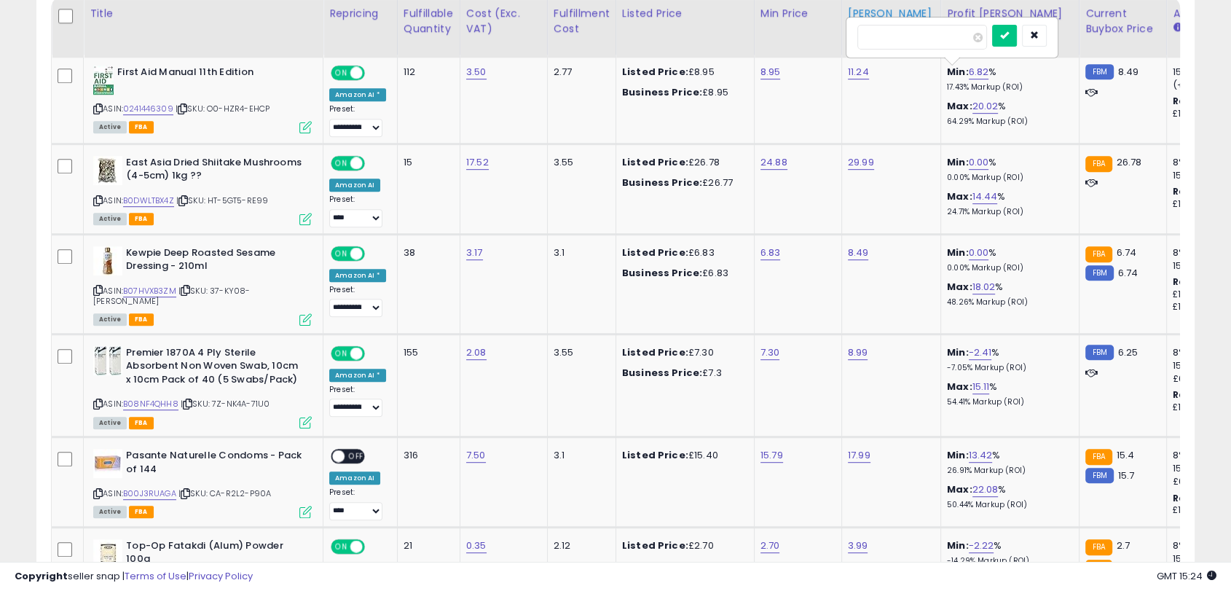
drag, startPoint x: 865, startPoint y: 42, endPoint x: 838, endPoint y: 40, distance: 27.0
type input "*"
click at [1017, 33] on button "submit" at bounding box center [1004, 36] width 25 height 22
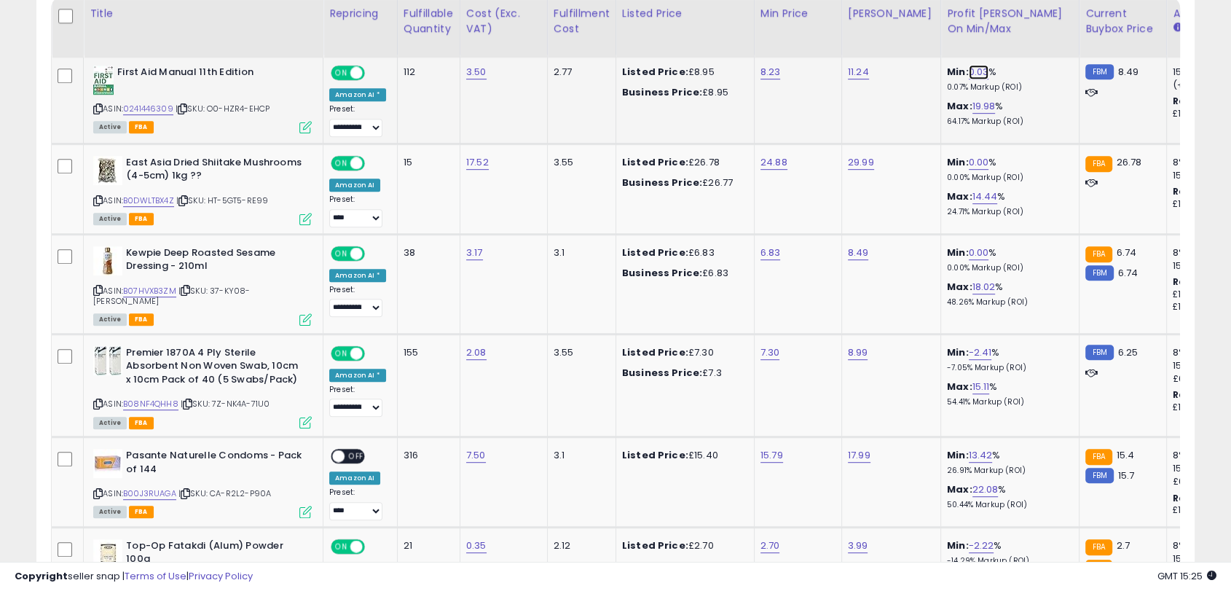
click at [968, 75] on link "0.03" at bounding box center [978, 72] width 20 height 15
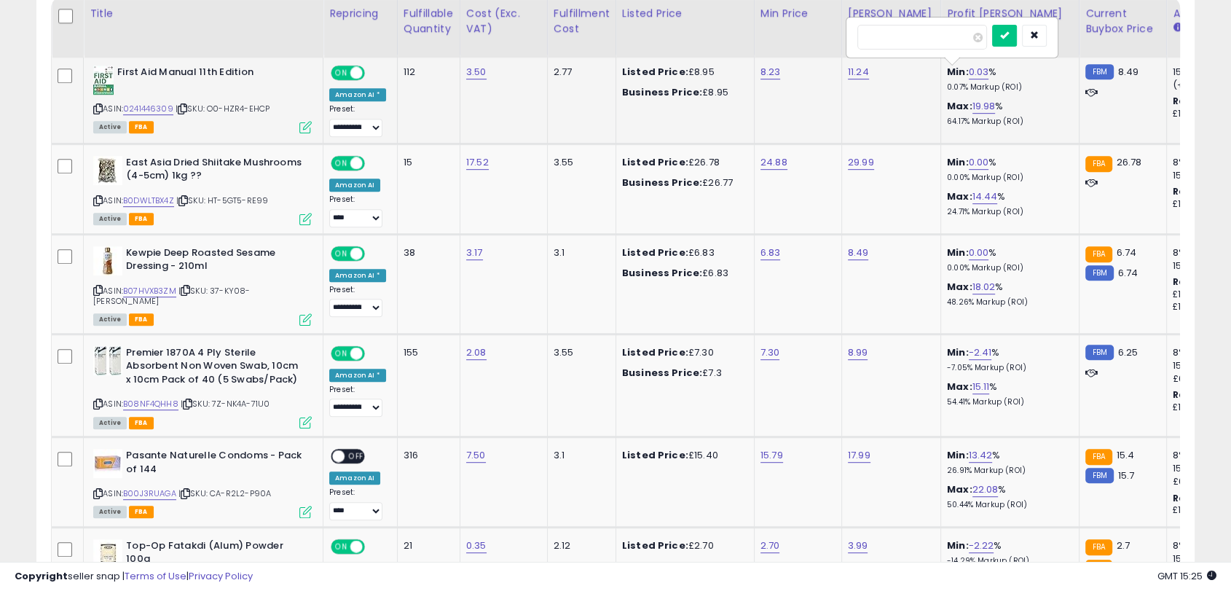
drag, startPoint x: 920, startPoint y: 40, endPoint x: 863, endPoint y: 38, distance: 57.6
click at [863, 38] on input "****" at bounding box center [922, 37] width 130 height 25
type input "*"
click at [1009, 31] on icon "submit" at bounding box center [1004, 35] width 9 height 9
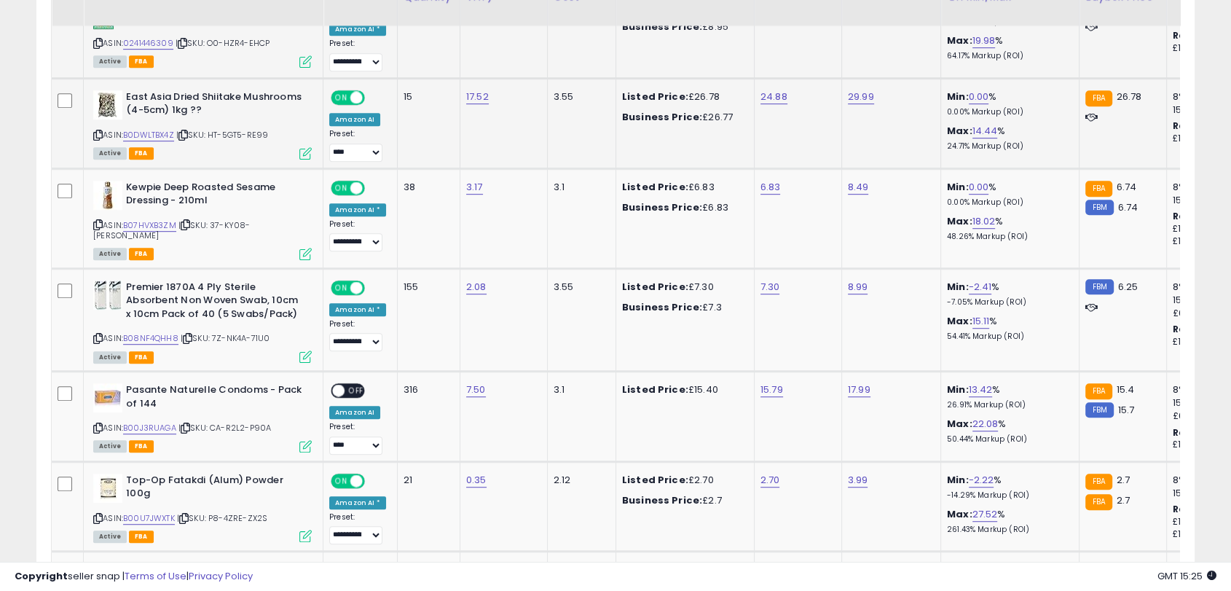
scroll to position [744, 0]
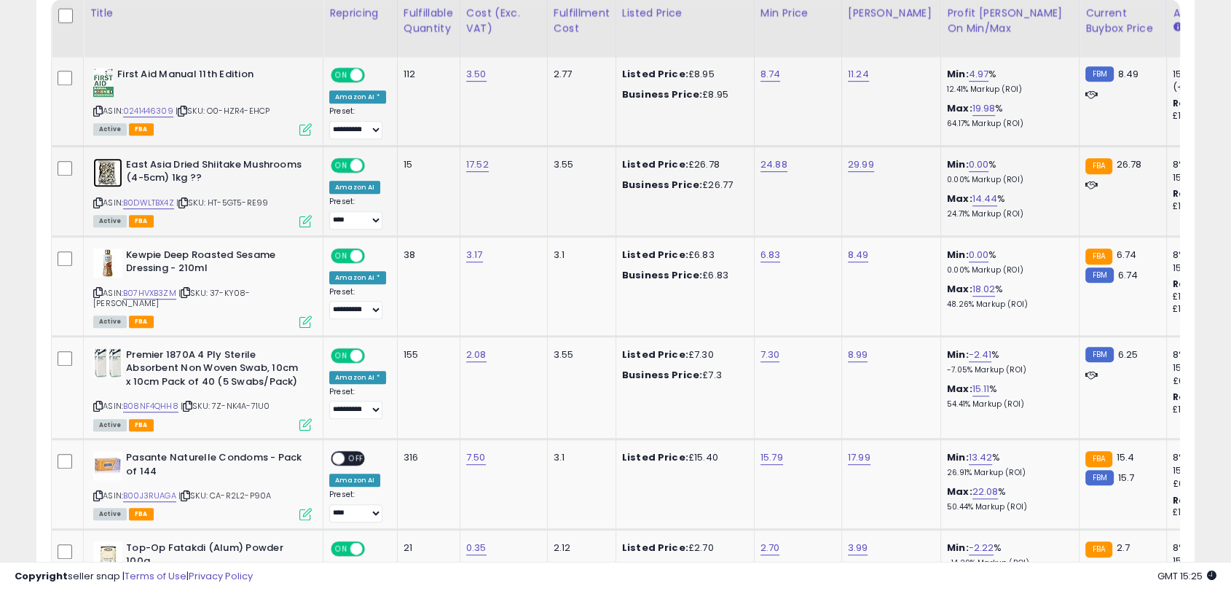
click at [117, 169] on img at bounding box center [107, 172] width 29 height 29
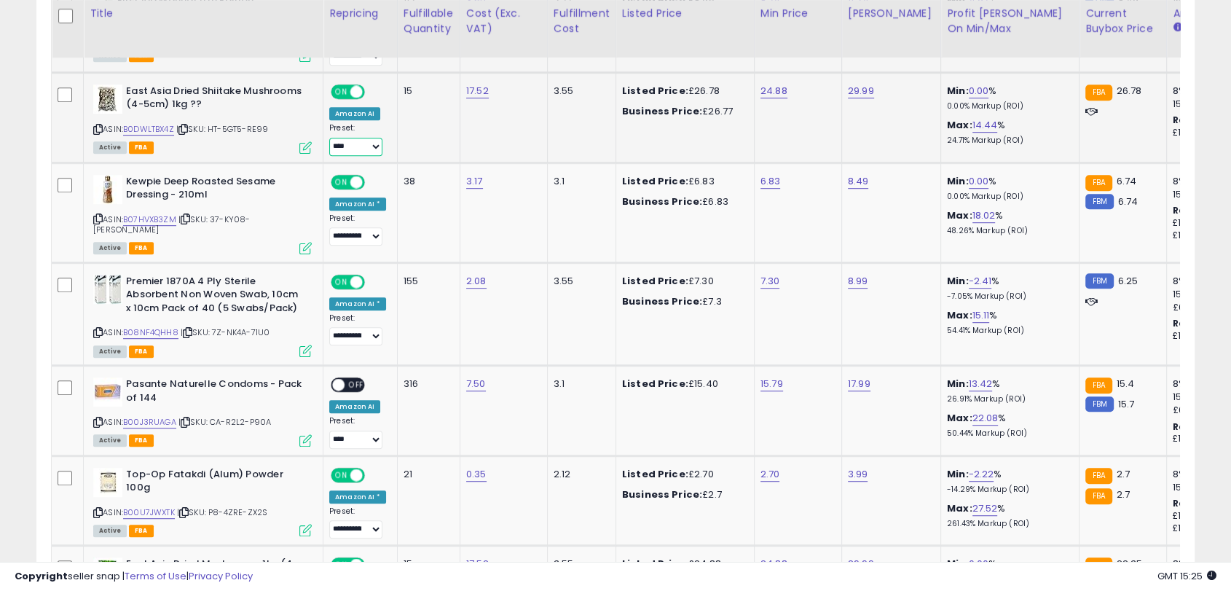
click at [366, 149] on select "**********" at bounding box center [355, 147] width 53 height 18
select select "**********"
click at [329, 138] on select "**********" at bounding box center [355, 147] width 53 height 18
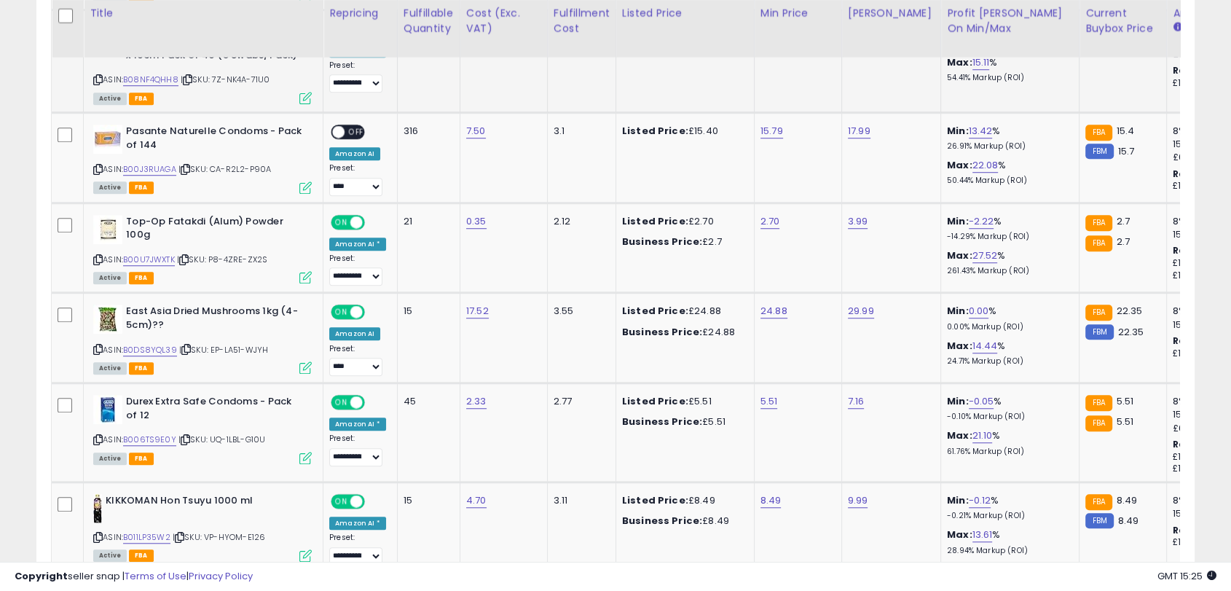
scroll to position [1164, 0]
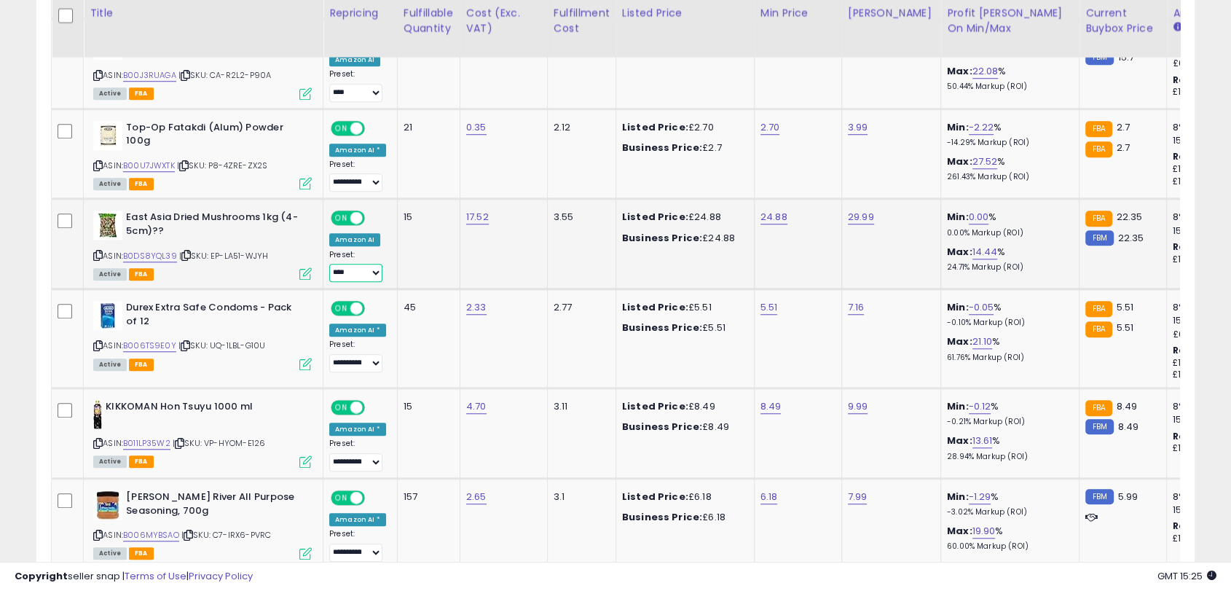
click at [367, 264] on select "**********" at bounding box center [355, 273] width 53 height 18
select select "**********"
click at [329, 264] on select "**********" at bounding box center [355, 273] width 53 height 18
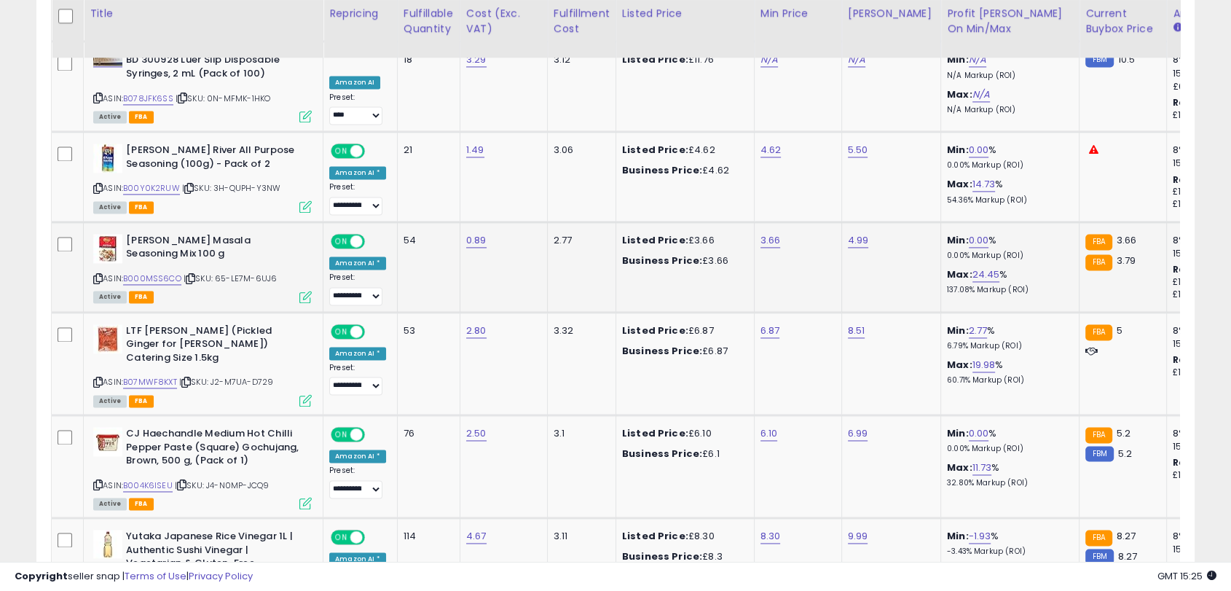
scroll to position [2163, 0]
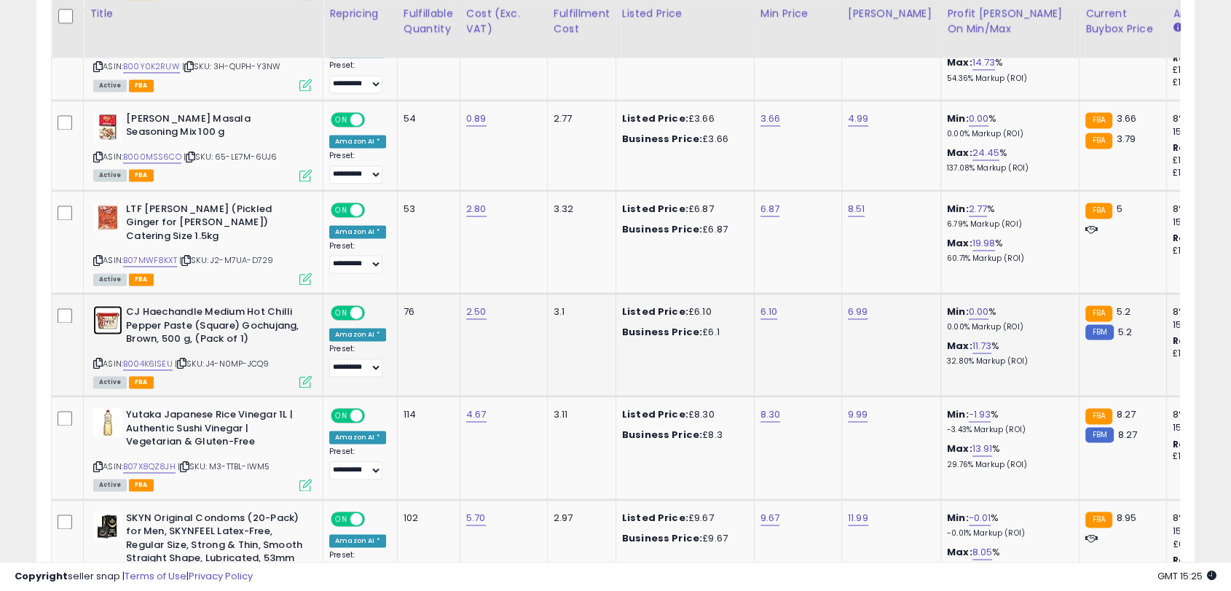
click at [98, 305] on img at bounding box center [107, 319] width 29 height 29
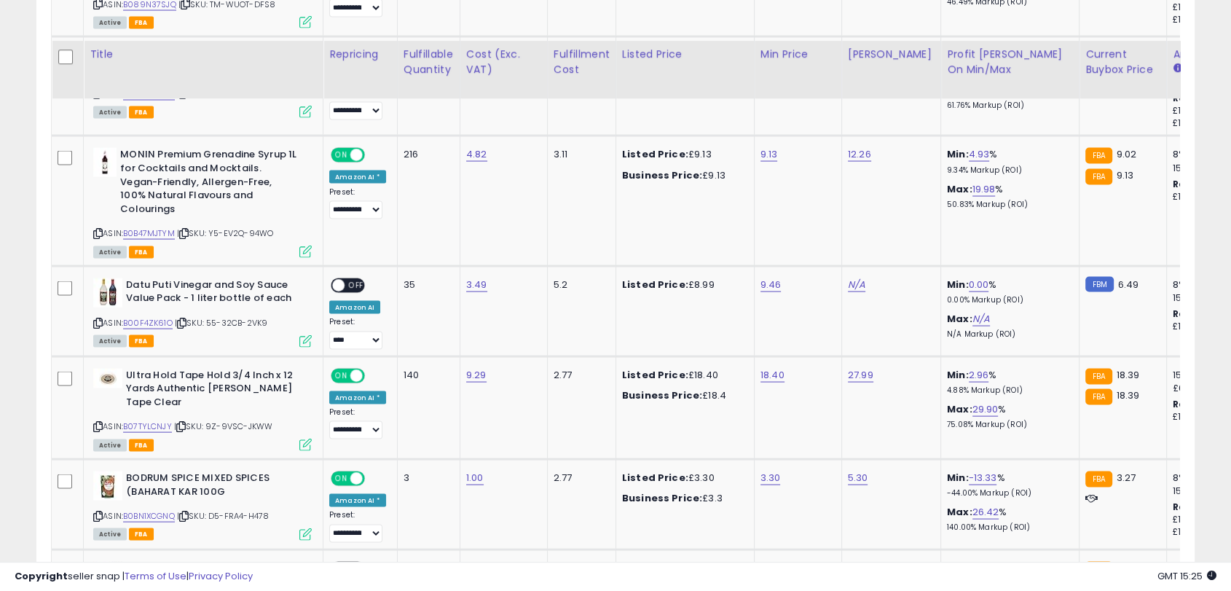
scroll to position [2915, 0]
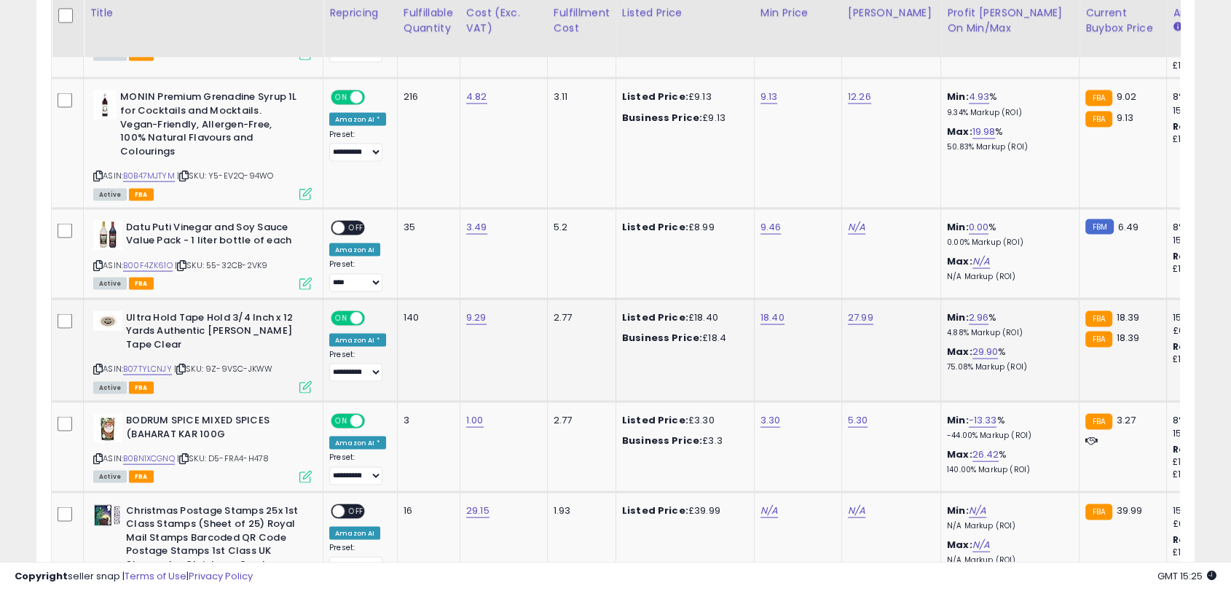
click at [767, 299] on td "18.40" at bounding box center [797, 350] width 87 height 103
click at [769, 310] on link "18.40" at bounding box center [772, 317] width 24 height 15
click at [795, 226] on button "submit" at bounding box center [807, 237] width 25 height 22
type input "*****"
click button "submit" at bounding box center [807, 237] width 25 height 22
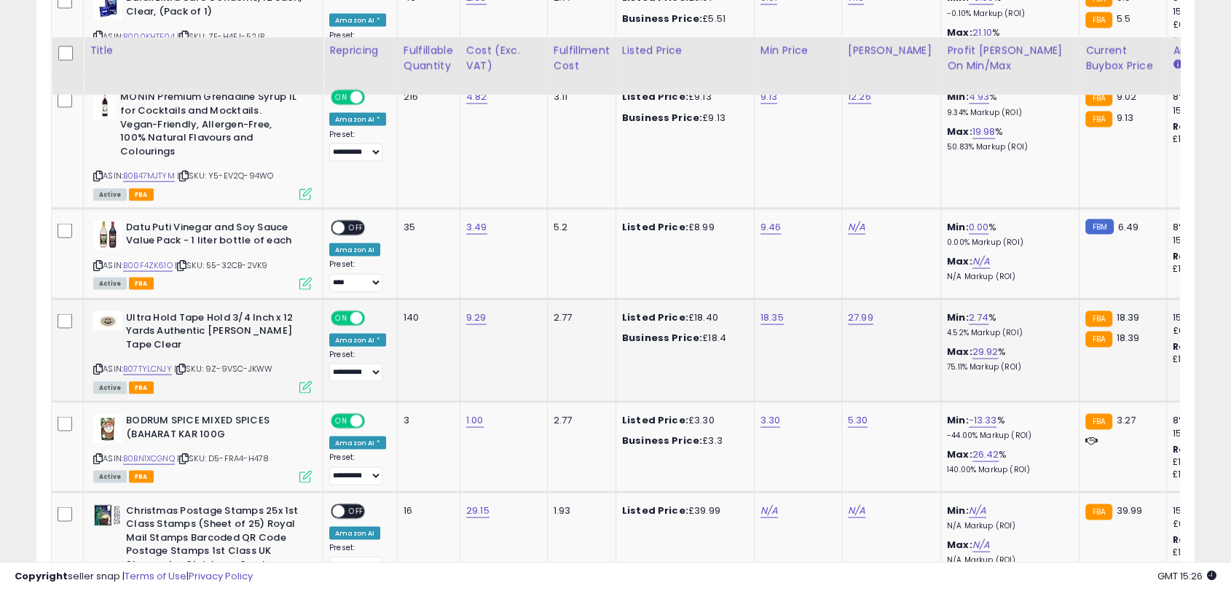
scroll to position [2980, 0]
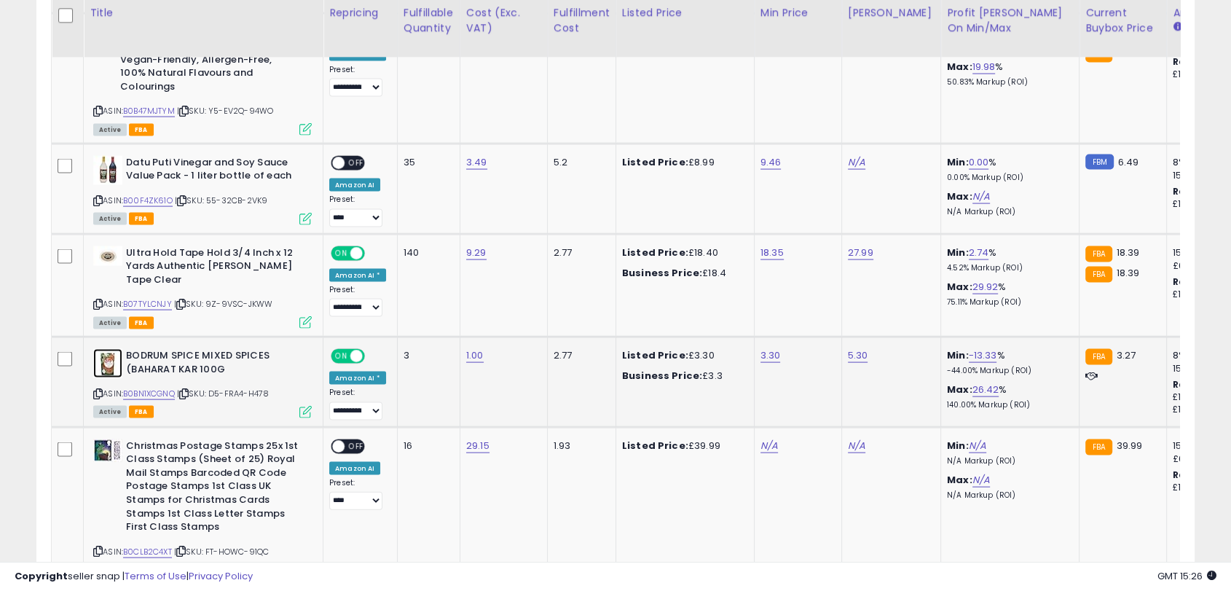
click at [116, 349] on img at bounding box center [107, 363] width 29 height 29
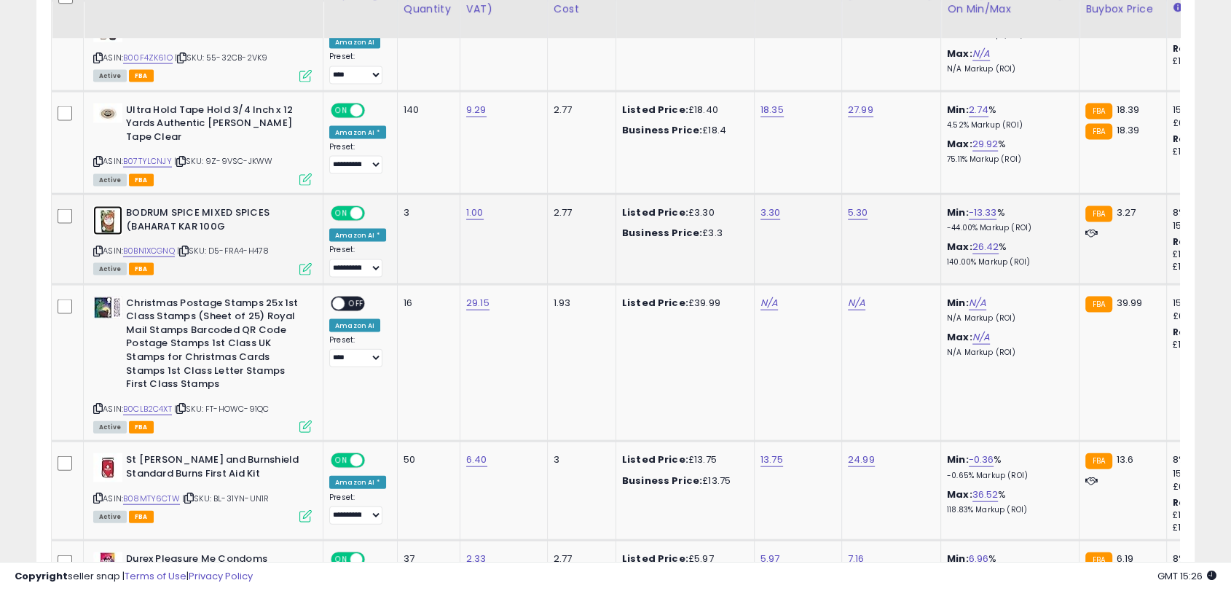
scroll to position [3125, 0]
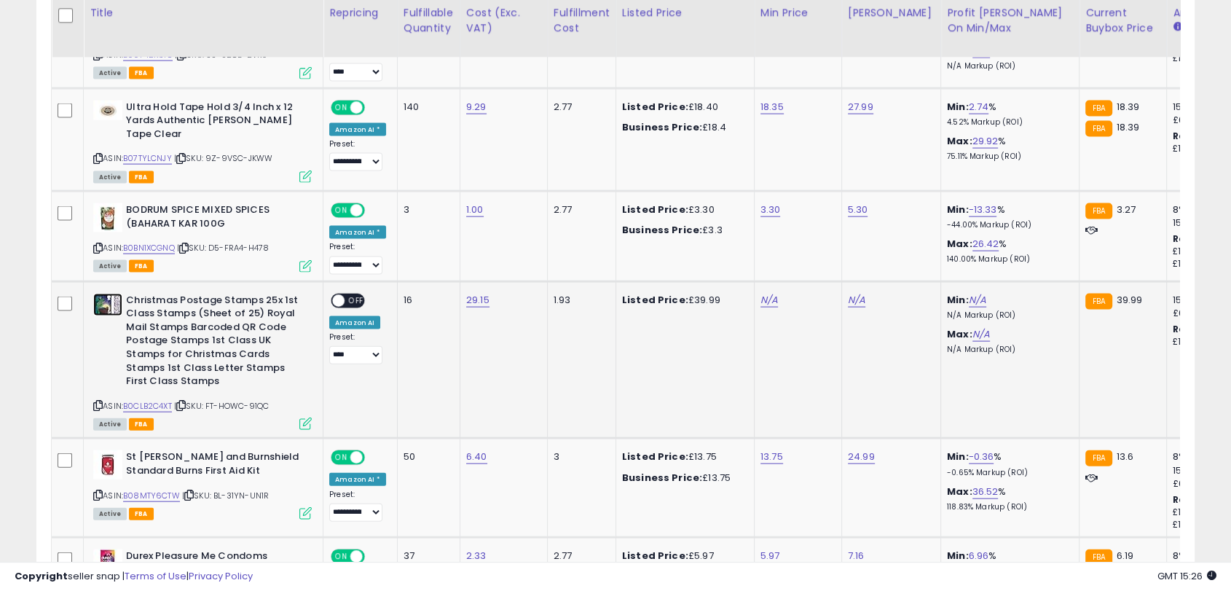
click at [97, 293] on img at bounding box center [107, 304] width 29 height 23
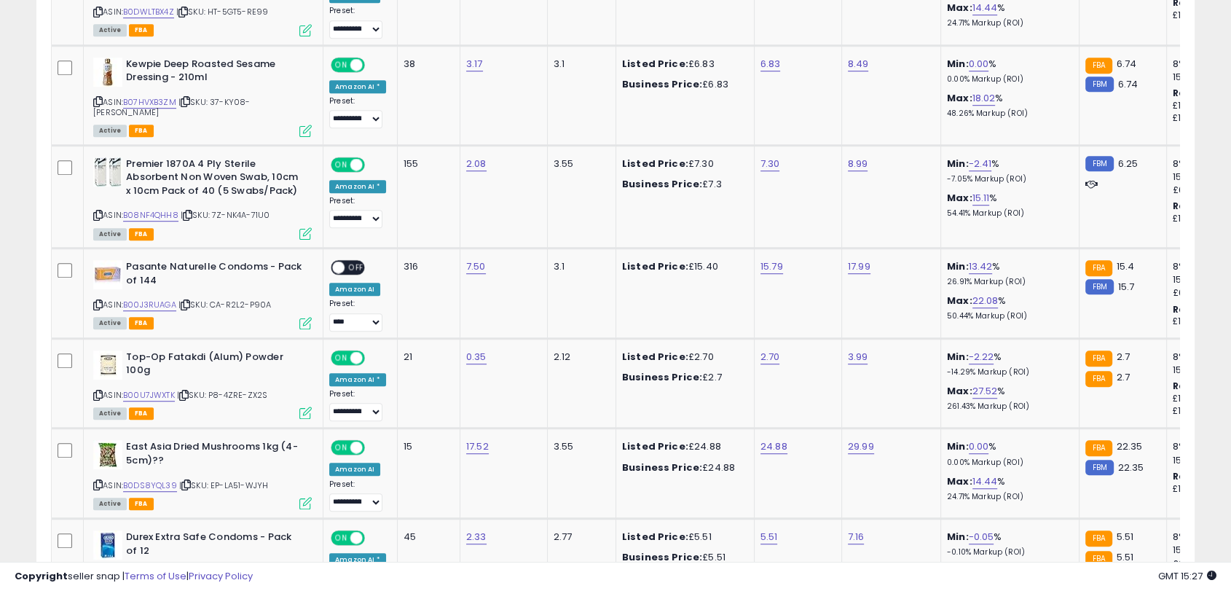
scroll to position [0, 0]
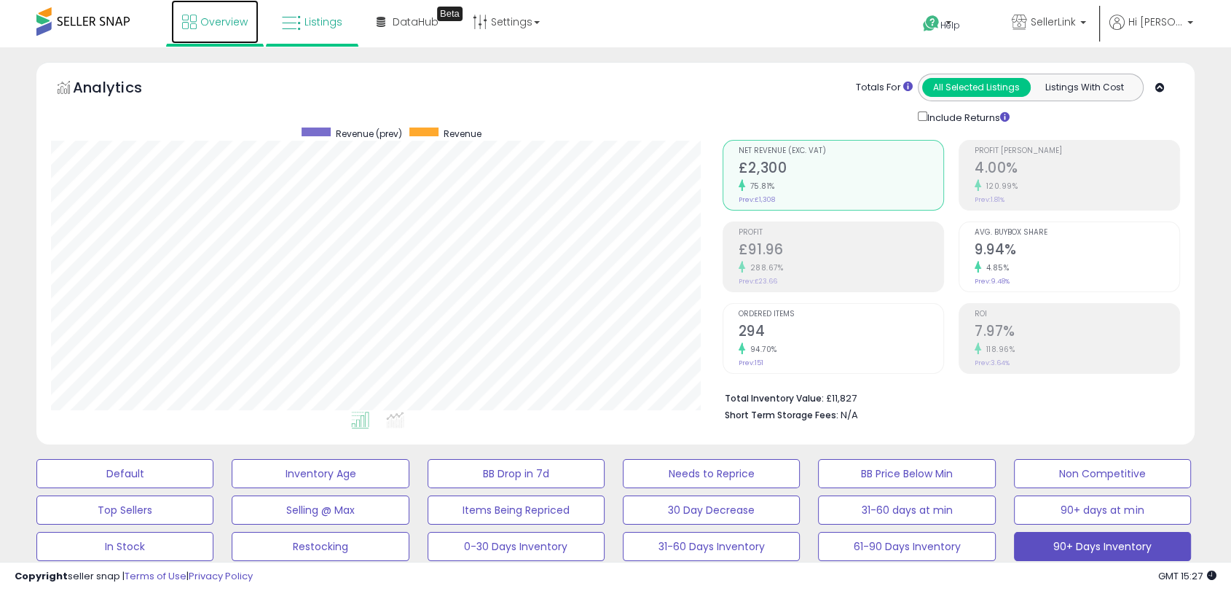
click at [230, 27] on span "Overview" at bounding box center [223, 22] width 47 height 15
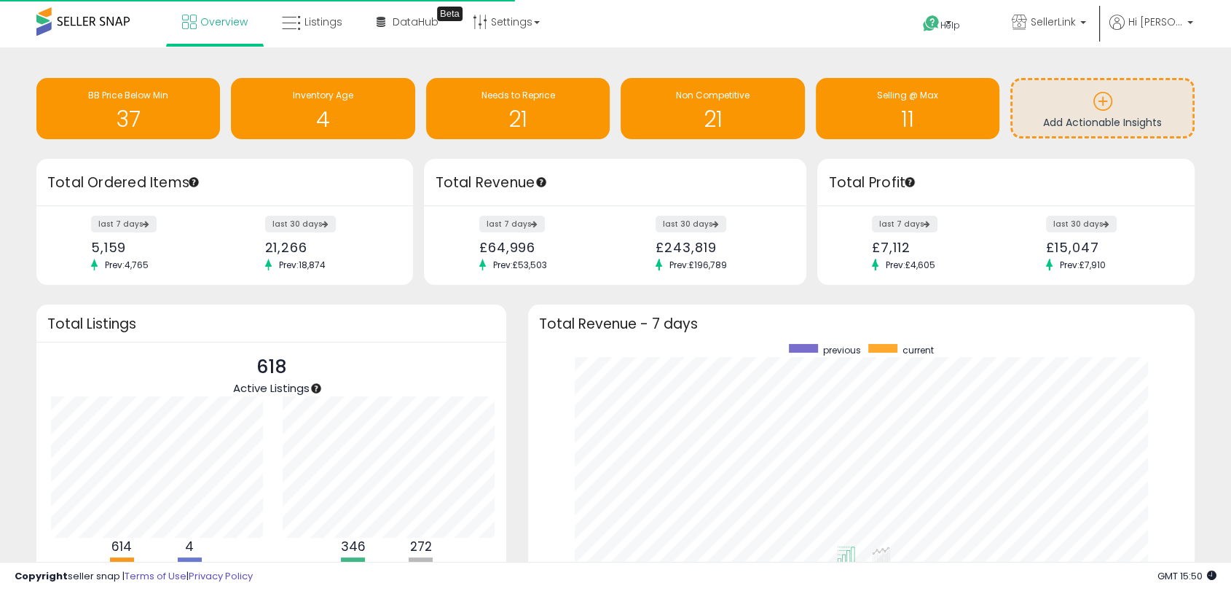
scroll to position [275, 636]
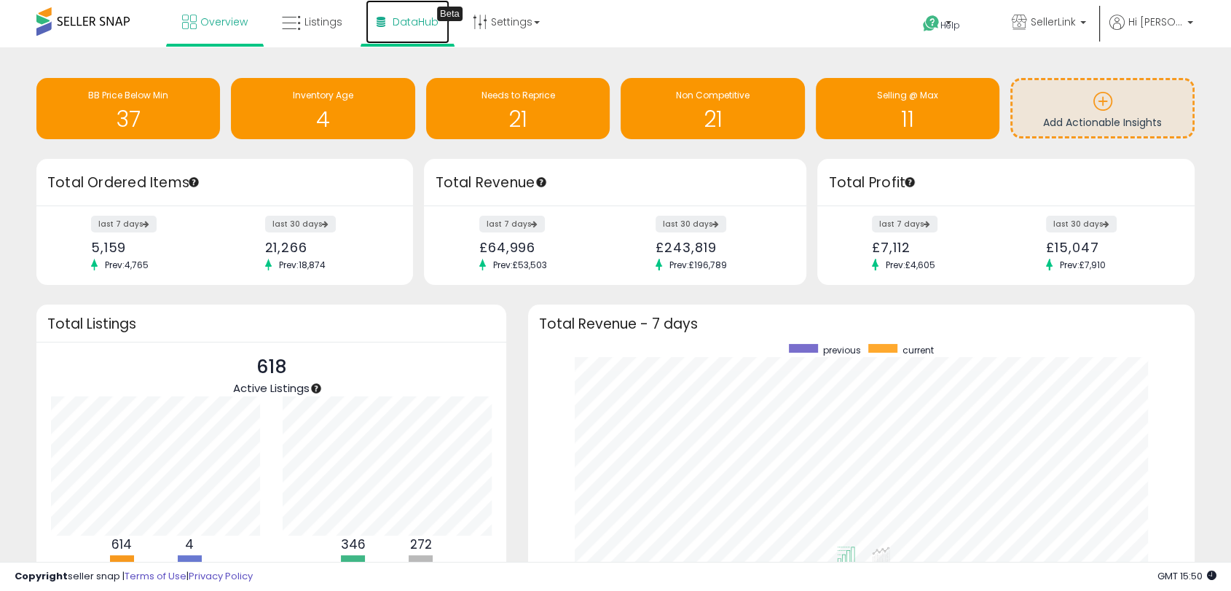
click at [408, 30] on link "DataHub Beta" at bounding box center [408, 22] width 84 height 44
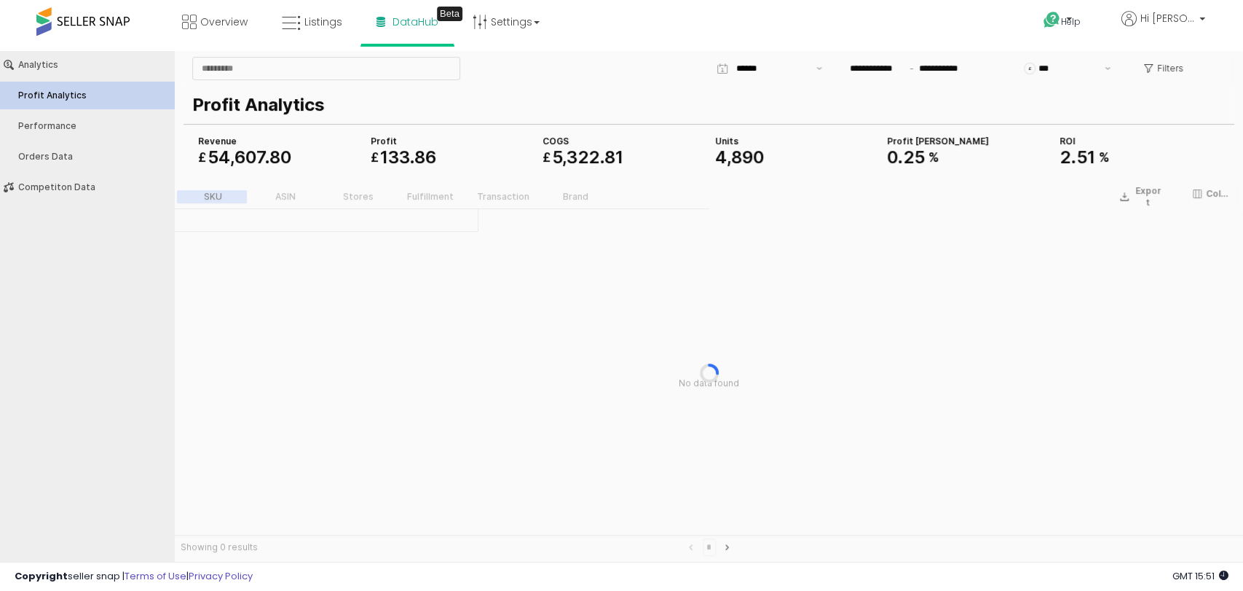
type input "***"
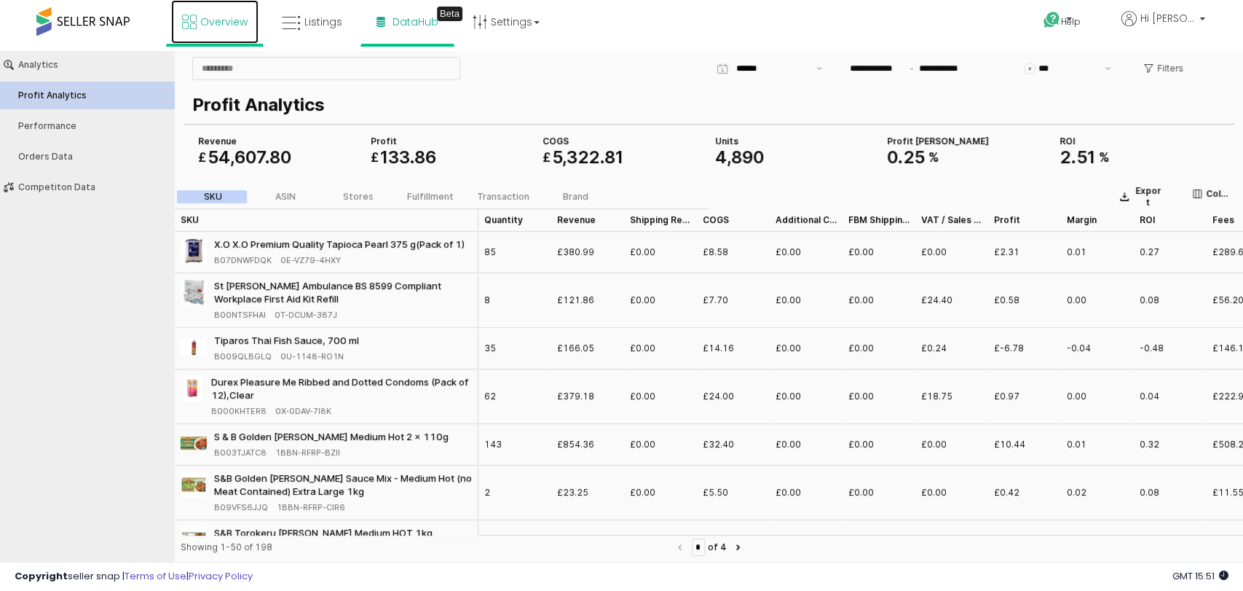
click at [245, 28] on span "Overview" at bounding box center [223, 22] width 47 height 15
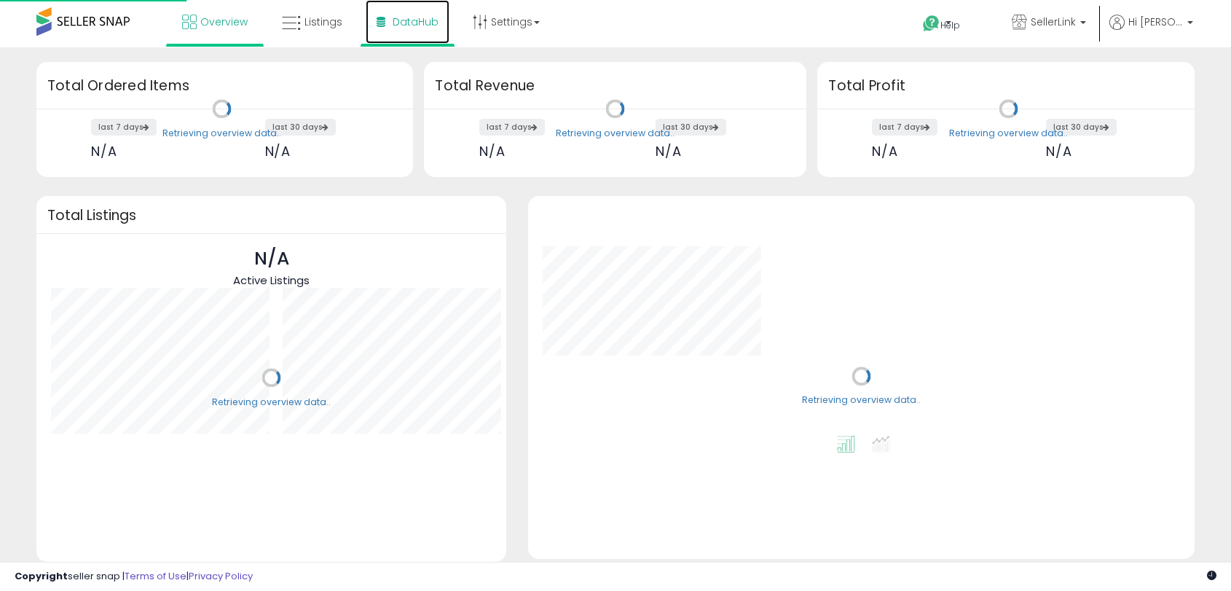
click at [402, 28] on span "DataHub" at bounding box center [415, 22] width 46 height 15
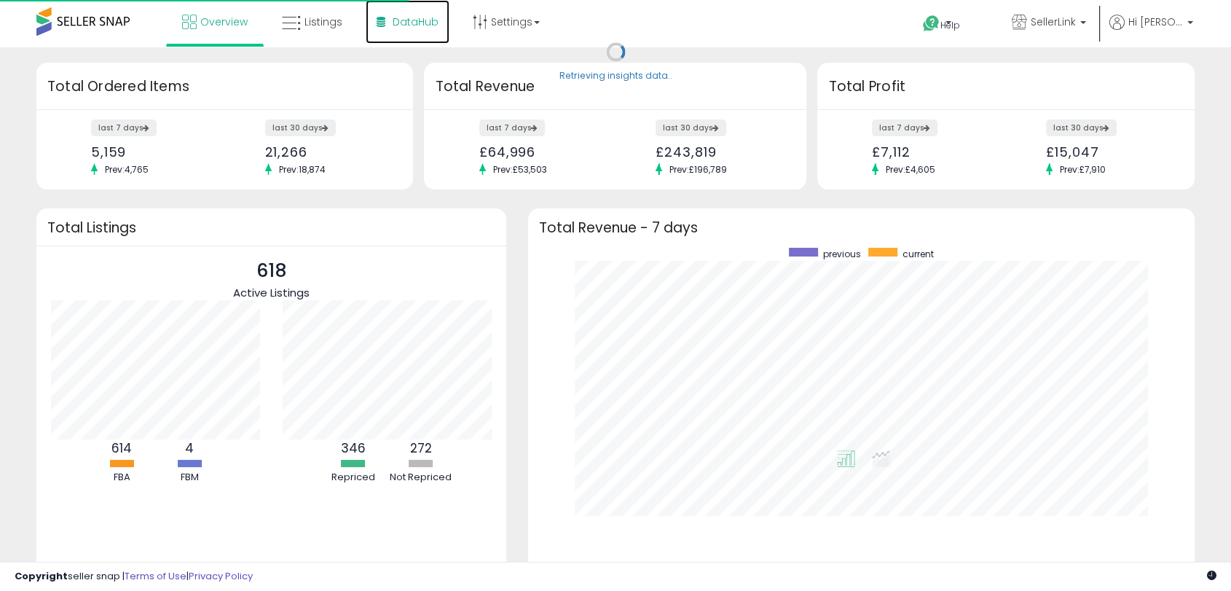
scroll to position [275, 636]
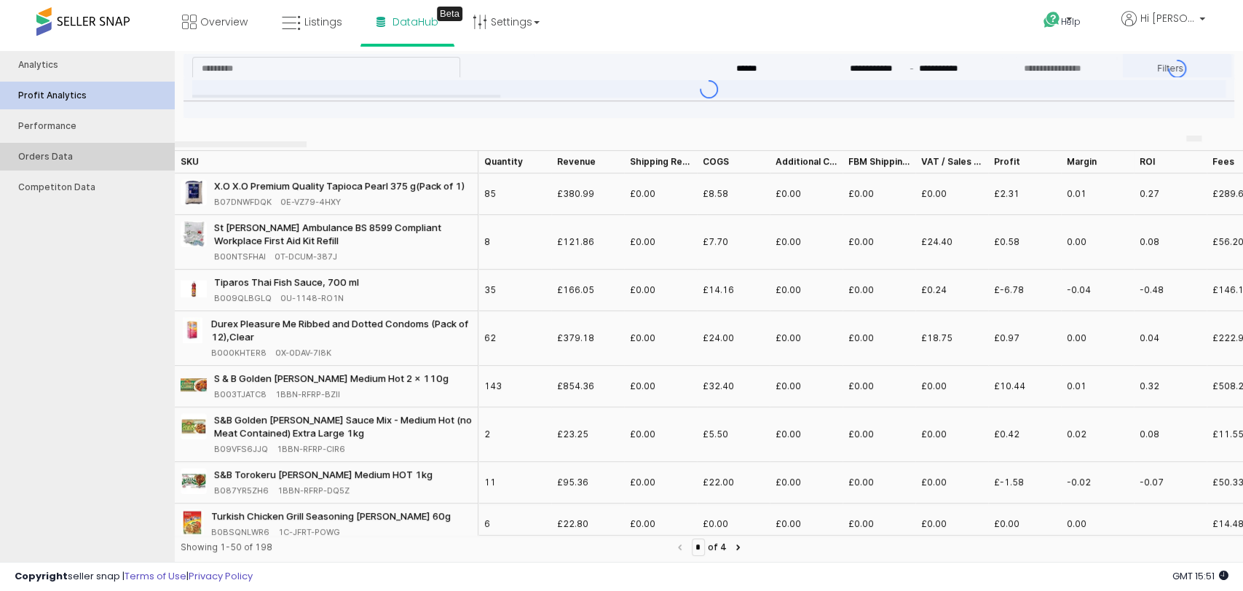
type input "***"
click at [63, 148] on button "Orders Data" at bounding box center [87, 157] width 184 height 28
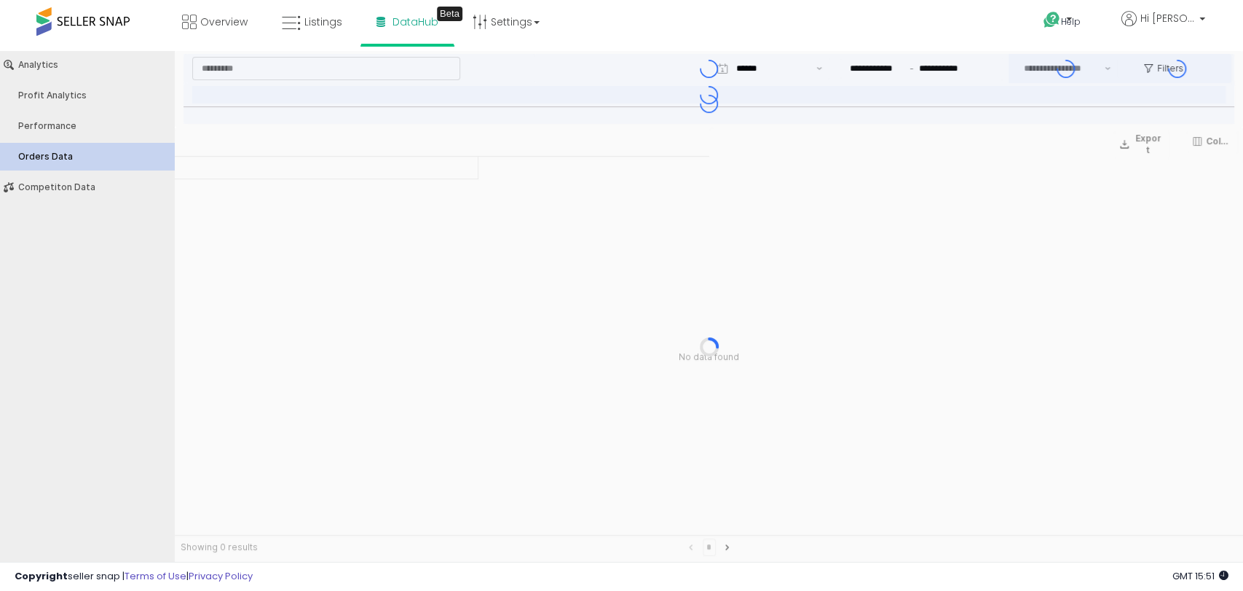
type input "***"
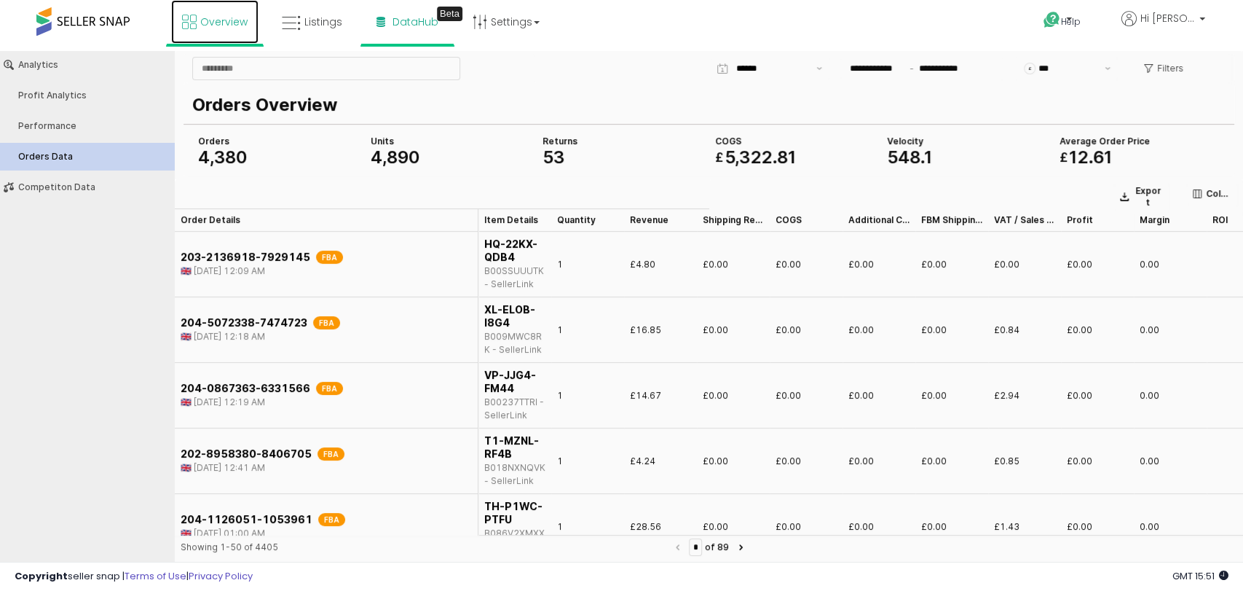
click at [194, 28] on icon at bounding box center [189, 22] width 15 height 15
